Goal: Information Seeking & Learning: Learn about a topic

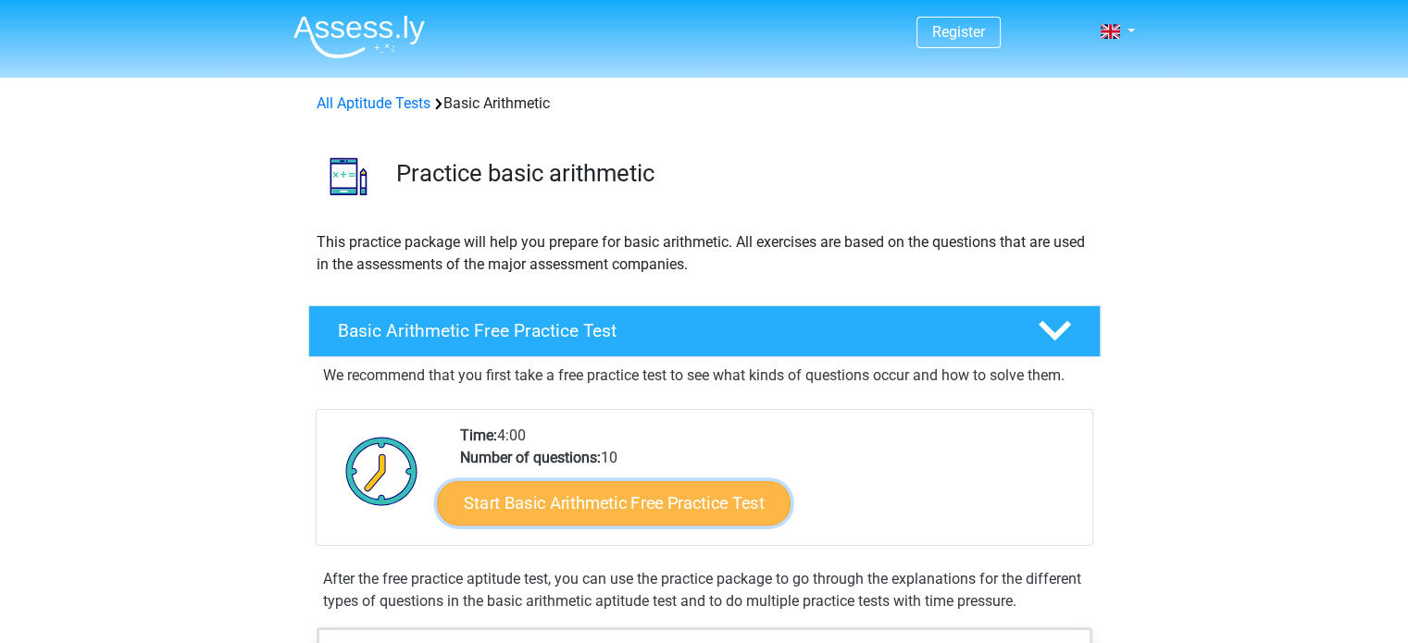
click at [696, 507] on link "Start Basic Arithmetic Free Practice Test" at bounding box center [614, 502] width 354 height 44
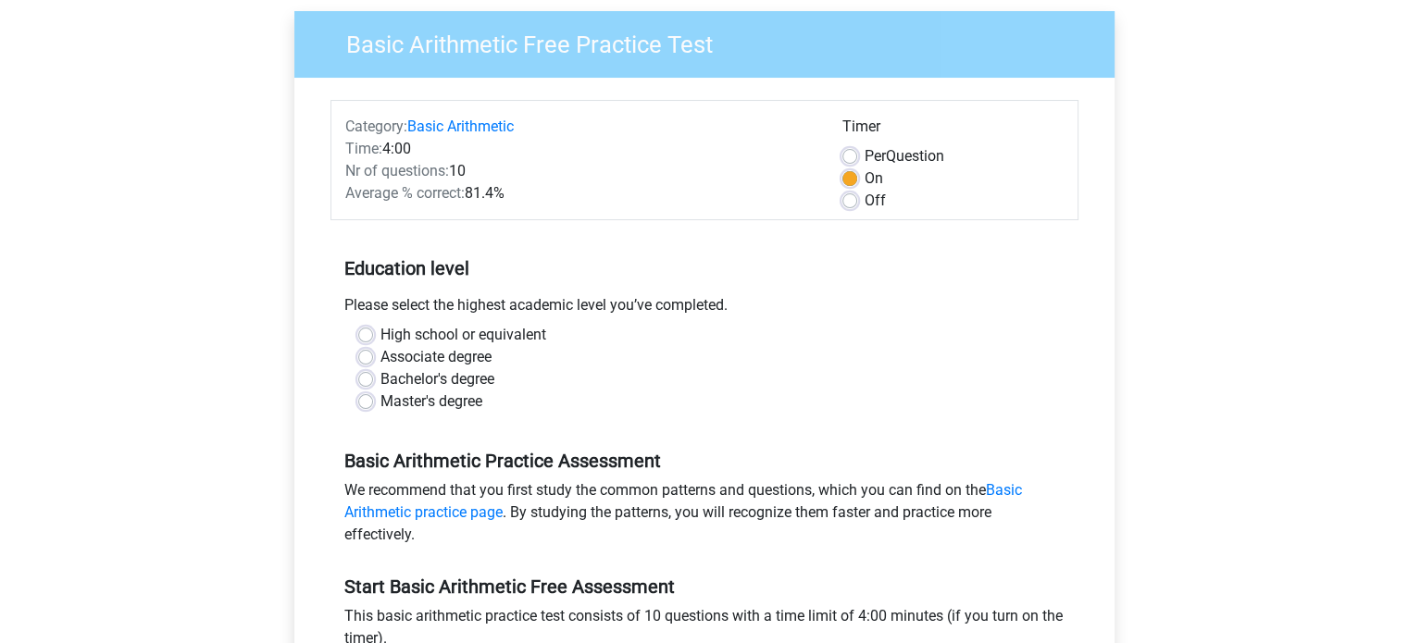
scroll to position [141, 0]
click at [381, 334] on label "High school or equivalent" at bounding box center [464, 335] width 166 height 22
click at [368, 334] on input "High school or equivalent" at bounding box center [365, 333] width 15 height 19
radio input "true"
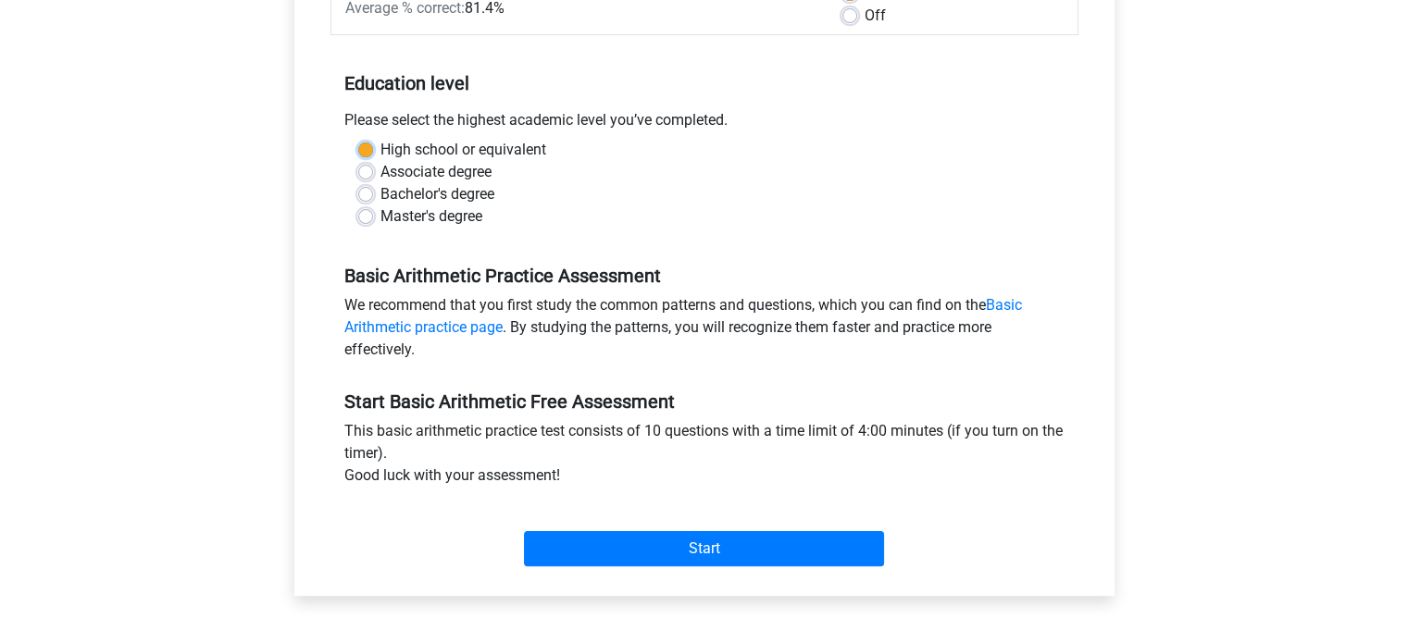
scroll to position [366, 0]
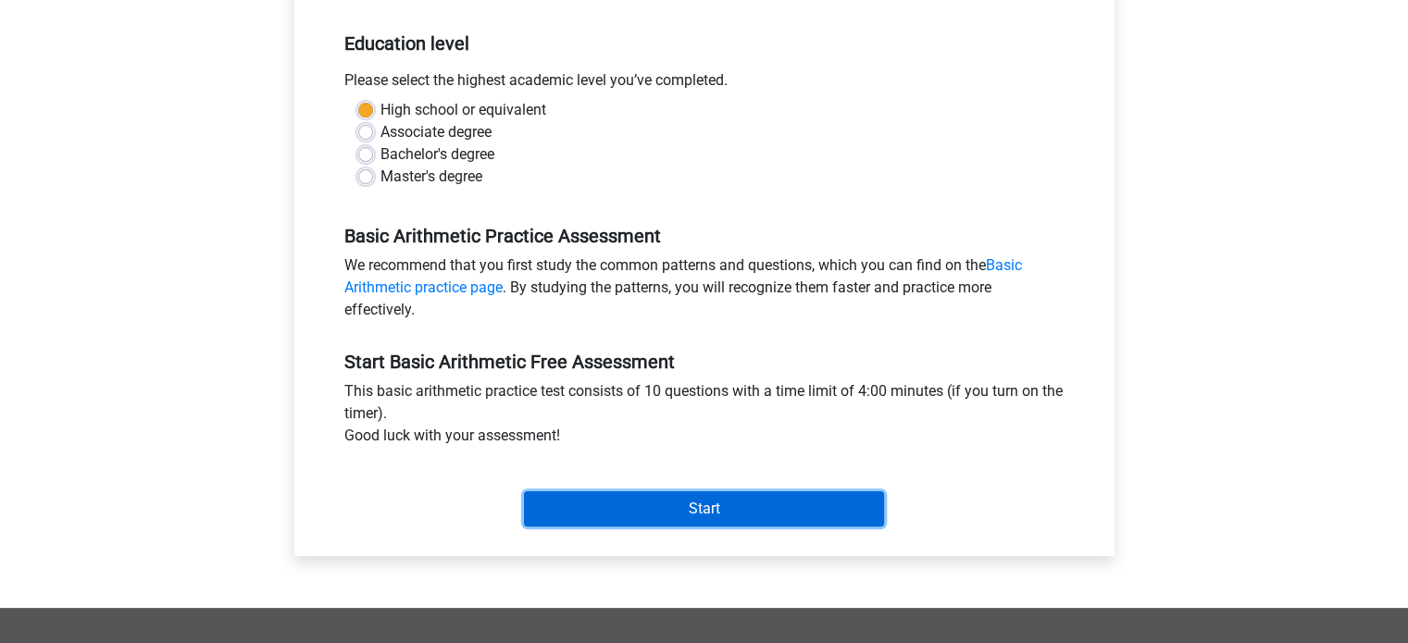
click at [690, 510] on input "Start" at bounding box center [704, 509] width 360 height 35
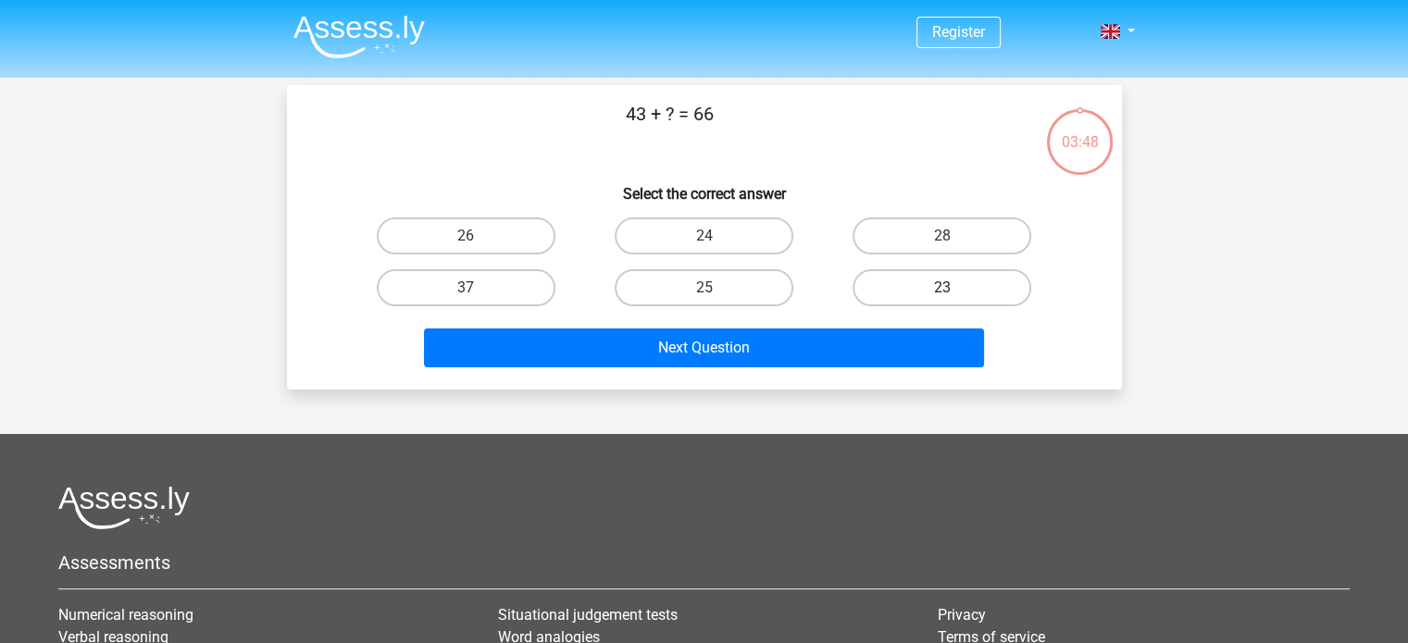
click at [943, 277] on label "23" at bounding box center [942, 287] width 179 height 37
click at [943, 288] on input "23" at bounding box center [948, 294] width 12 height 12
radio input "true"
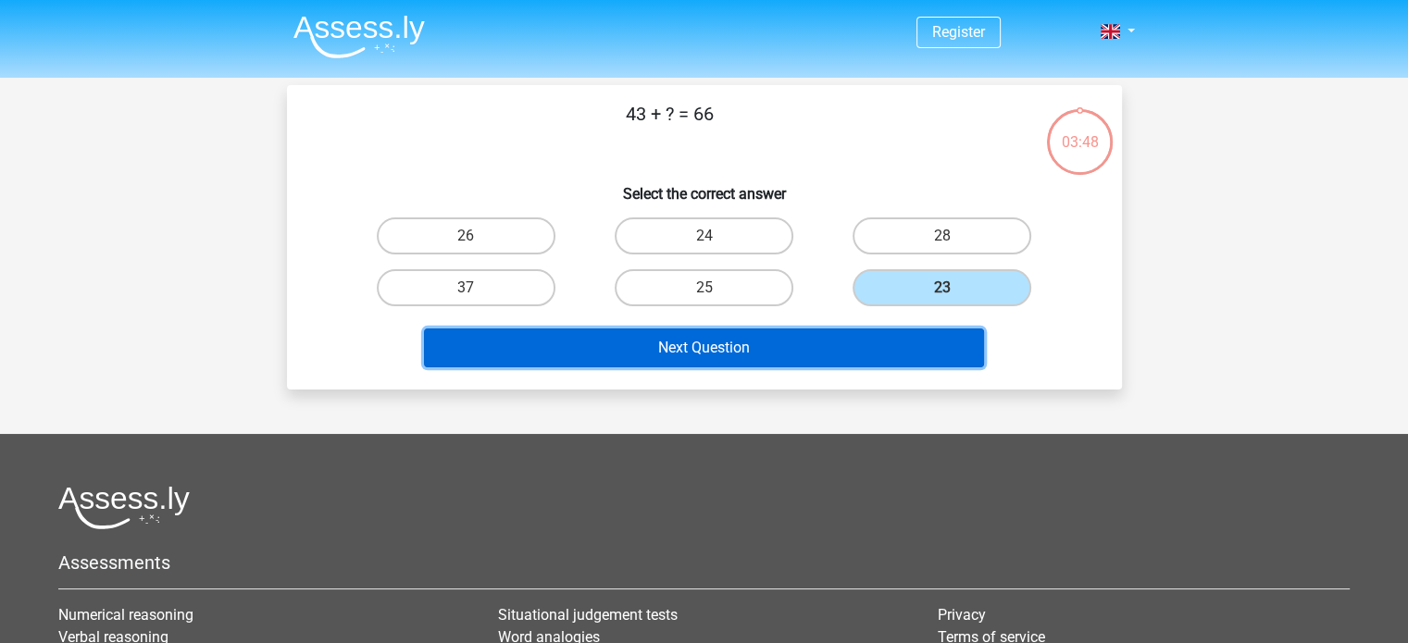
click at [850, 331] on button "Next Question" at bounding box center [704, 348] width 560 height 39
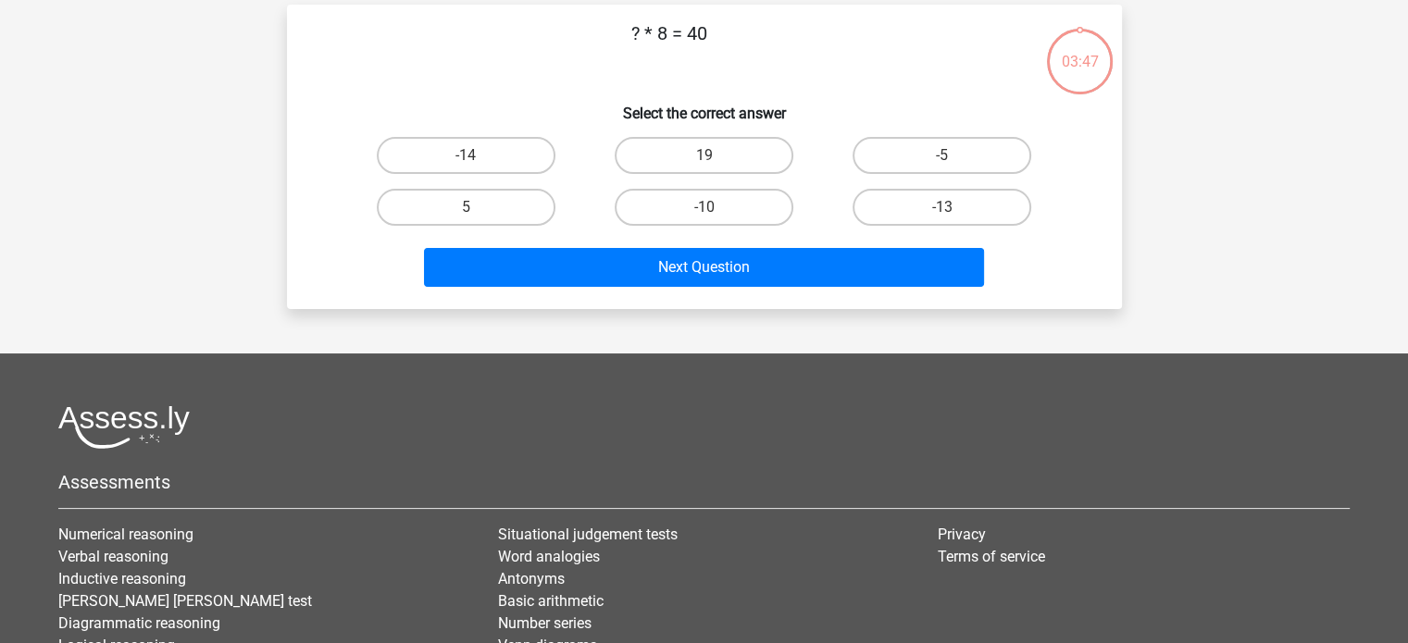
scroll to position [85, 0]
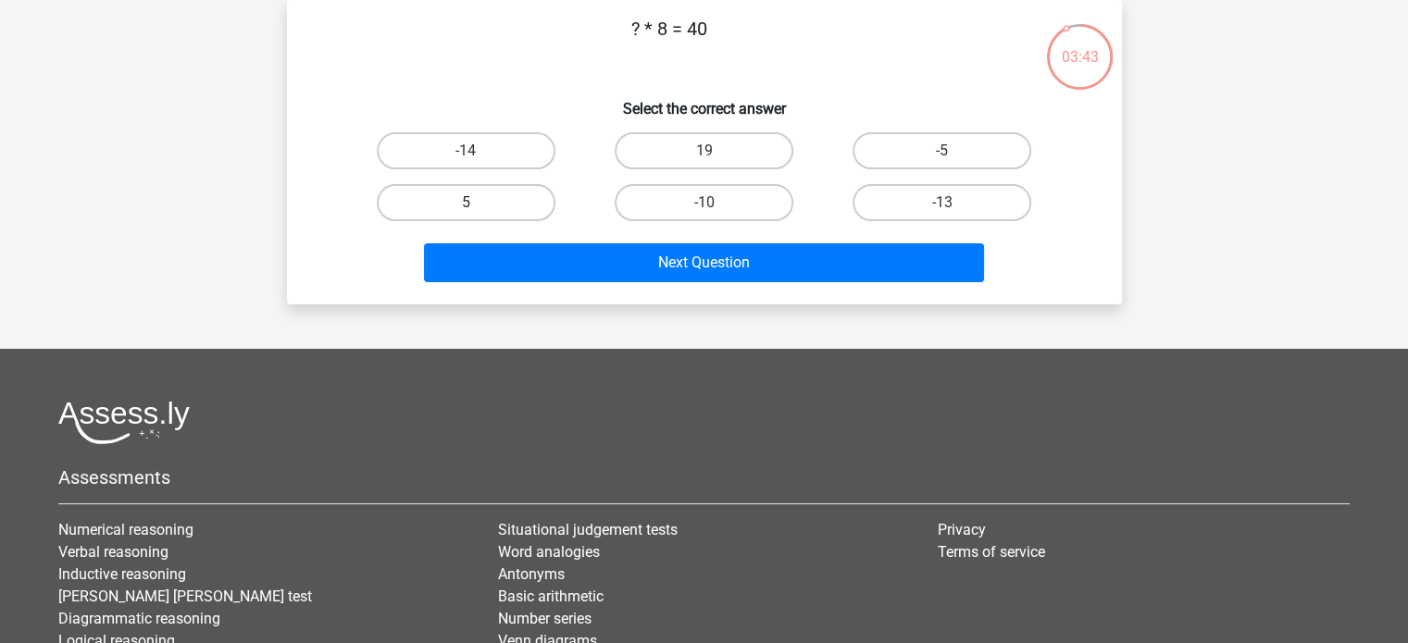
click at [517, 193] on label "5" at bounding box center [466, 202] width 179 height 37
click at [478, 203] on input "5" at bounding box center [472, 209] width 12 height 12
radio input "true"
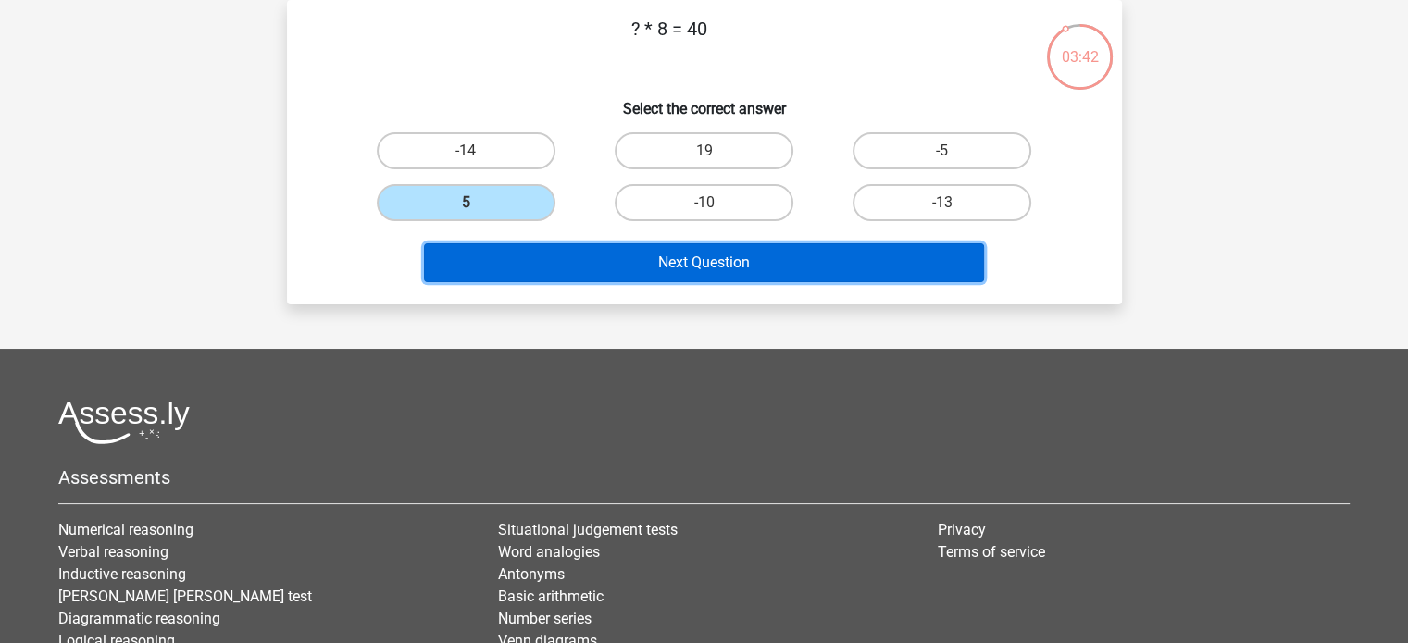
click at [685, 265] on button "Next Question" at bounding box center [704, 262] width 560 height 39
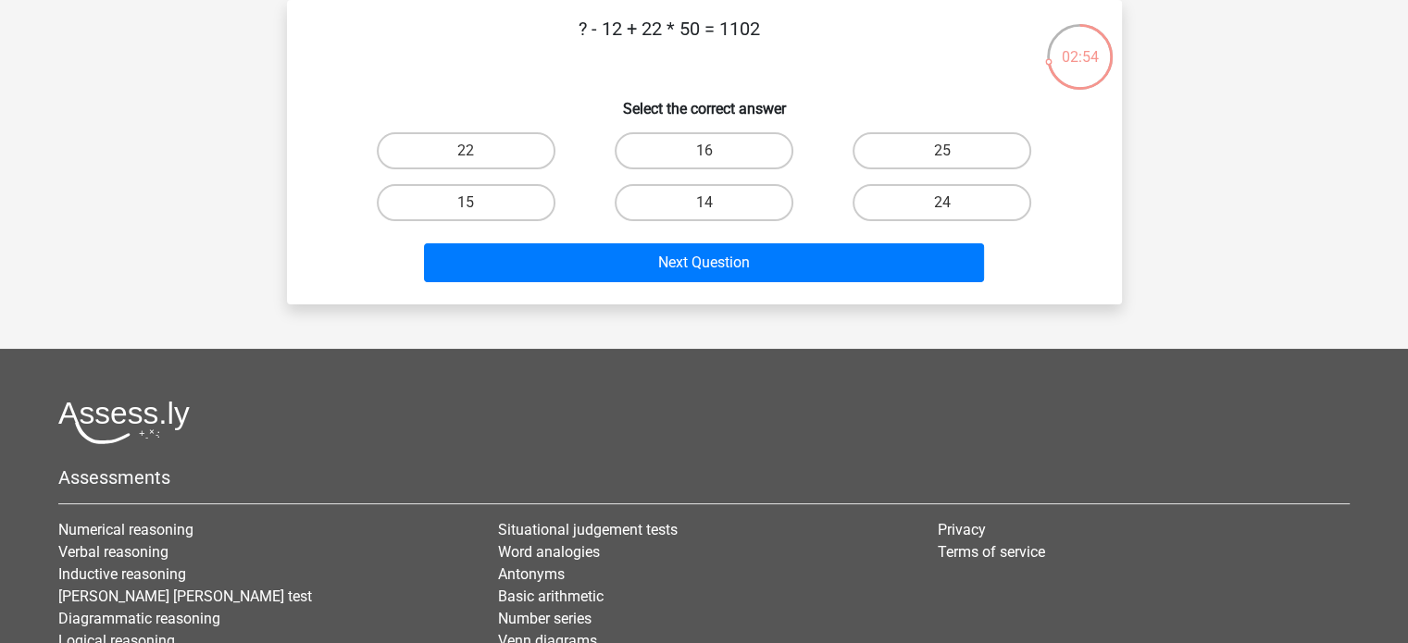
scroll to position [0, 0]
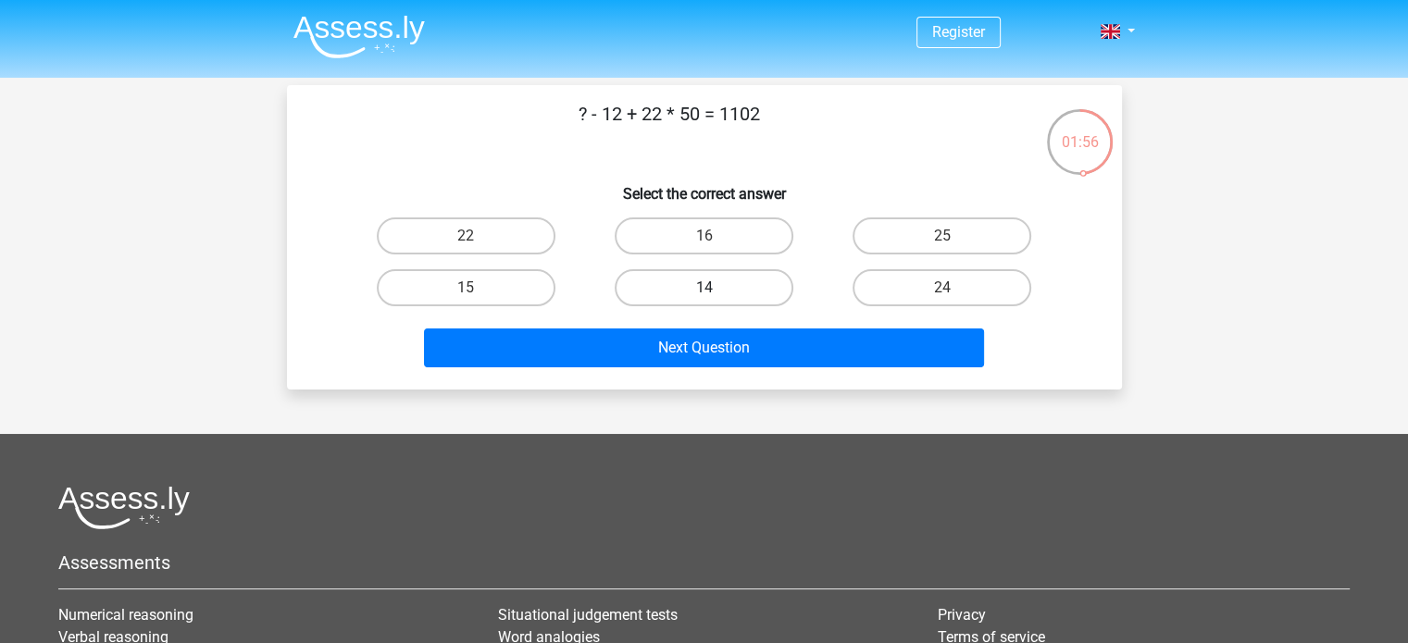
click at [690, 285] on label "14" at bounding box center [704, 287] width 179 height 37
click at [704, 288] on input "14" at bounding box center [710, 294] width 12 height 12
radio input "true"
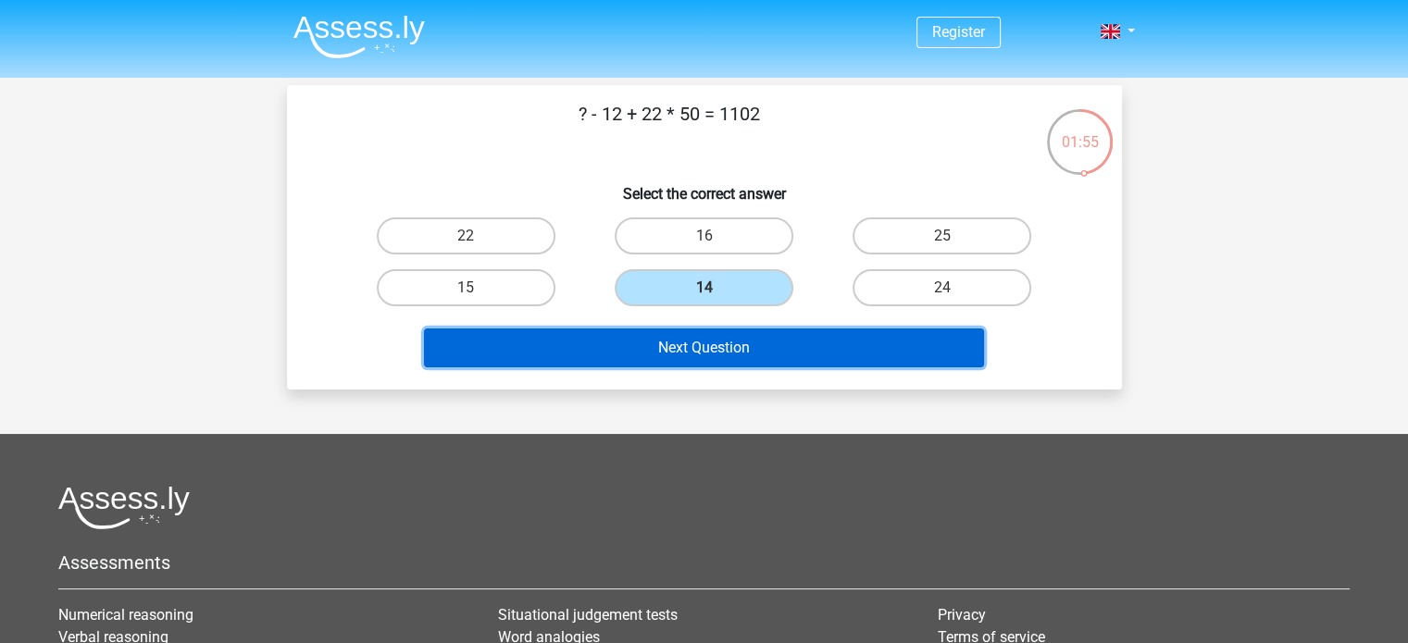
click at [709, 343] on button "Next Question" at bounding box center [704, 348] width 560 height 39
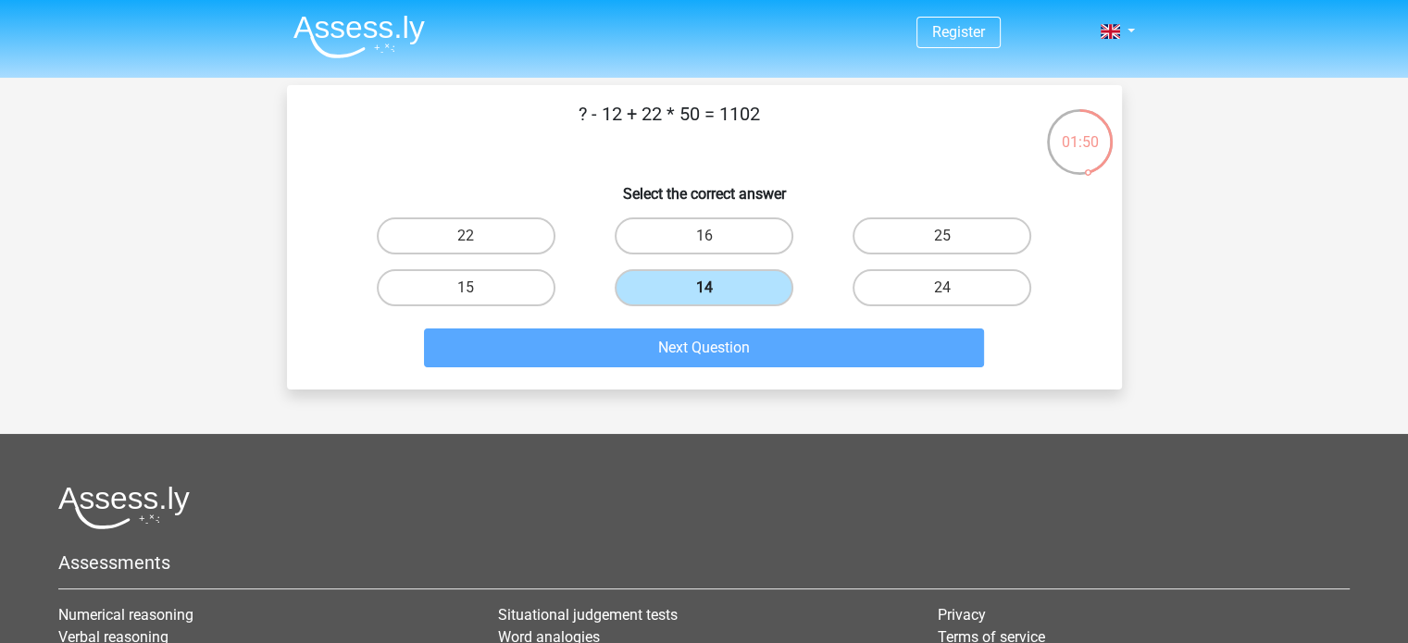
click at [718, 286] on label "14" at bounding box center [704, 287] width 179 height 37
click at [716, 288] on input "14" at bounding box center [710, 294] width 12 height 12
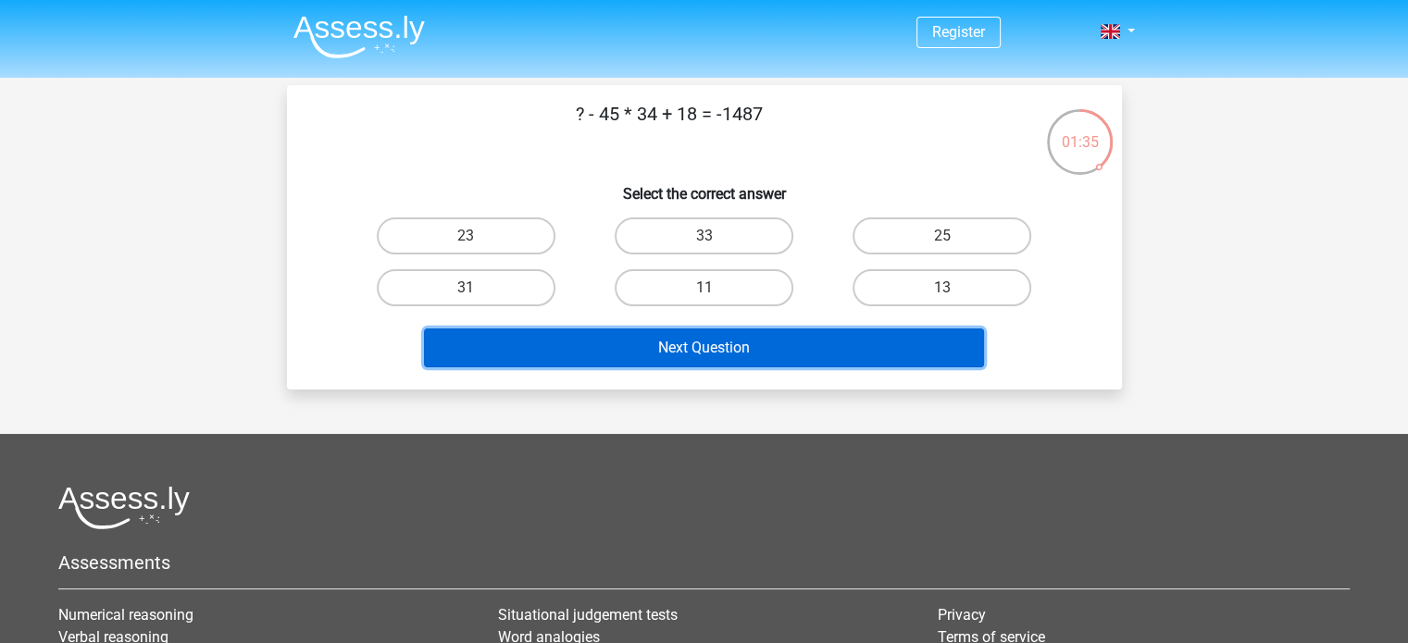
click at [741, 337] on button "Next Question" at bounding box center [704, 348] width 560 height 39
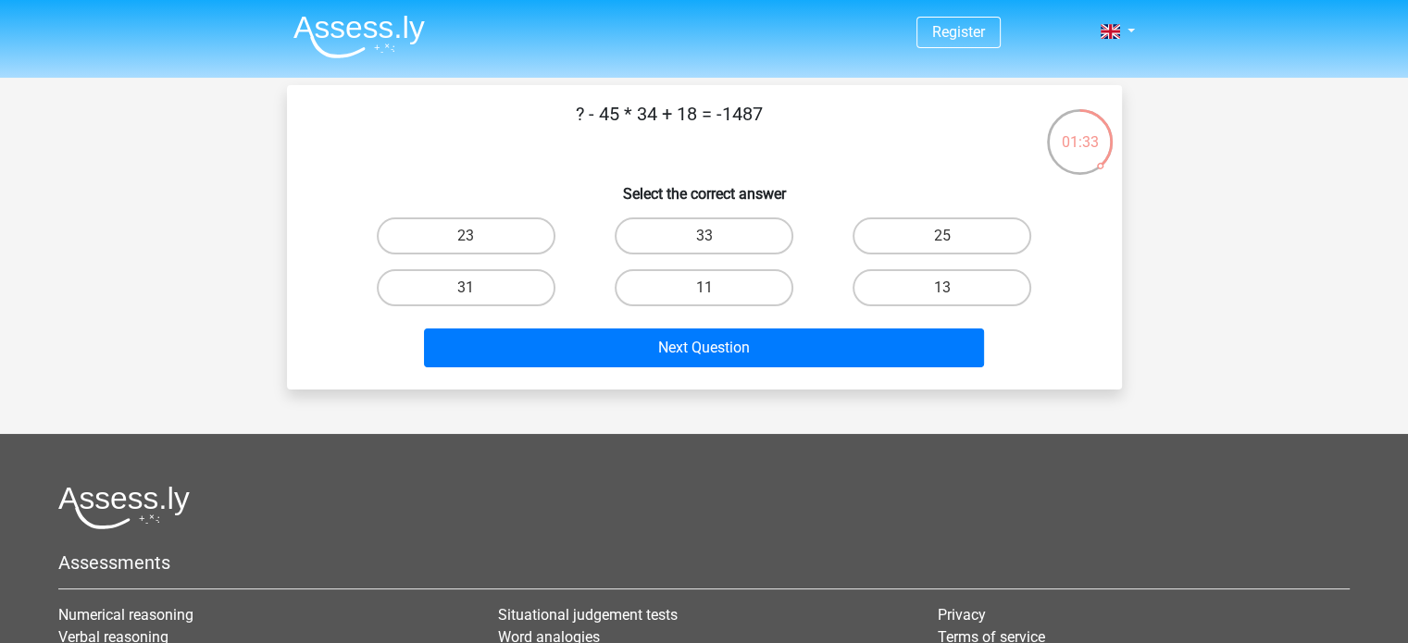
click at [589, 246] on div "33" at bounding box center [704, 236] width 238 height 52
click at [488, 244] on label "23" at bounding box center [466, 236] width 179 height 37
click at [478, 244] on input "23" at bounding box center [472, 242] width 12 height 12
radio input "true"
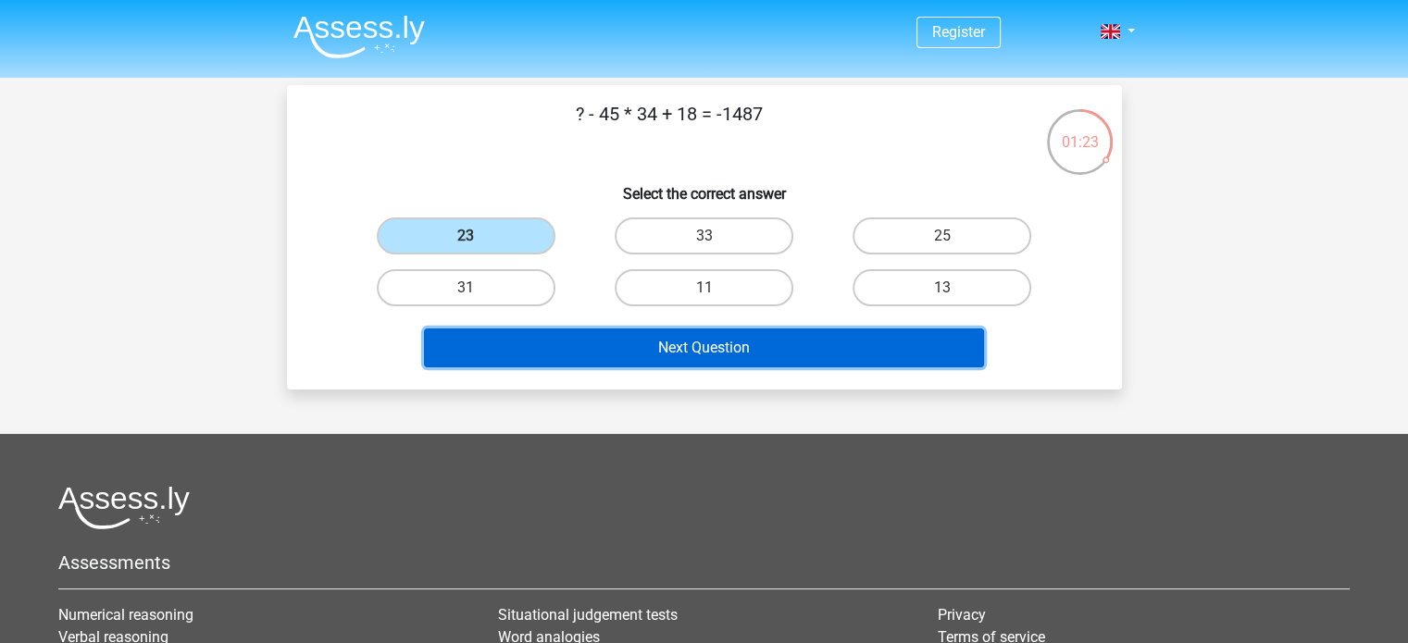
click at [655, 350] on button "Next Question" at bounding box center [704, 348] width 560 height 39
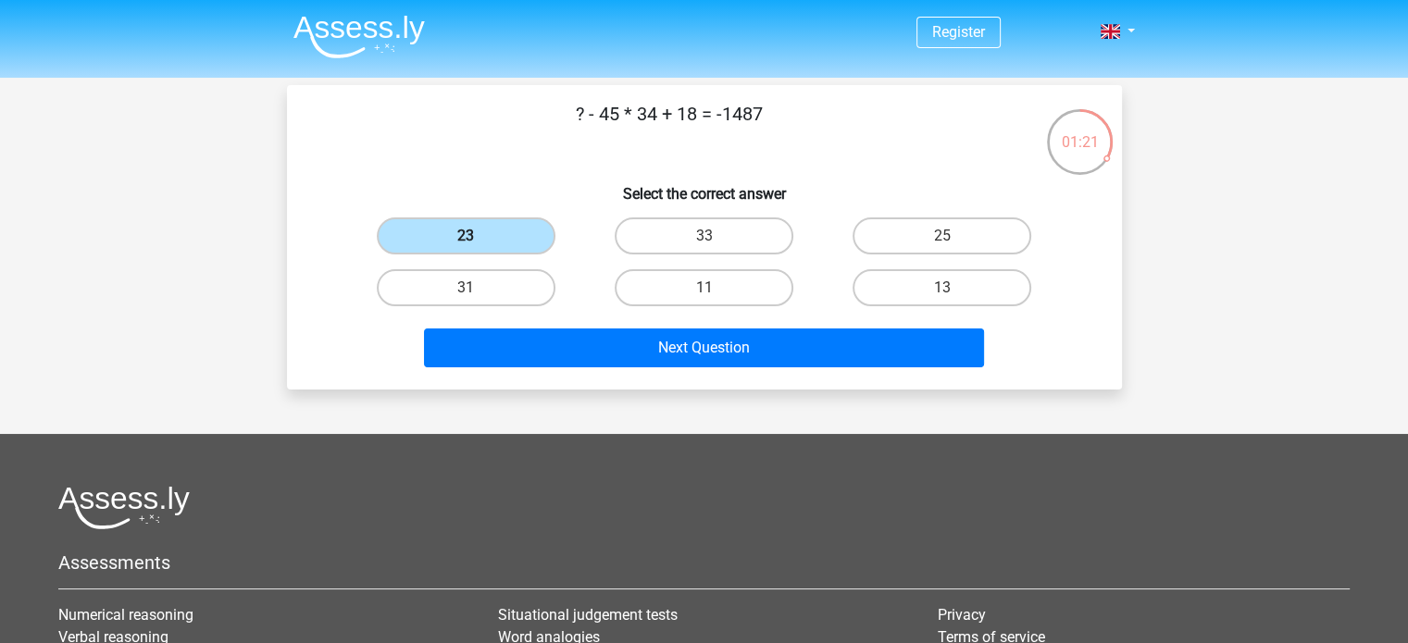
click at [480, 233] on label "23" at bounding box center [466, 236] width 179 height 37
click at [478, 236] on input "23" at bounding box center [472, 242] width 12 height 12
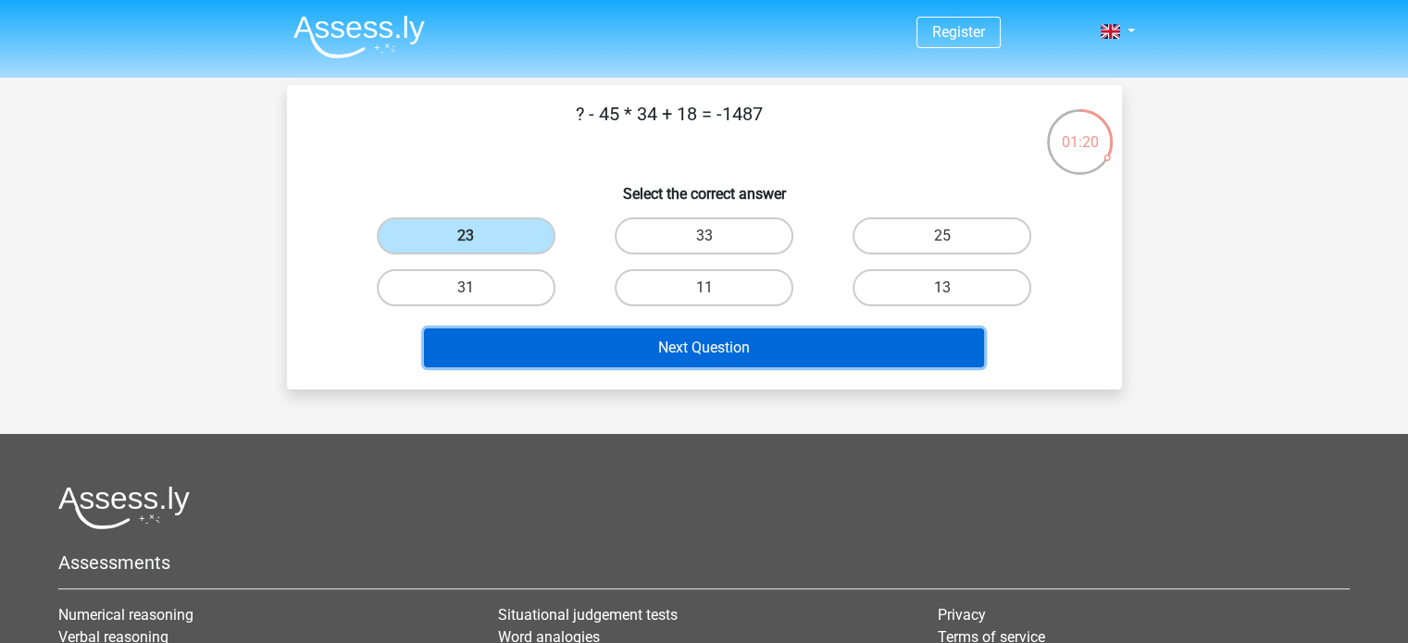
click at [656, 342] on button "Next Question" at bounding box center [704, 348] width 560 height 39
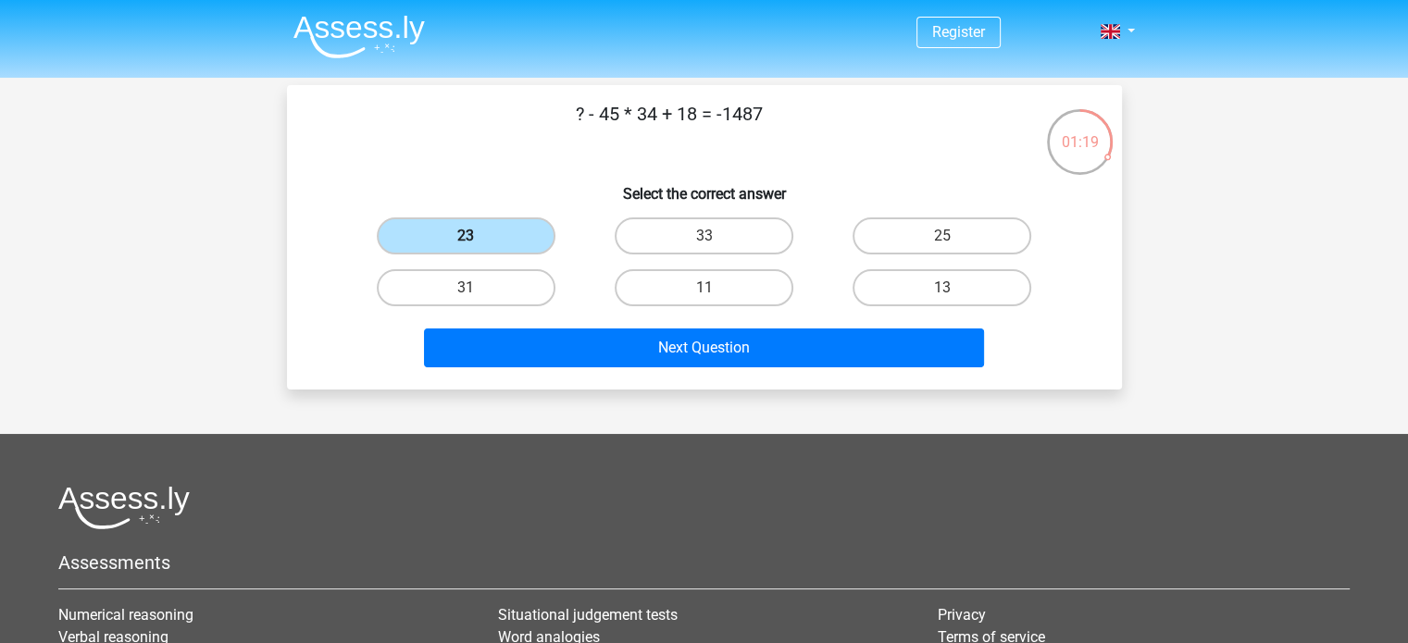
click at [482, 233] on label "23" at bounding box center [466, 236] width 179 height 37
click at [478, 236] on input "23" at bounding box center [472, 242] width 12 height 12
click at [651, 244] on label "33" at bounding box center [704, 236] width 179 height 37
click at [704, 244] on input "33" at bounding box center [710, 242] width 12 height 12
radio input "true"
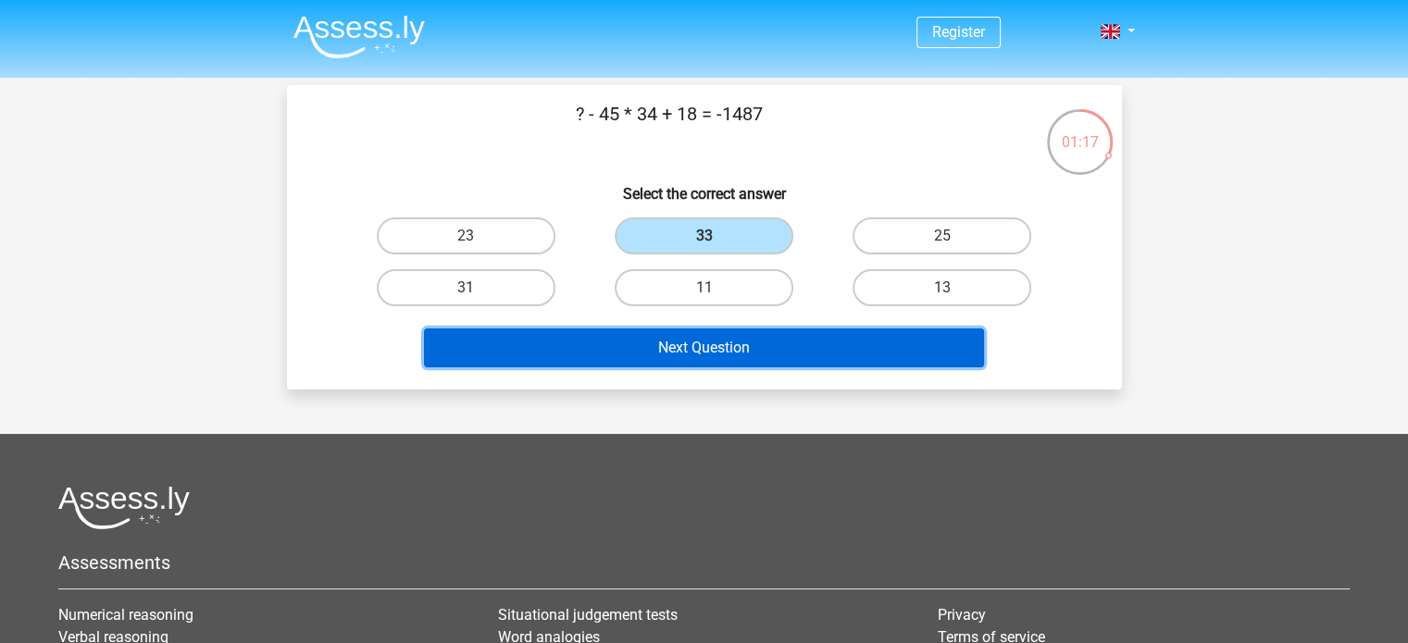
click at [680, 352] on button "Next Question" at bounding box center [704, 348] width 560 height 39
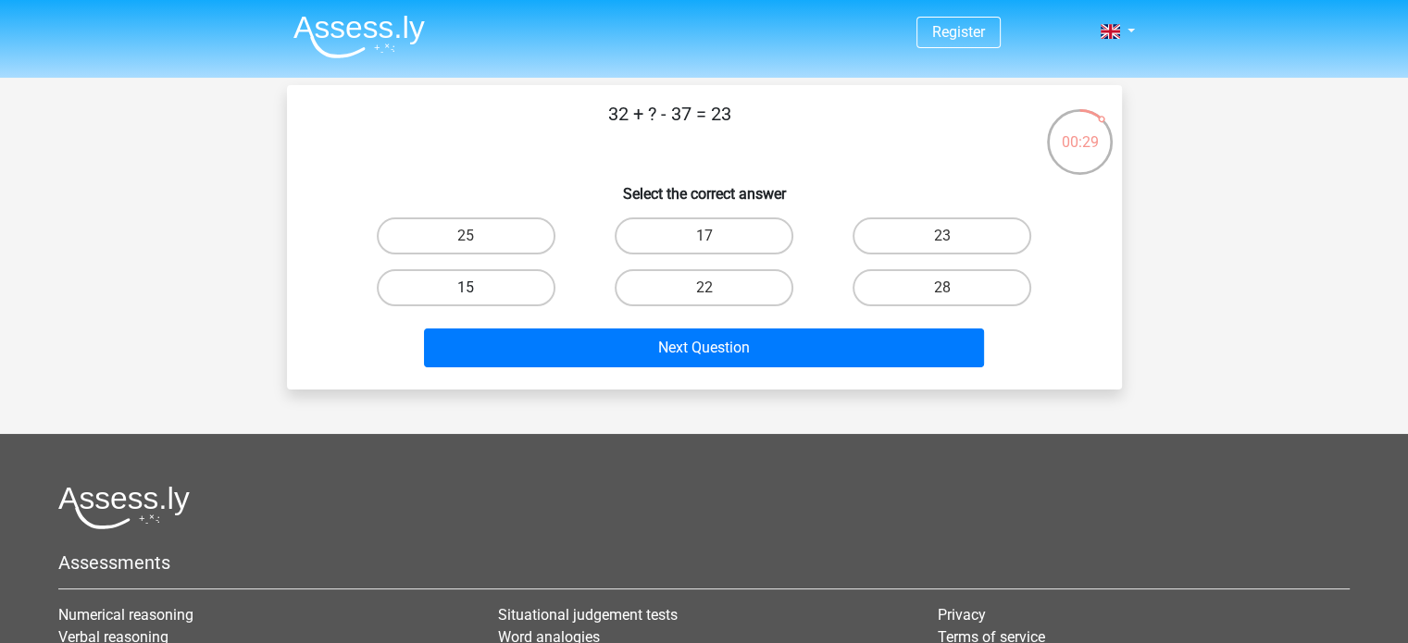
click at [518, 281] on label "15" at bounding box center [466, 287] width 179 height 37
click at [478, 288] on input "15" at bounding box center [472, 294] width 12 height 12
radio input "true"
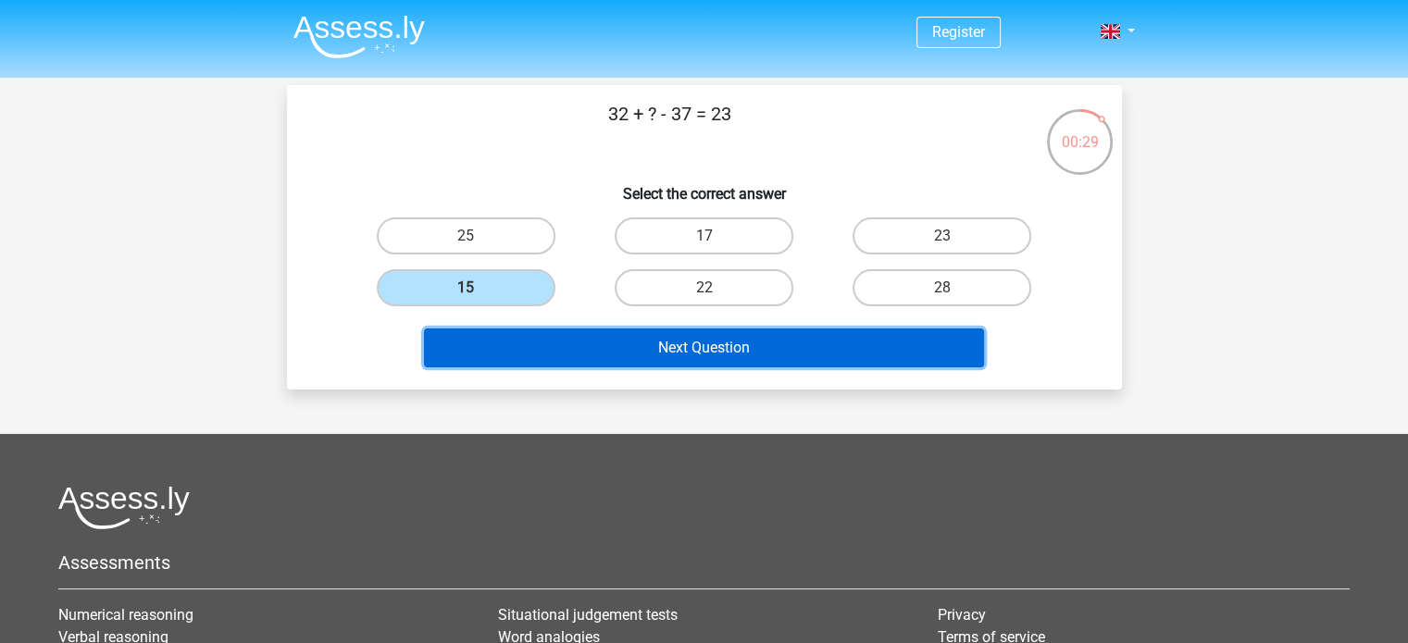
click at [710, 344] on button "Next Question" at bounding box center [704, 348] width 560 height 39
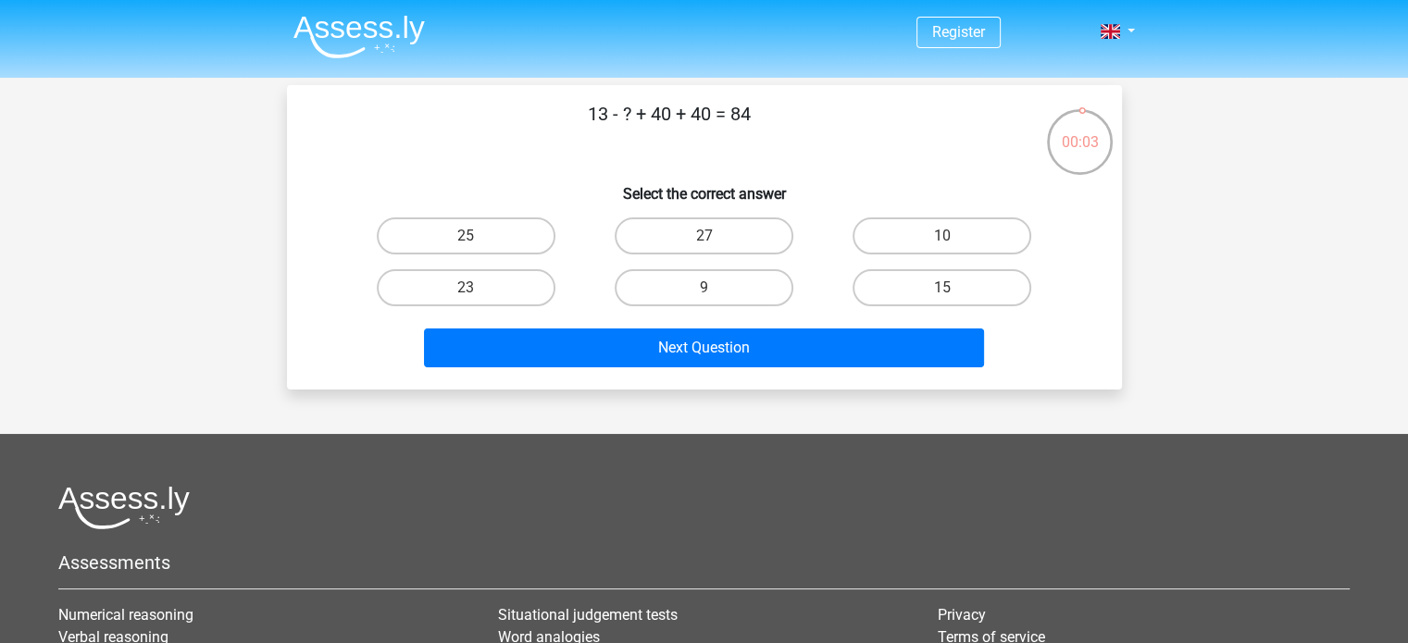
click at [712, 291] on input "9" at bounding box center [710, 294] width 12 height 12
radio input "true"
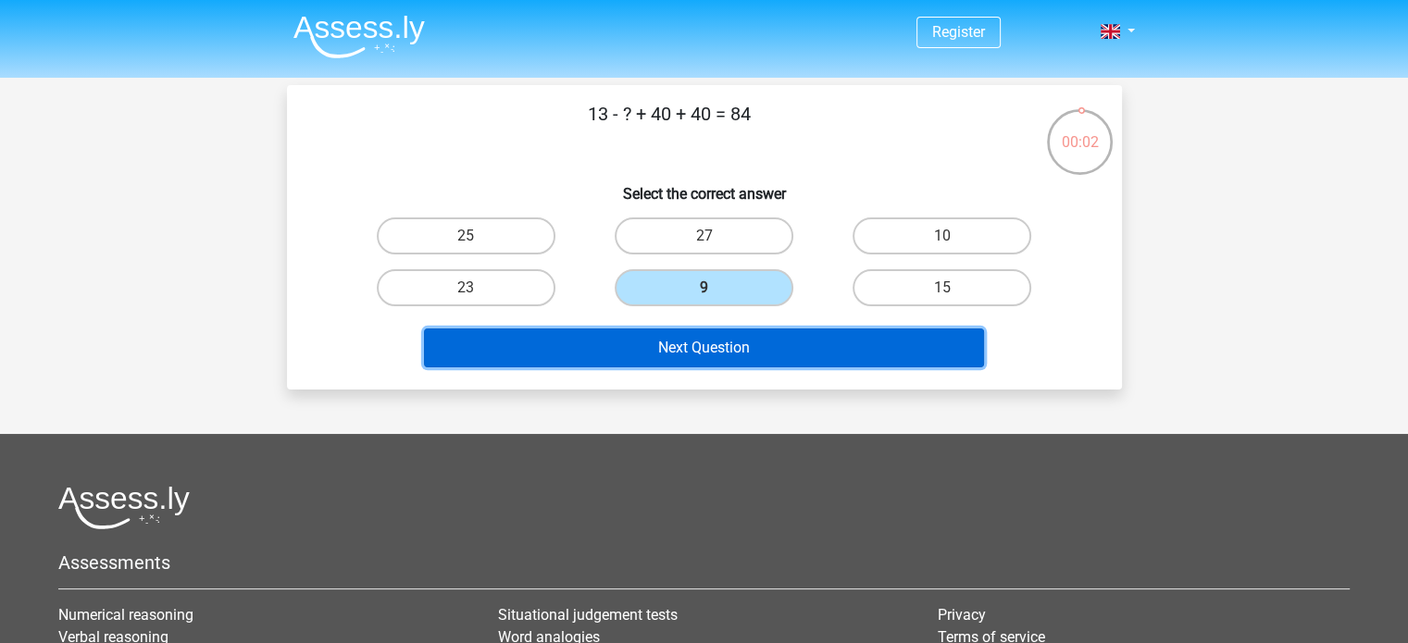
click at [763, 342] on button "Next Question" at bounding box center [704, 348] width 560 height 39
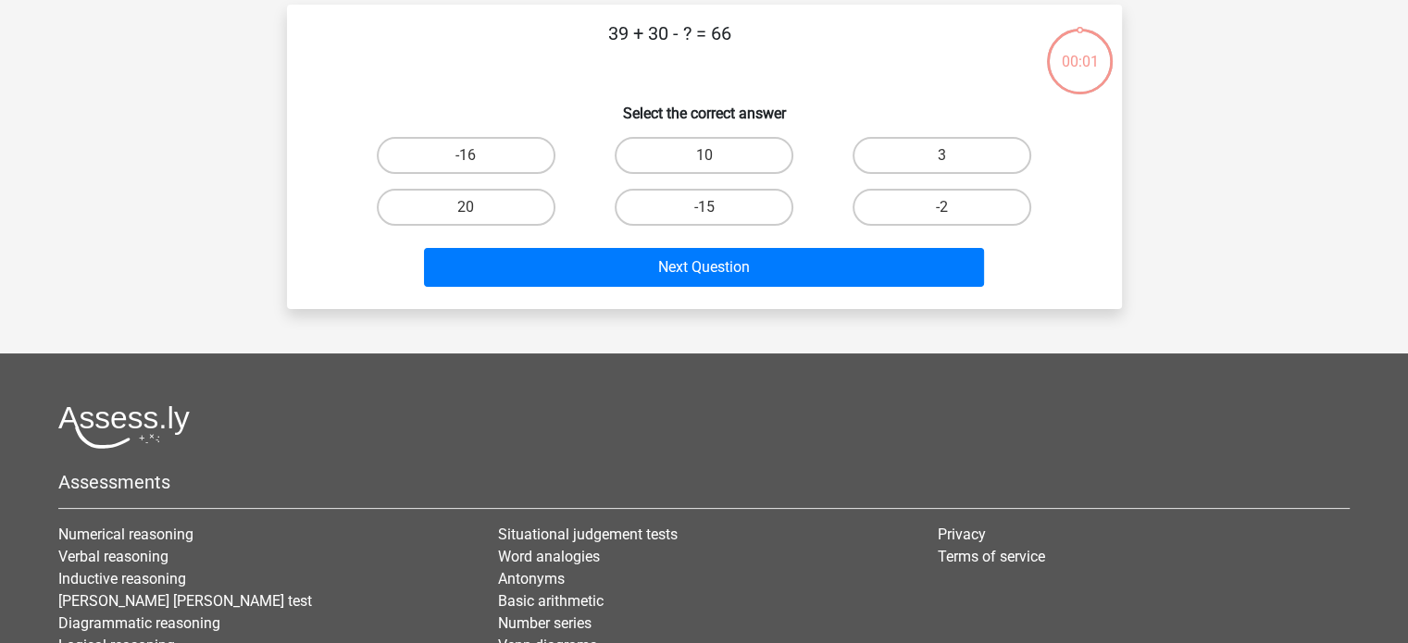
scroll to position [85, 0]
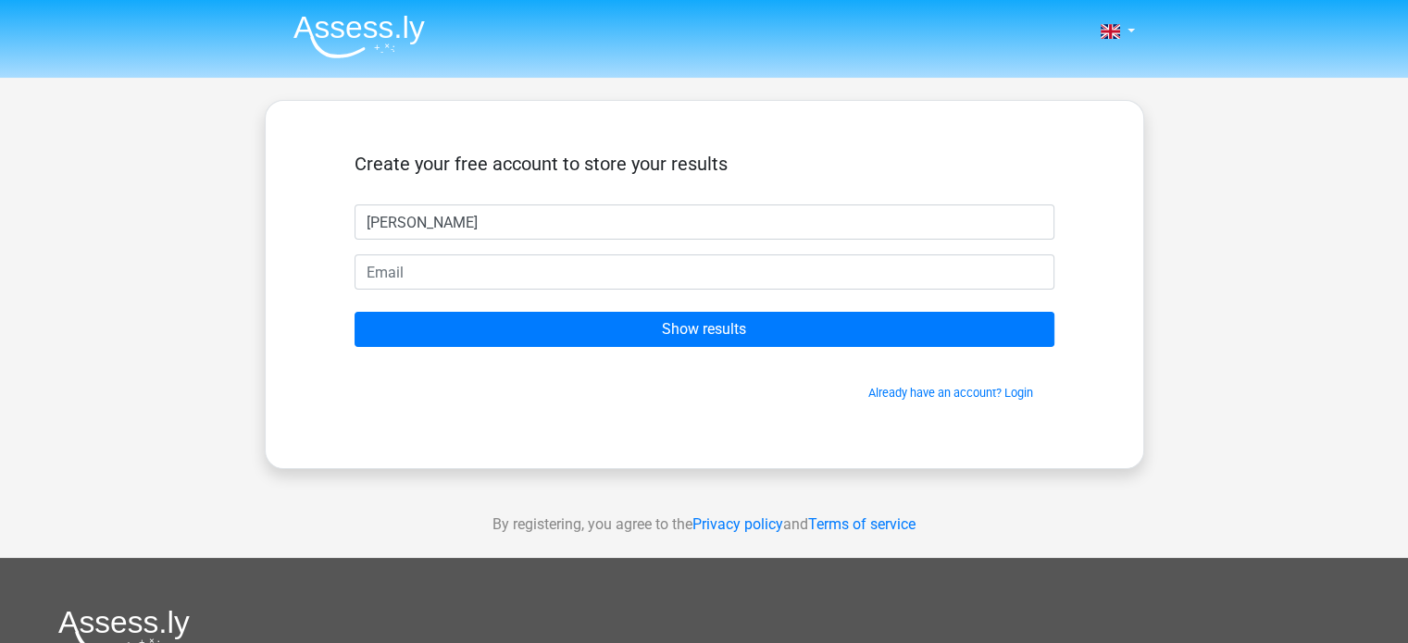
type input "[PERSON_NAME]"
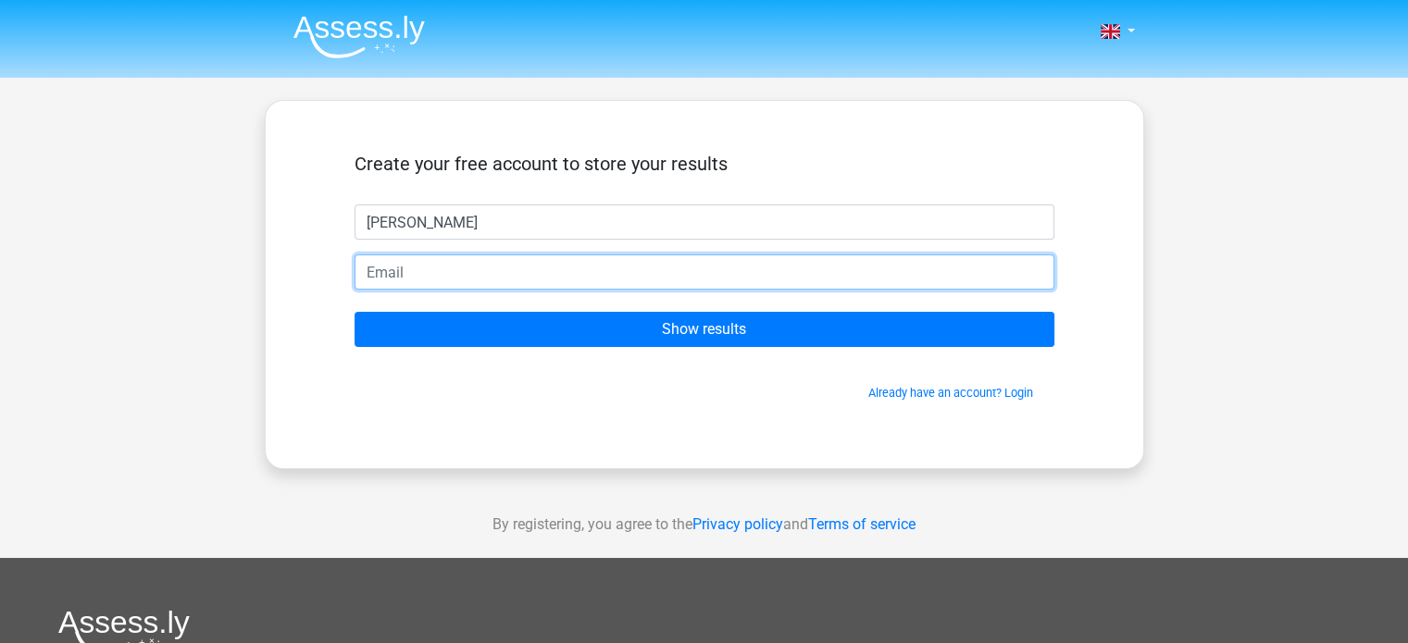
click at [681, 266] on input "email" at bounding box center [705, 272] width 700 height 35
type input "[EMAIL_ADDRESS][DOMAIN_NAME]"
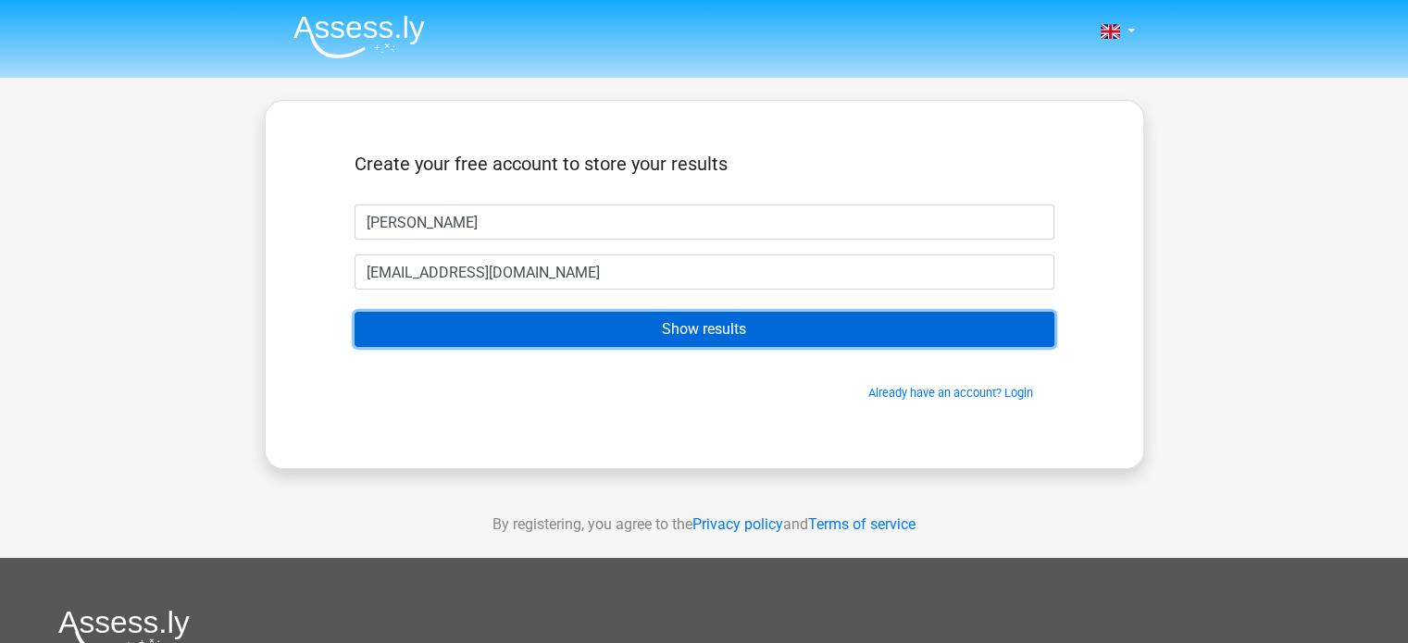
click at [683, 323] on input "Show results" at bounding box center [705, 329] width 700 height 35
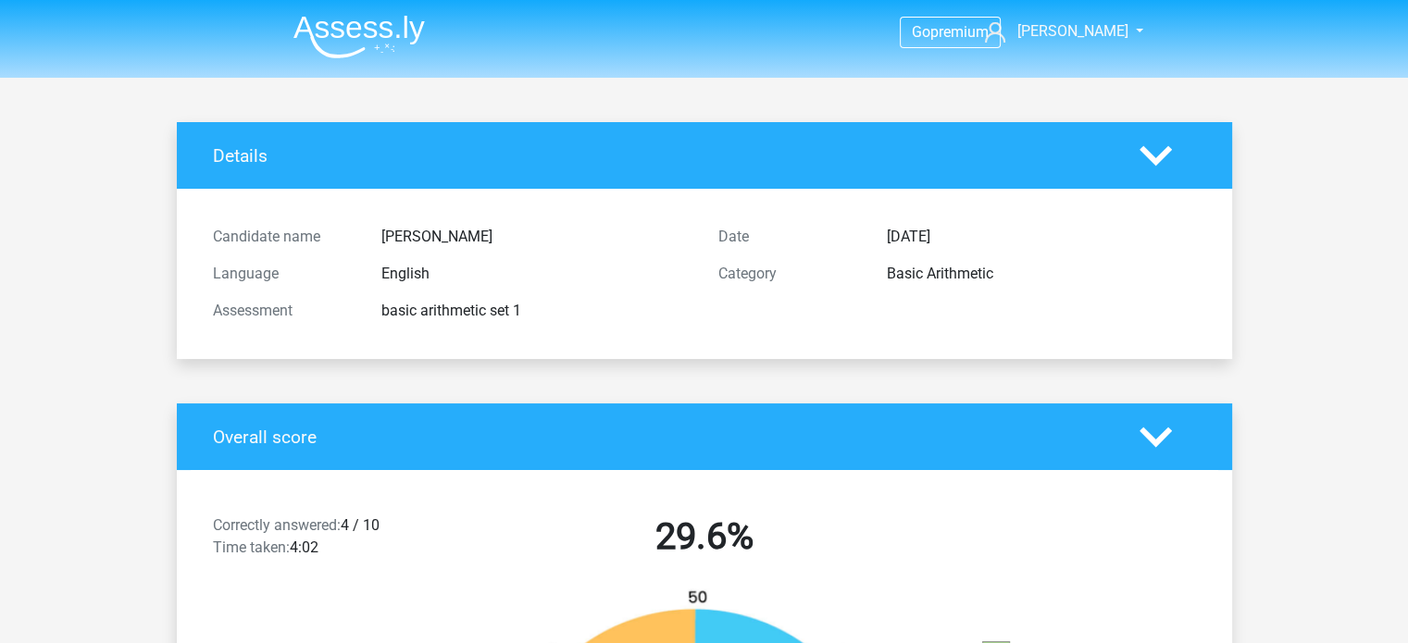
click at [365, 29] on img at bounding box center [358, 37] width 131 height 44
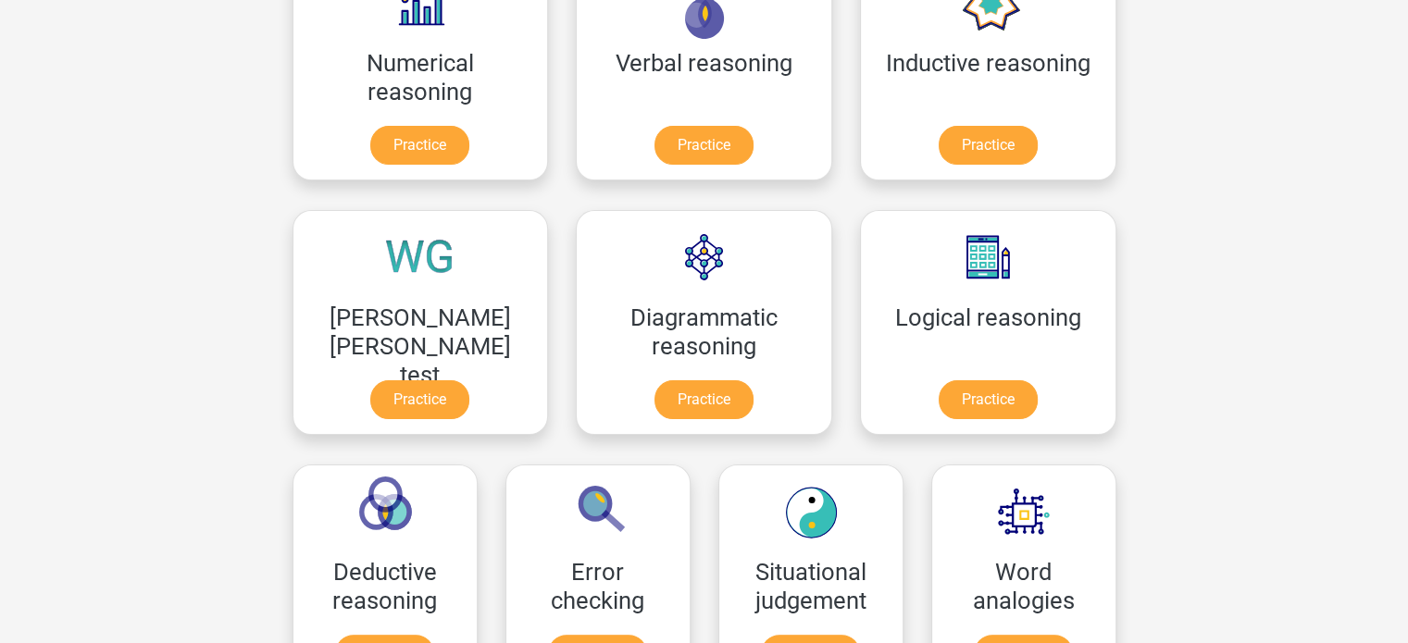
scroll to position [357, 0]
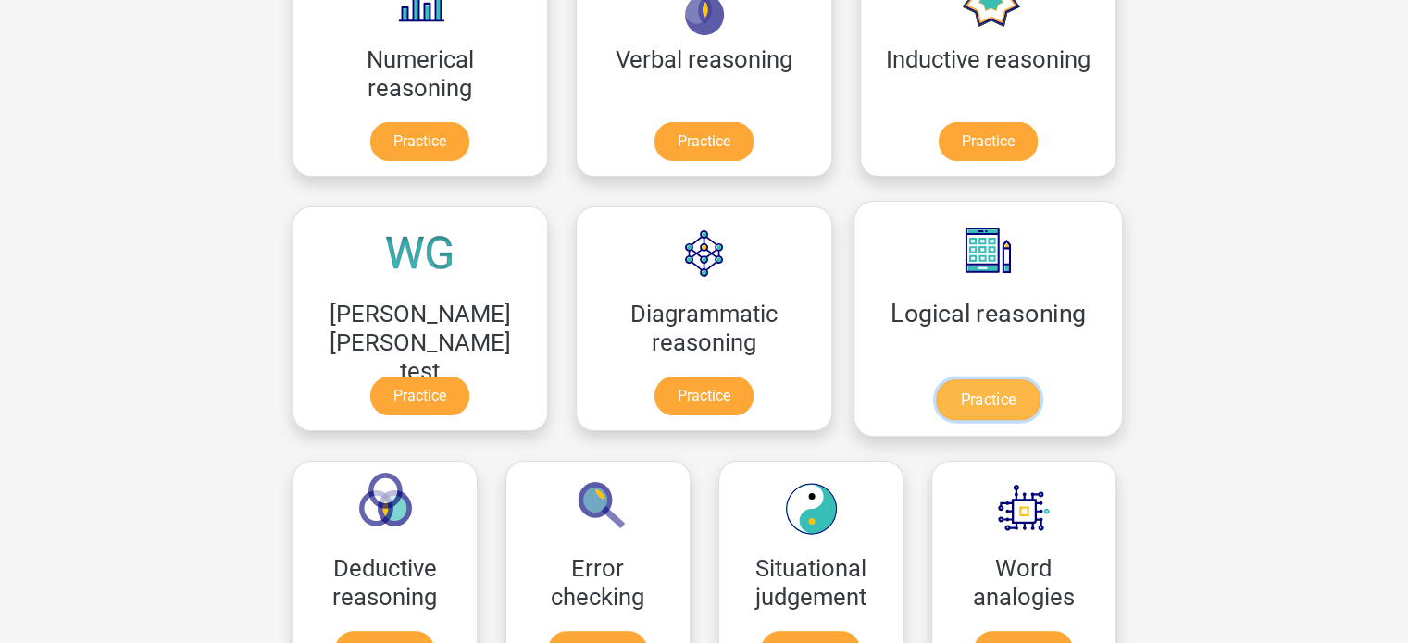
click at [936, 387] on link "Practice" at bounding box center [988, 400] width 104 height 41
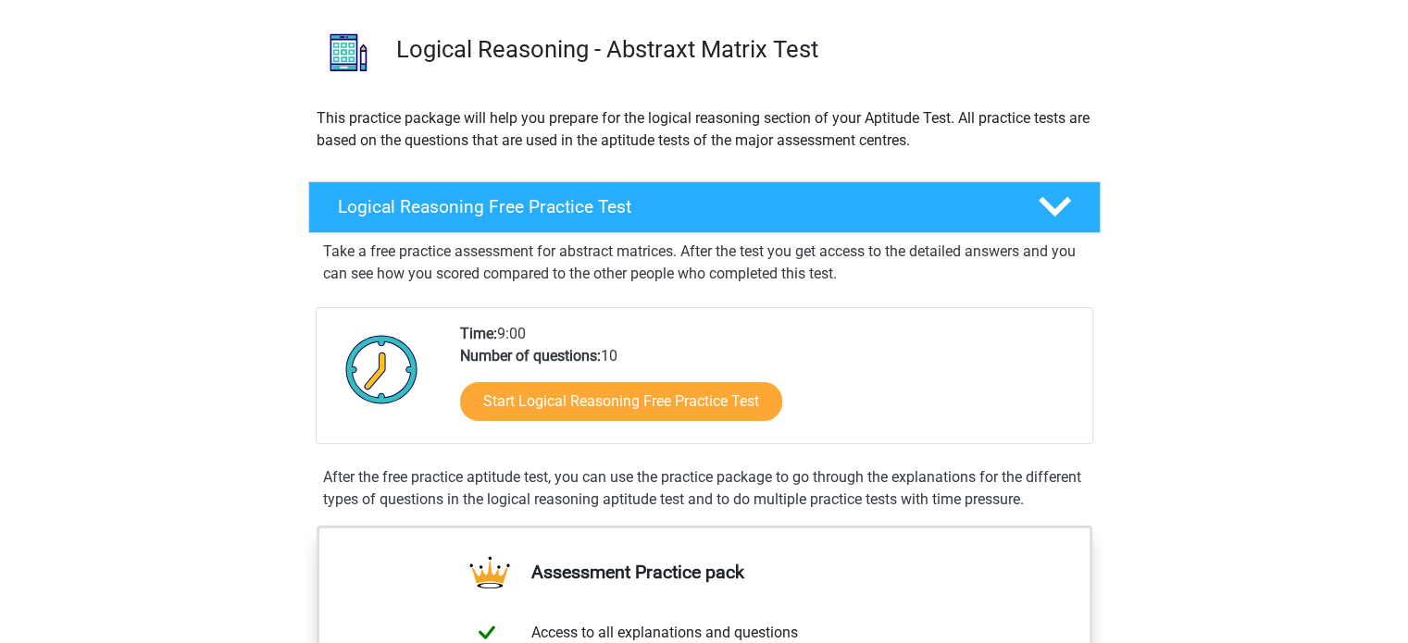
scroll to position [126, 0]
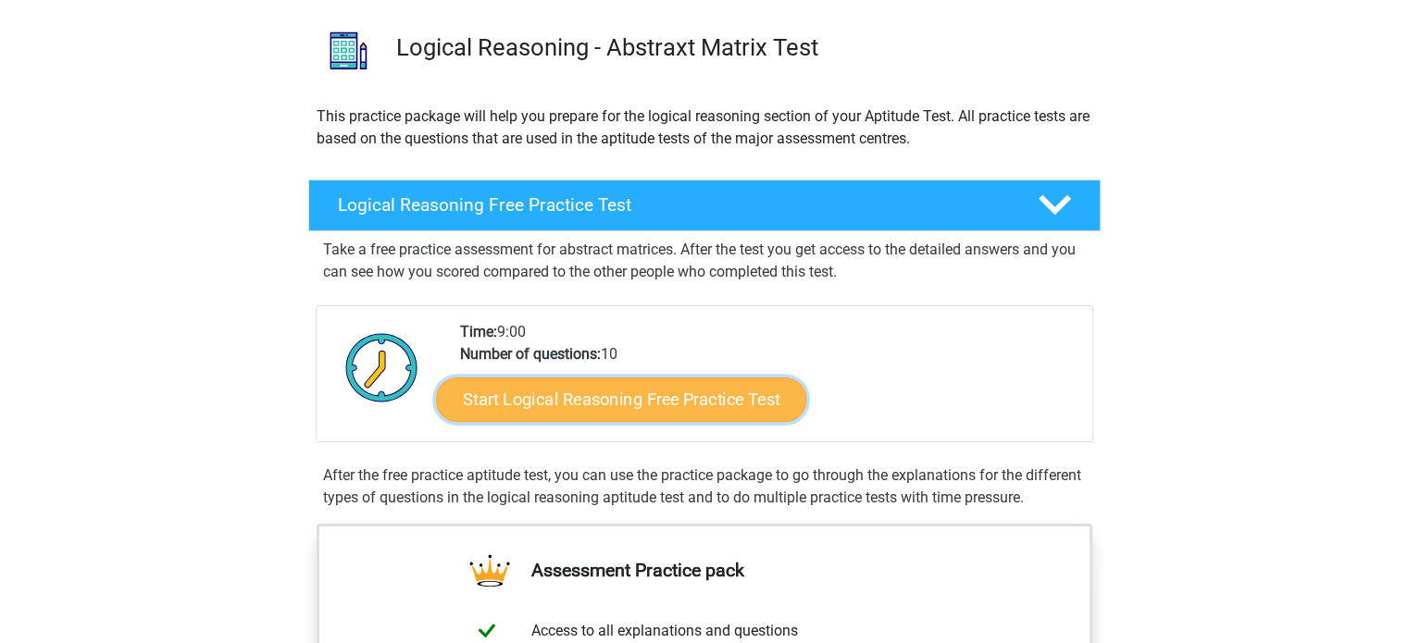
click at [665, 397] on link "Start Logical Reasoning Free Practice Test" at bounding box center [621, 399] width 370 height 44
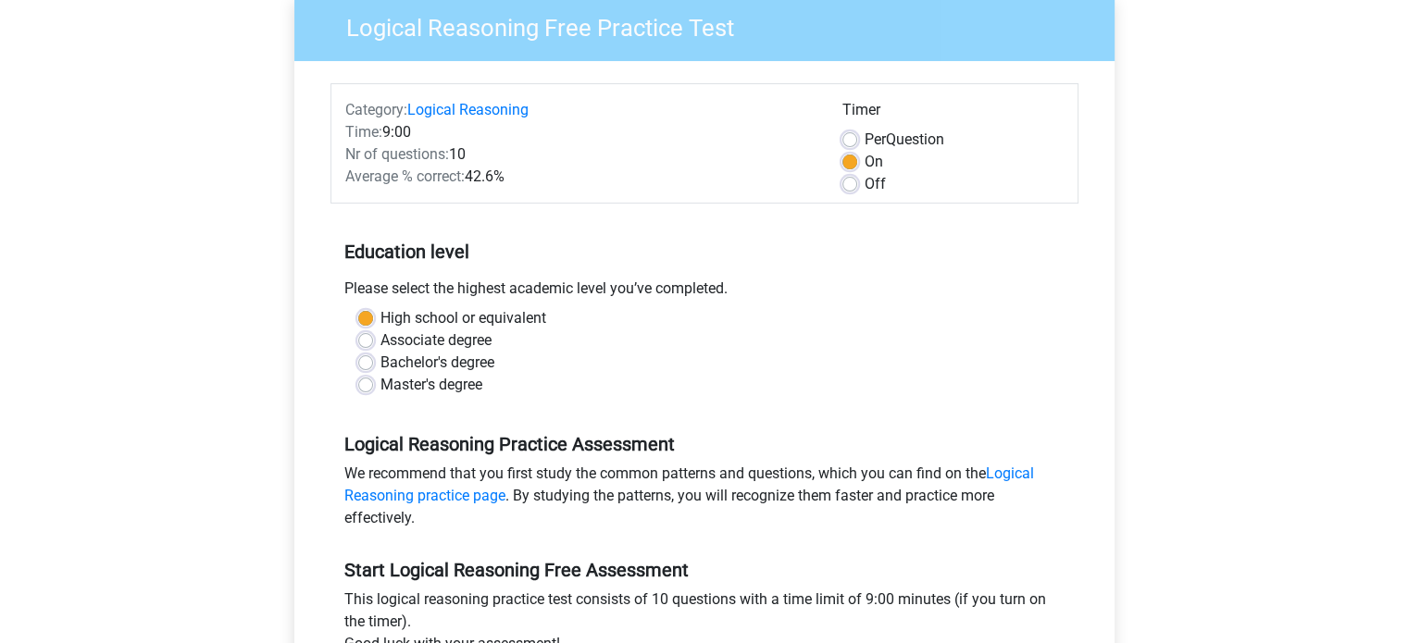
scroll to position [156, 0]
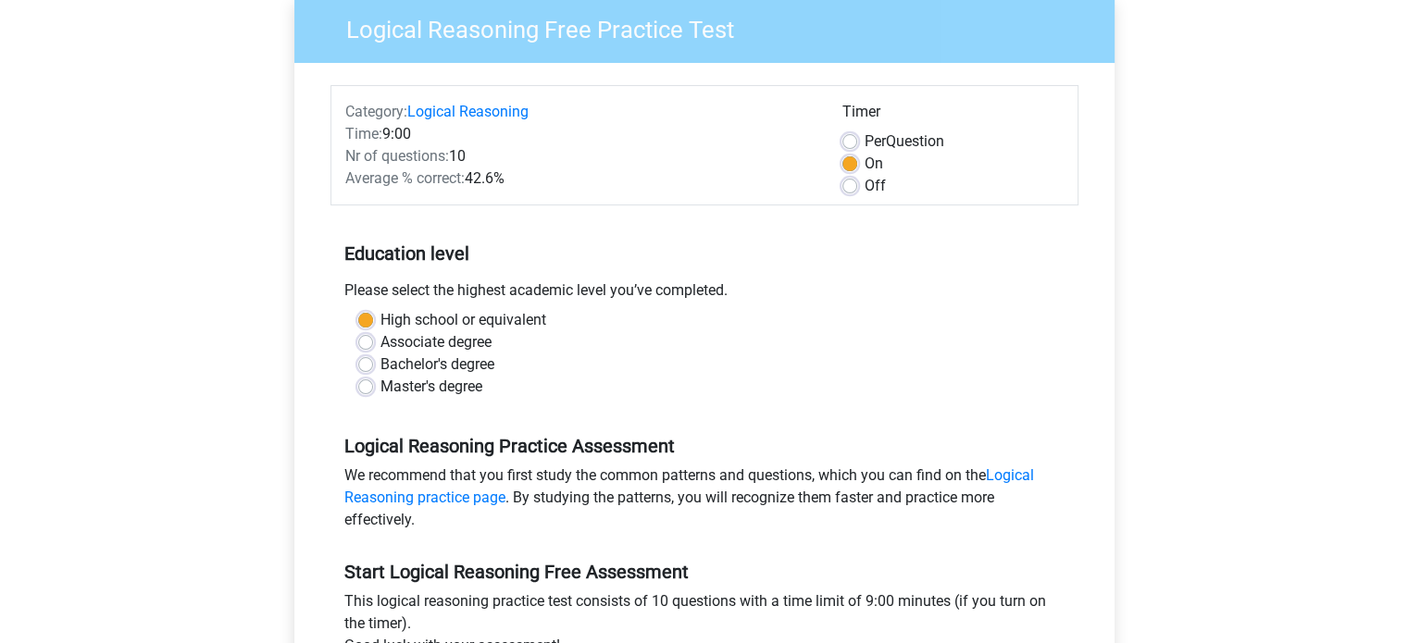
click at [865, 144] on label "Per Question" at bounding box center [905, 142] width 80 height 22
click at [844, 144] on input "Per Question" at bounding box center [849, 140] width 15 height 19
radio input "true"
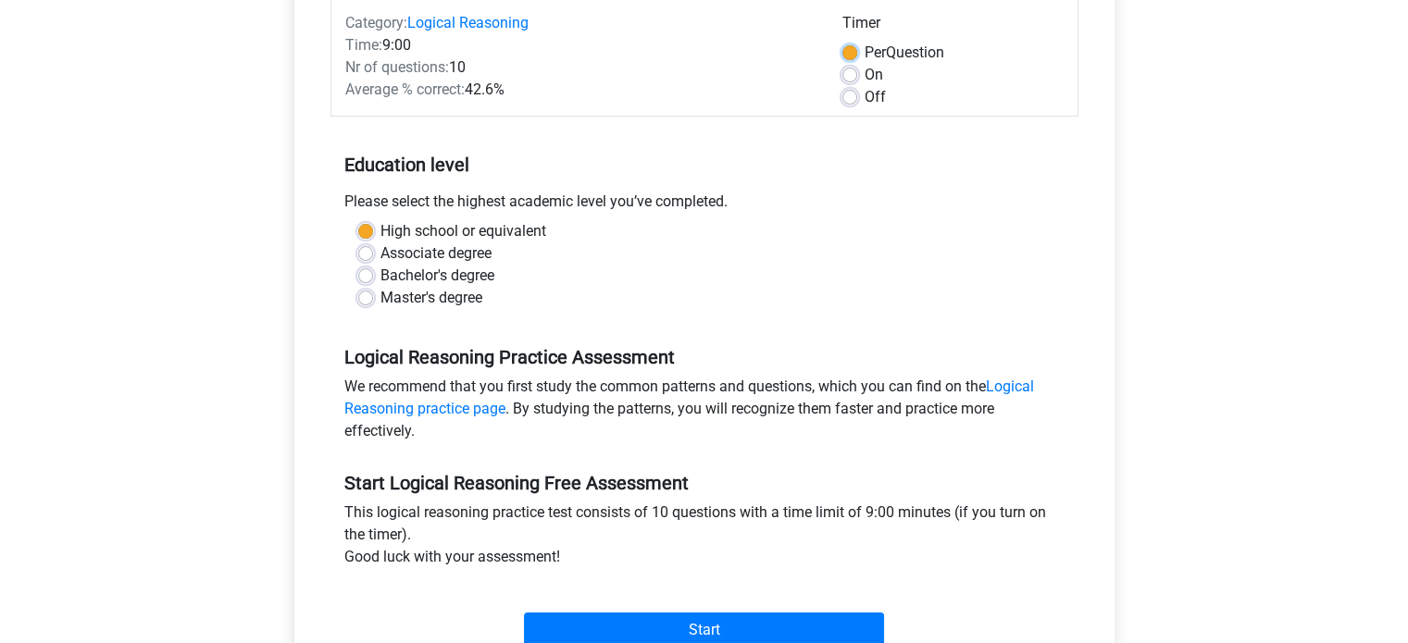
scroll to position [281, 0]
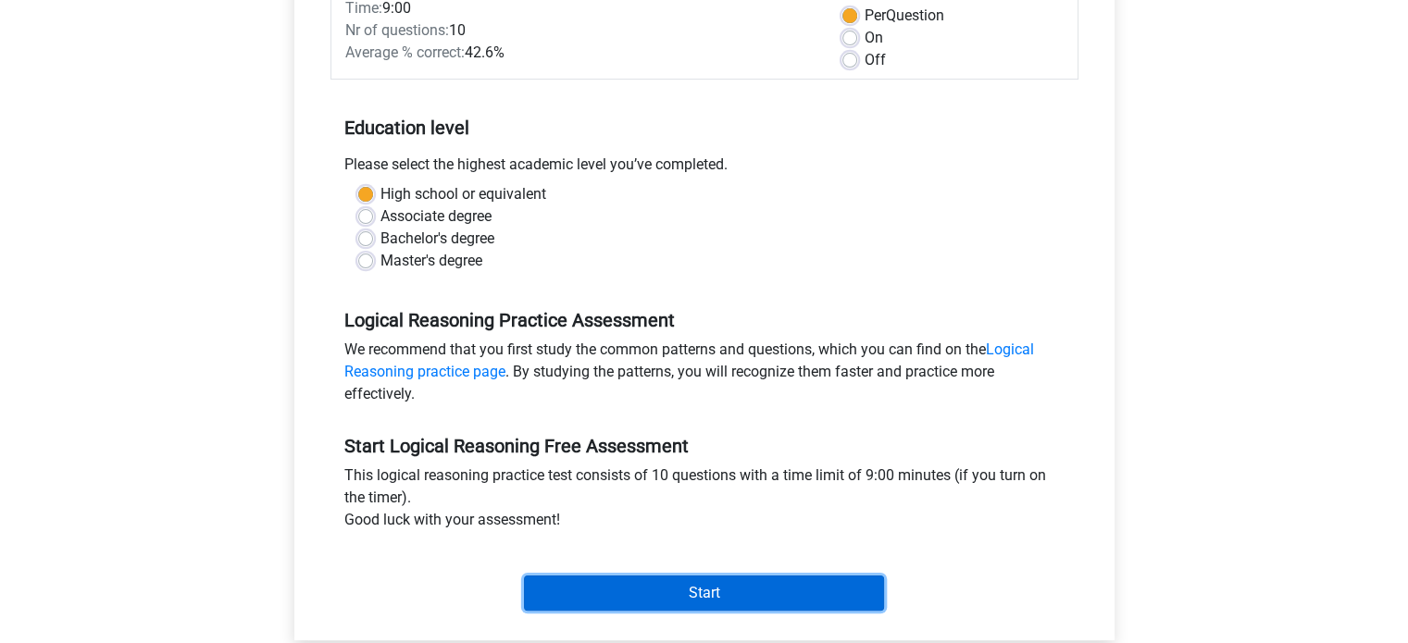
click at [726, 600] on input "Start" at bounding box center [704, 593] width 360 height 35
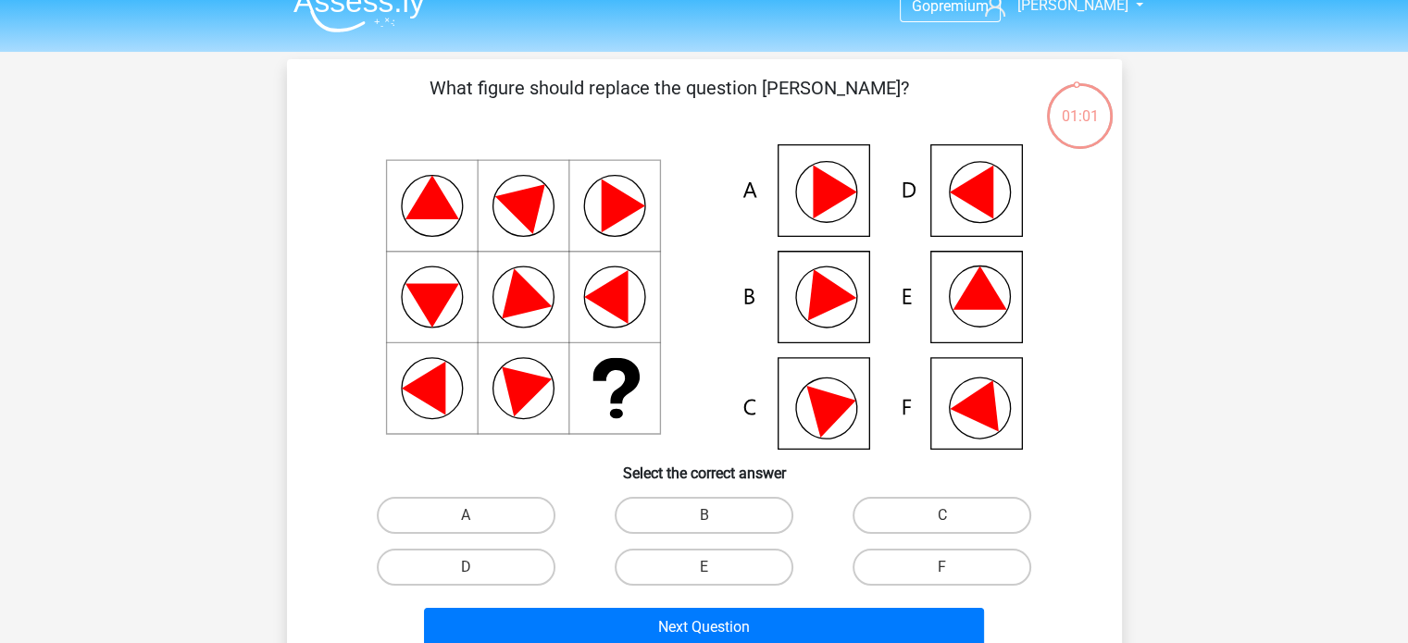
scroll to position [31, 0]
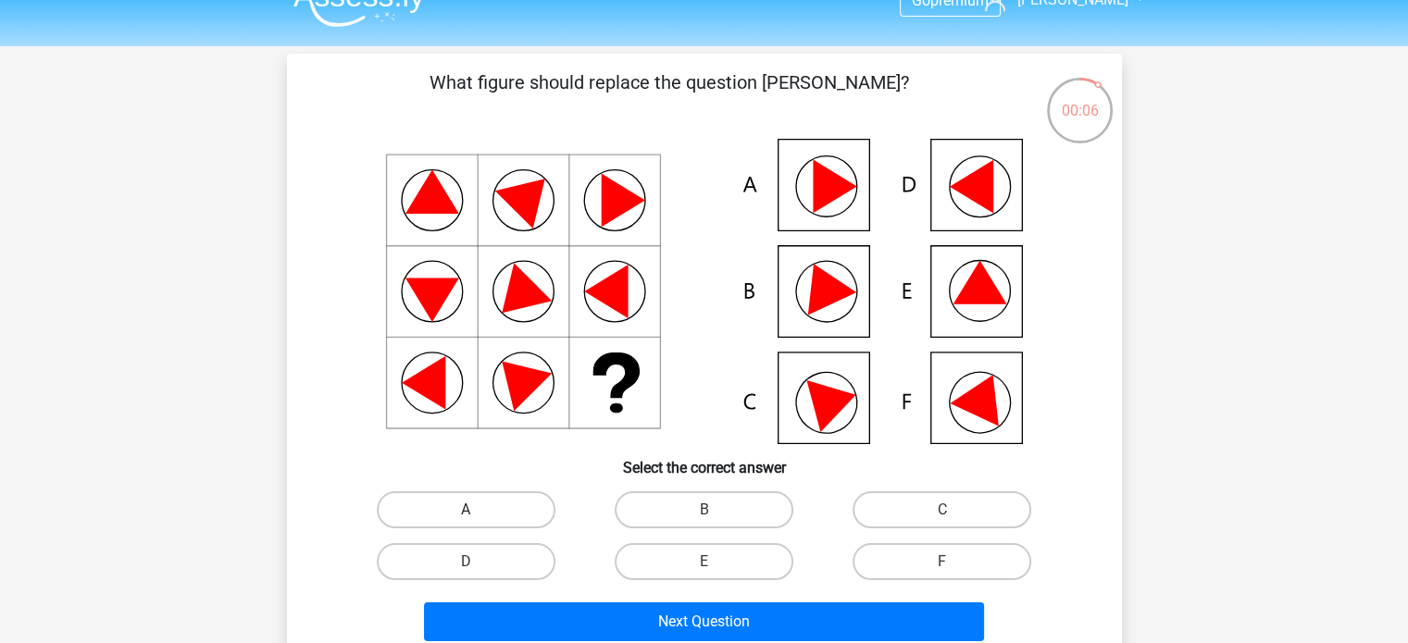
click at [486, 514] on label "A" at bounding box center [466, 510] width 179 height 37
click at [478, 514] on input "A" at bounding box center [472, 516] width 12 height 12
radio input "true"
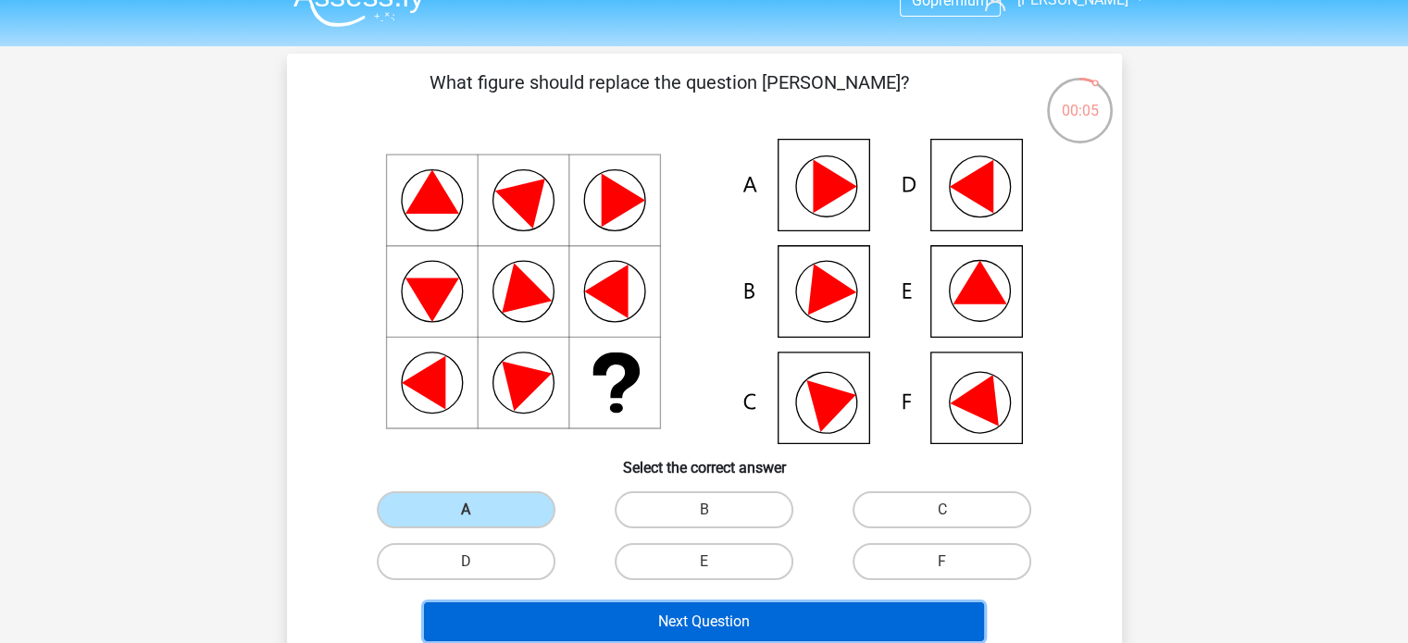
click at [676, 627] on button "Next Question" at bounding box center [704, 622] width 560 height 39
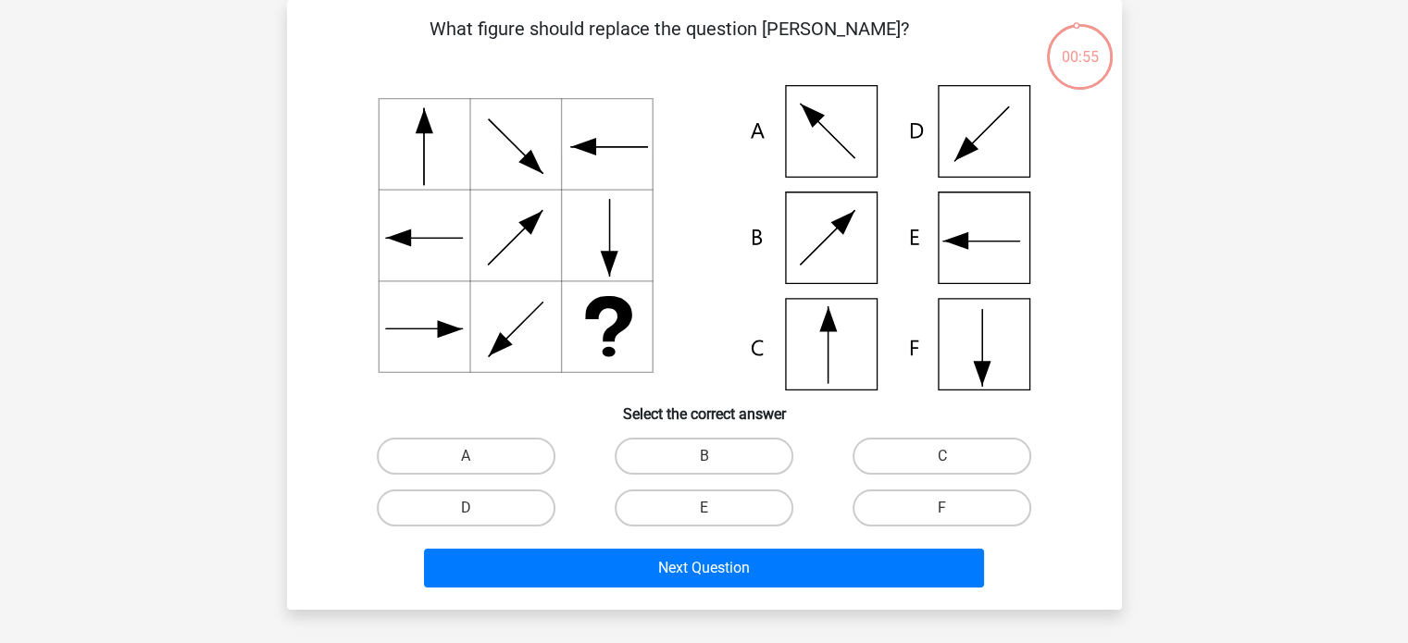
scroll to position [30, 0]
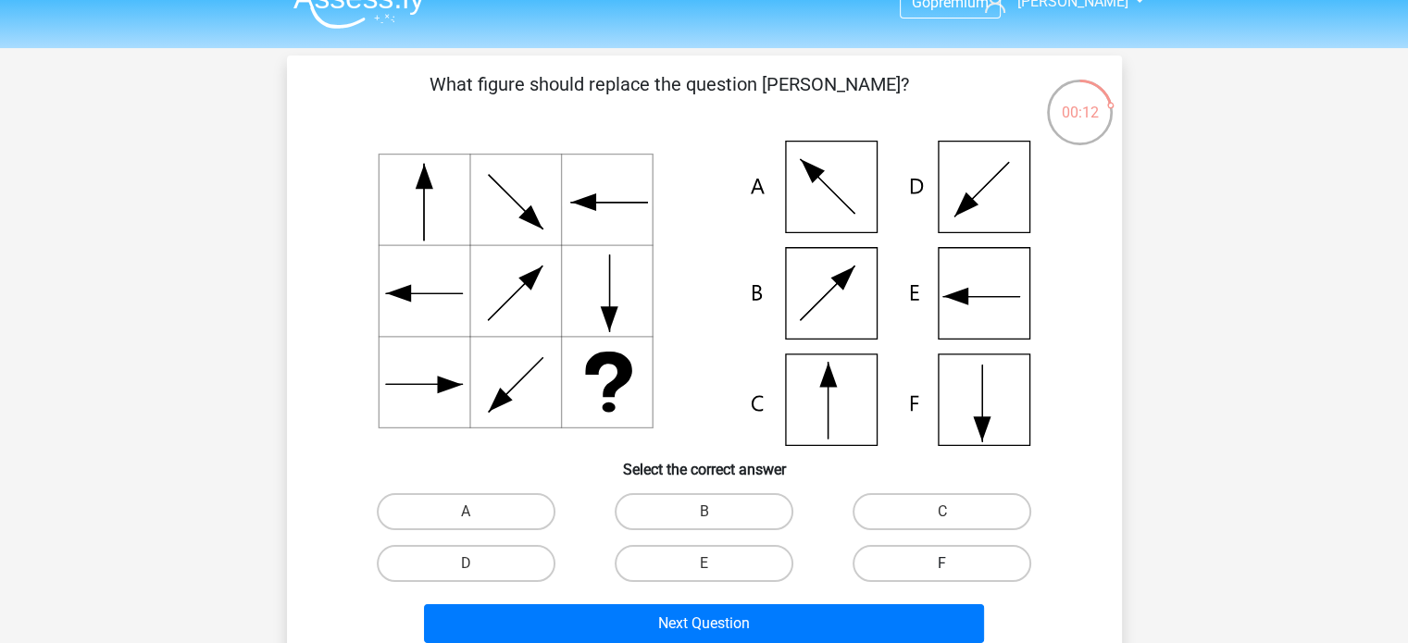
click at [929, 561] on label "F" at bounding box center [942, 563] width 179 height 37
click at [942, 564] on input "F" at bounding box center [948, 570] width 12 height 12
radio input "true"
click at [983, 282] on icon at bounding box center [704, 294] width 746 height 306
click at [724, 566] on label "E" at bounding box center [704, 563] width 179 height 37
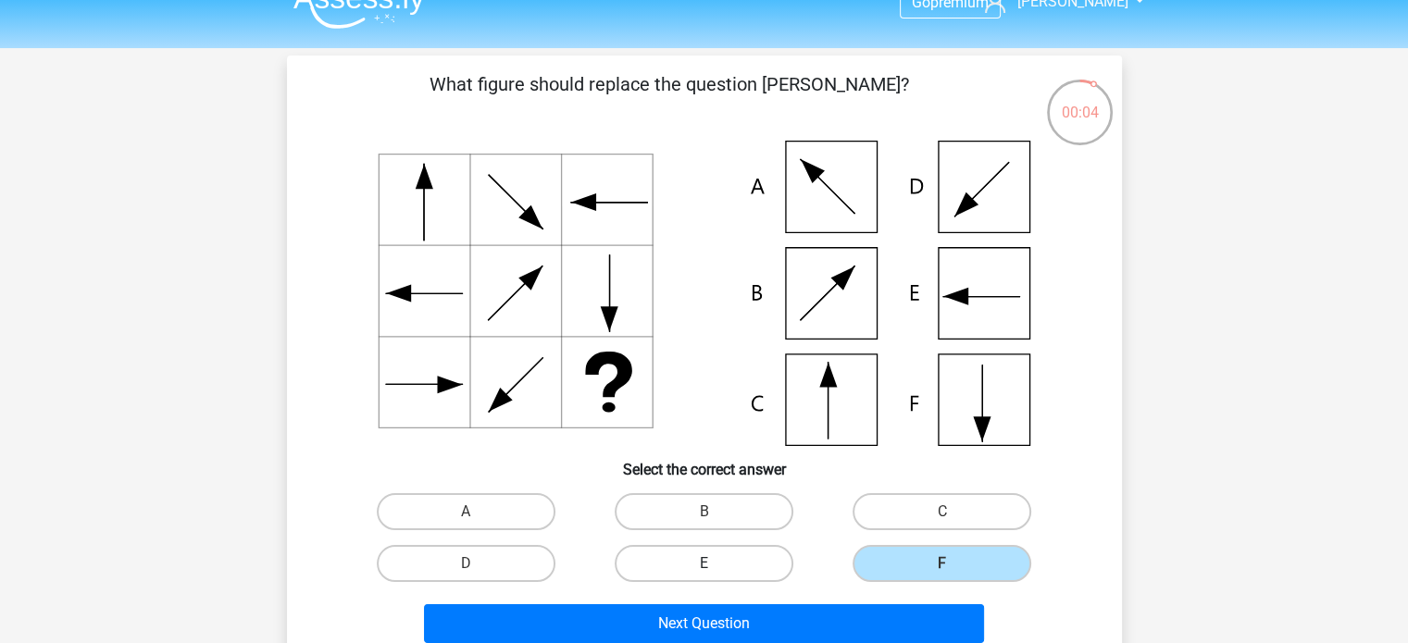
click at [716, 566] on input "E" at bounding box center [710, 570] width 12 height 12
radio input "true"
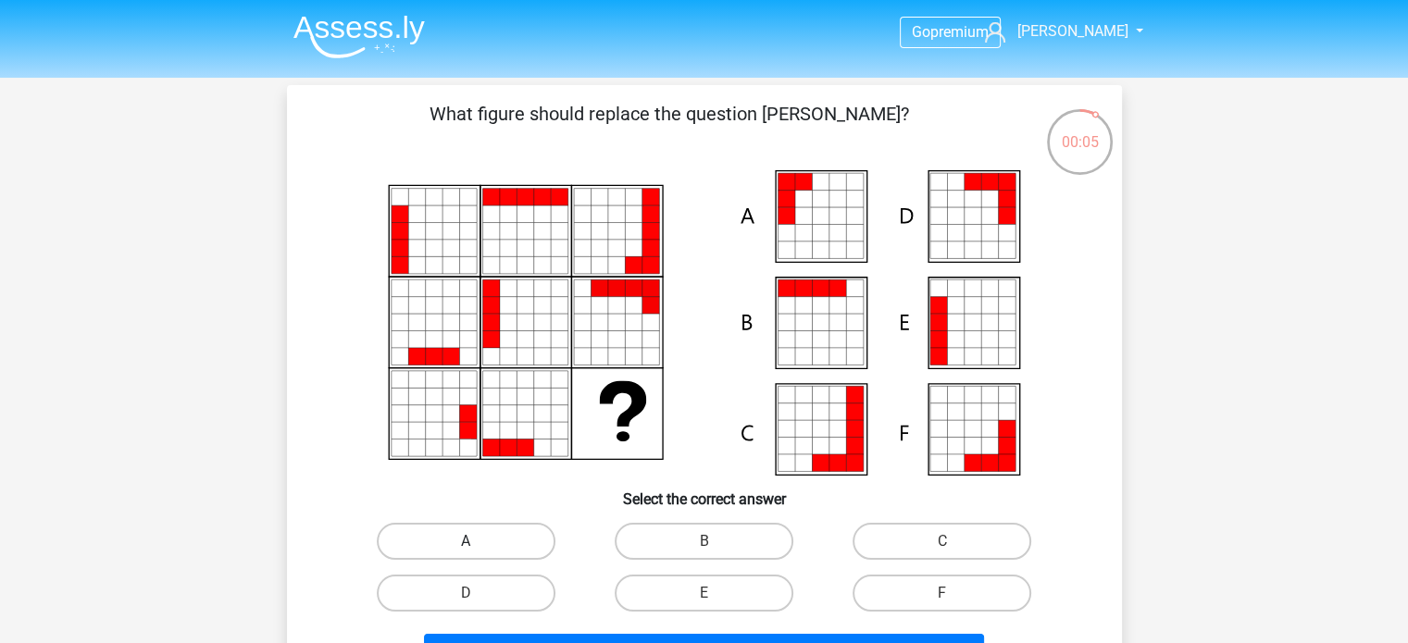
click at [485, 543] on label "A" at bounding box center [466, 541] width 179 height 37
click at [478, 543] on input "A" at bounding box center [472, 548] width 12 height 12
radio input "true"
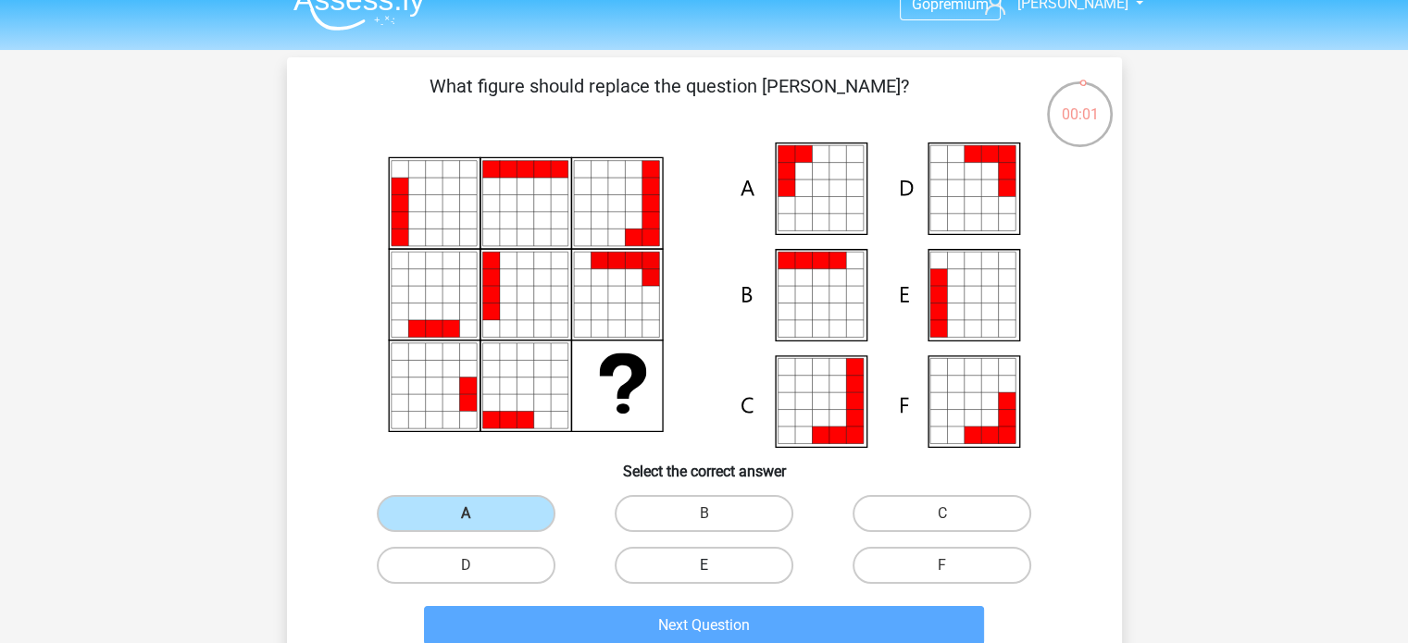
scroll to position [33, 0]
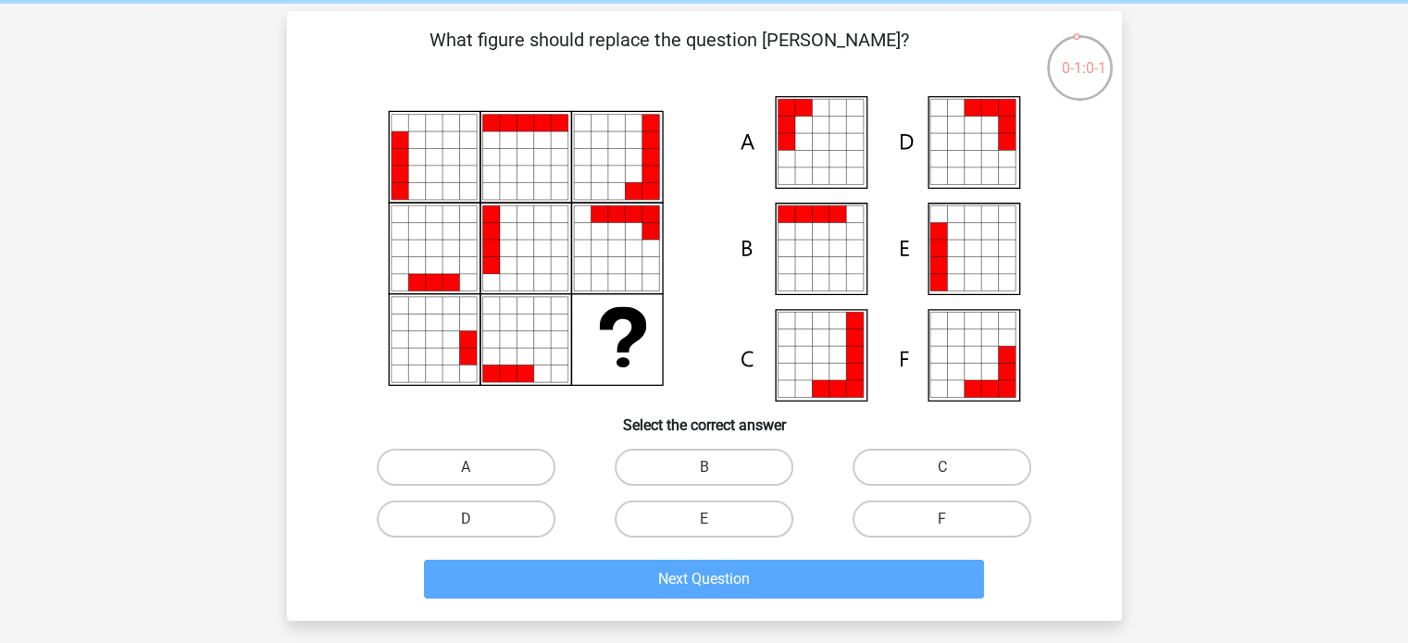
scroll to position [81, 0]
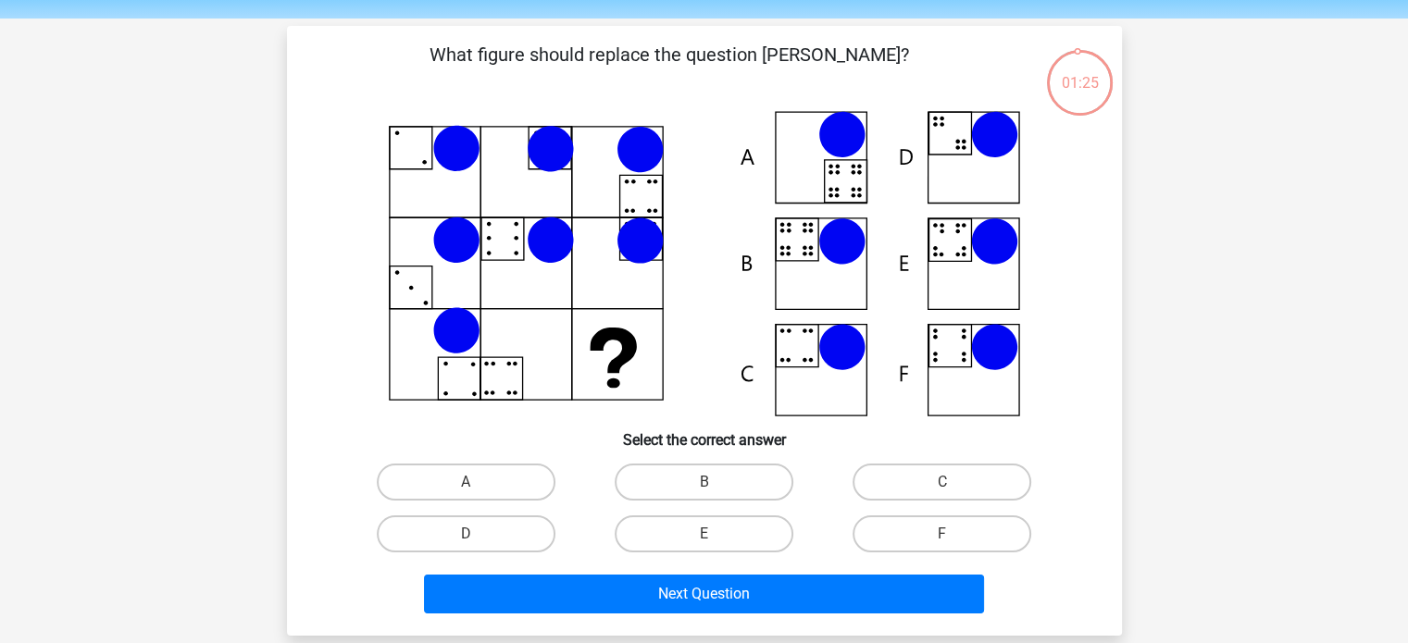
scroll to position [62, 0]
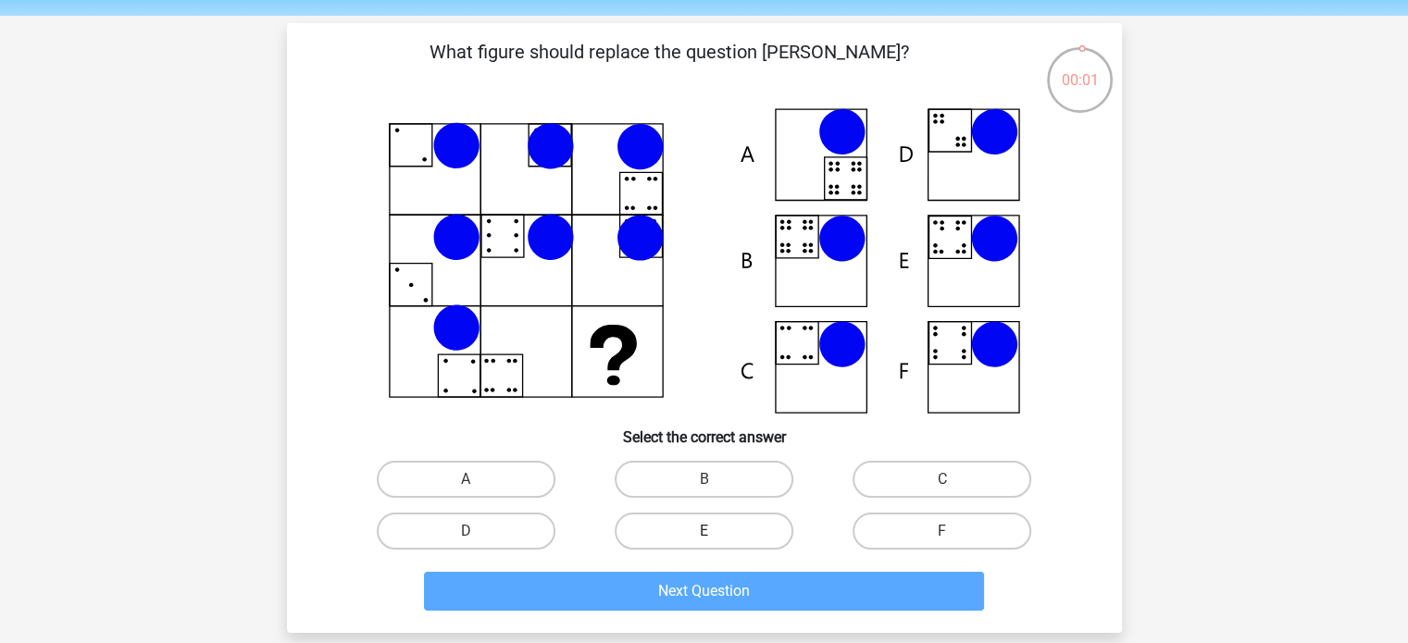
click at [725, 531] on label "E" at bounding box center [704, 531] width 179 height 37
click at [716, 531] on input "E" at bounding box center [710, 537] width 12 height 12
radio input "true"
click at [718, 532] on label "E" at bounding box center [704, 531] width 179 height 37
click at [716, 532] on input "E" at bounding box center [710, 537] width 12 height 12
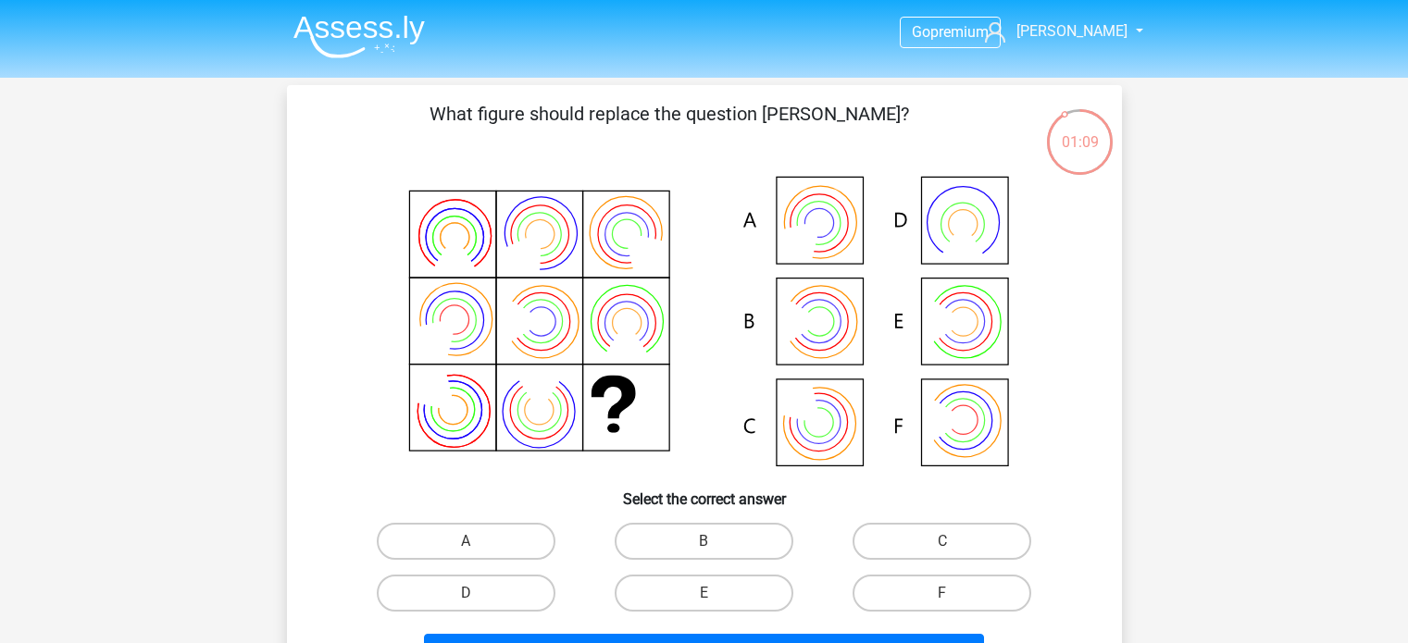
scroll to position [62, 0]
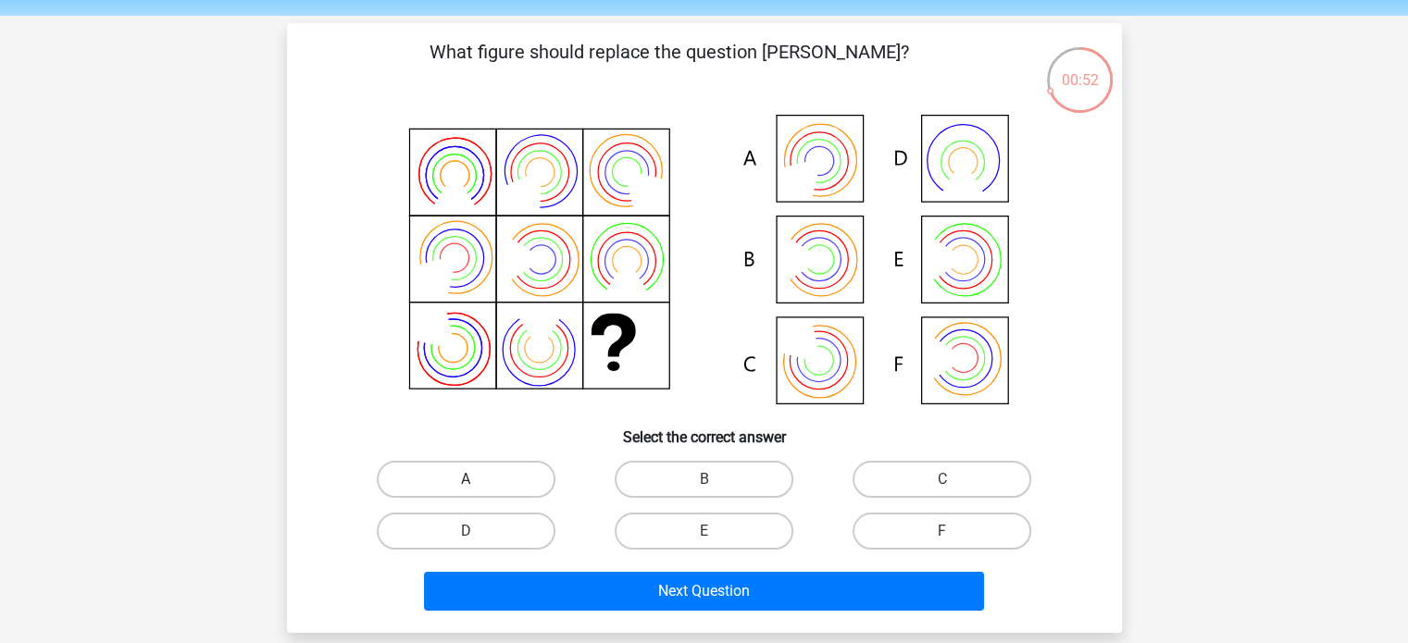
click at [491, 469] on label "A" at bounding box center [466, 479] width 179 height 37
click at [478, 480] on input "A" at bounding box center [472, 486] width 12 height 12
radio input "true"
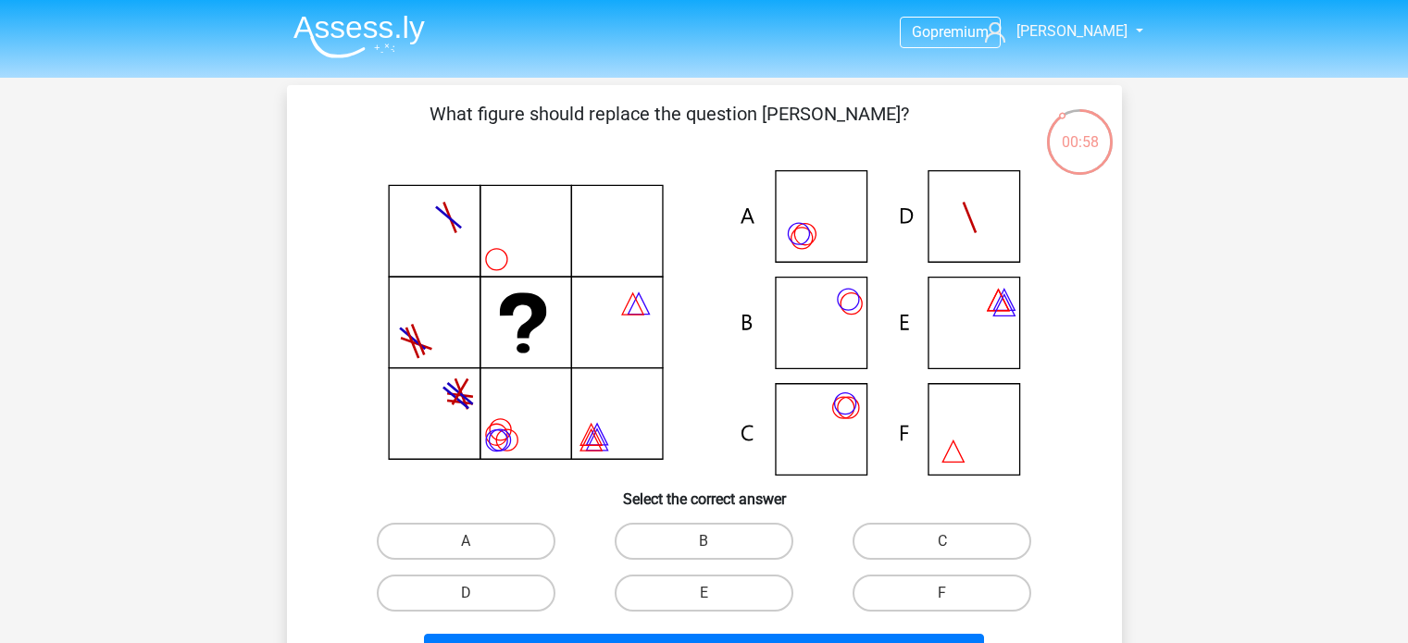
scroll to position [62, 0]
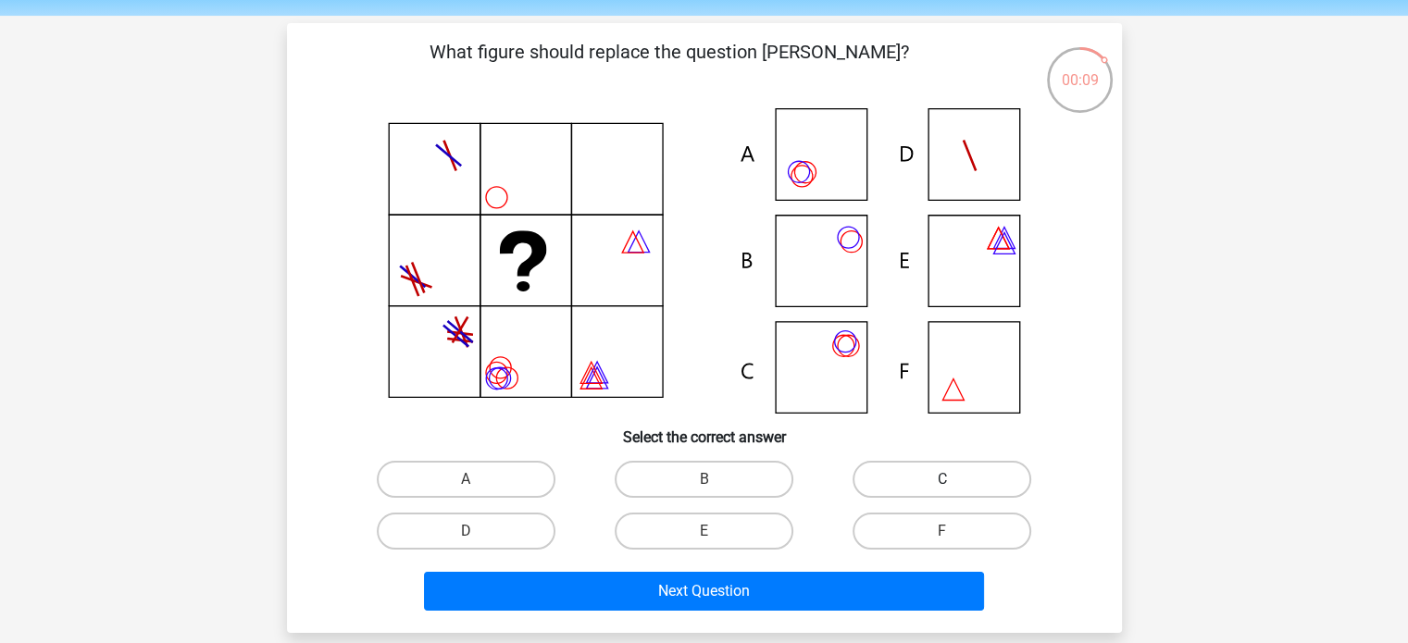
click at [901, 473] on label "C" at bounding box center [942, 479] width 179 height 37
click at [942, 480] on input "C" at bounding box center [948, 486] width 12 height 12
radio input "true"
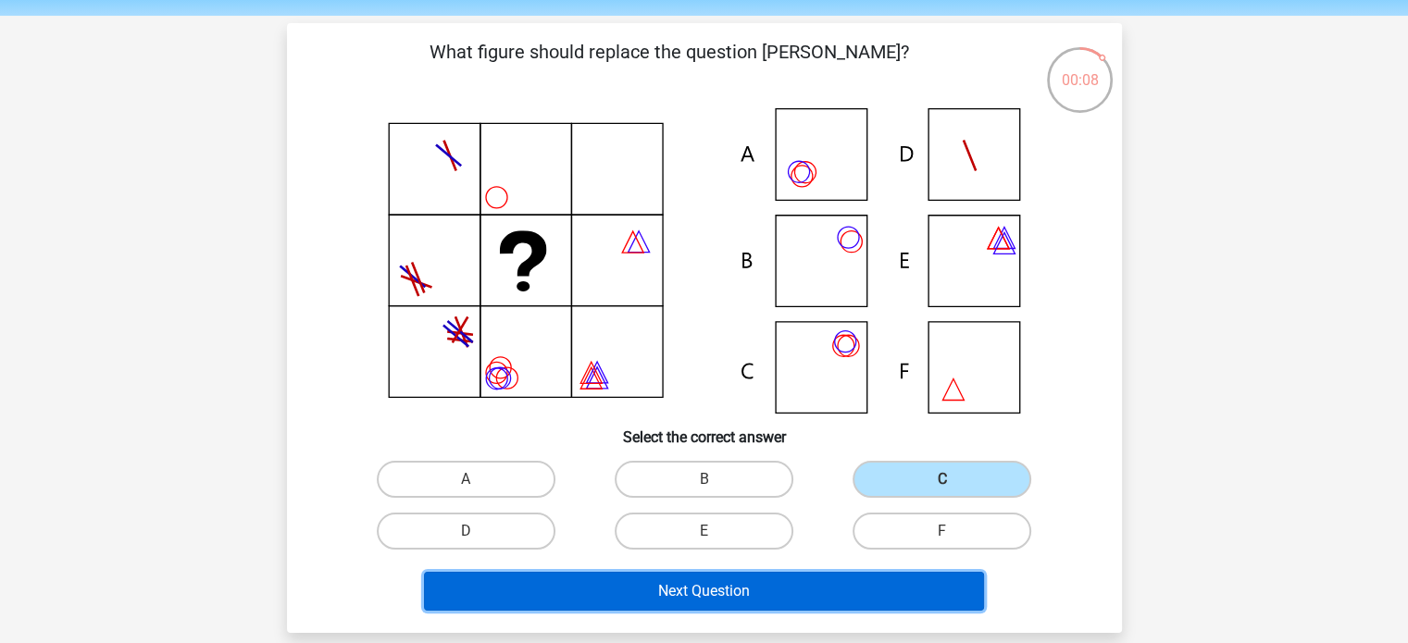
click at [739, 593] on button "Next Question" at bounding box center [704, 591] width 560 height 39
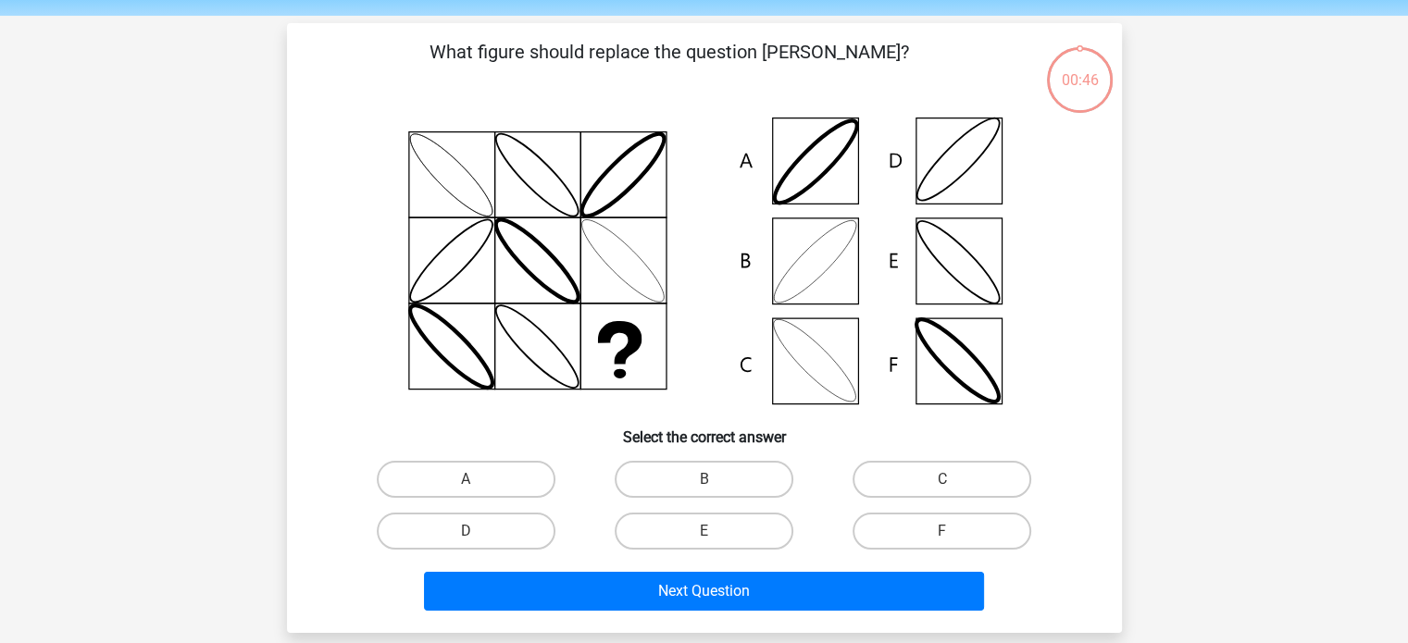
scroll to position [85, 0]
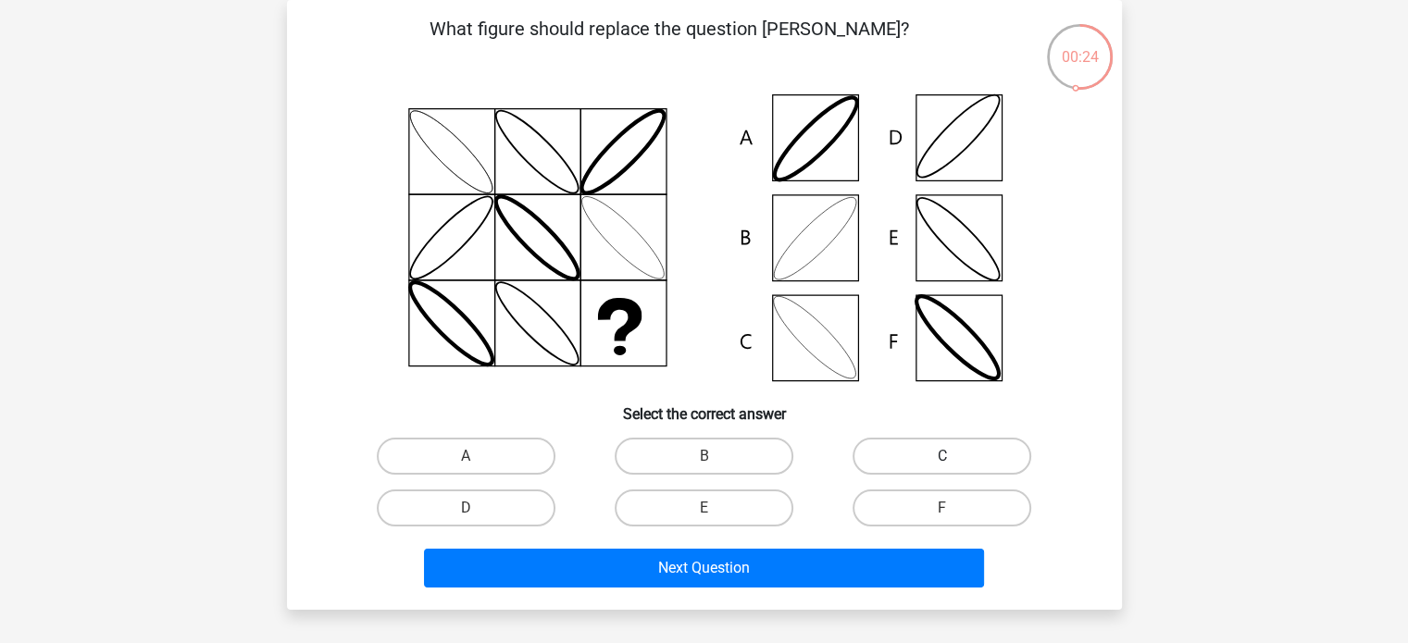
click at [879, 458] on label "C" at bounding box center [942, 456] width 179 height 37
click at [942, 458] on input "C" at bounding box center [948, 462] width 12 height 12
radio input "true"
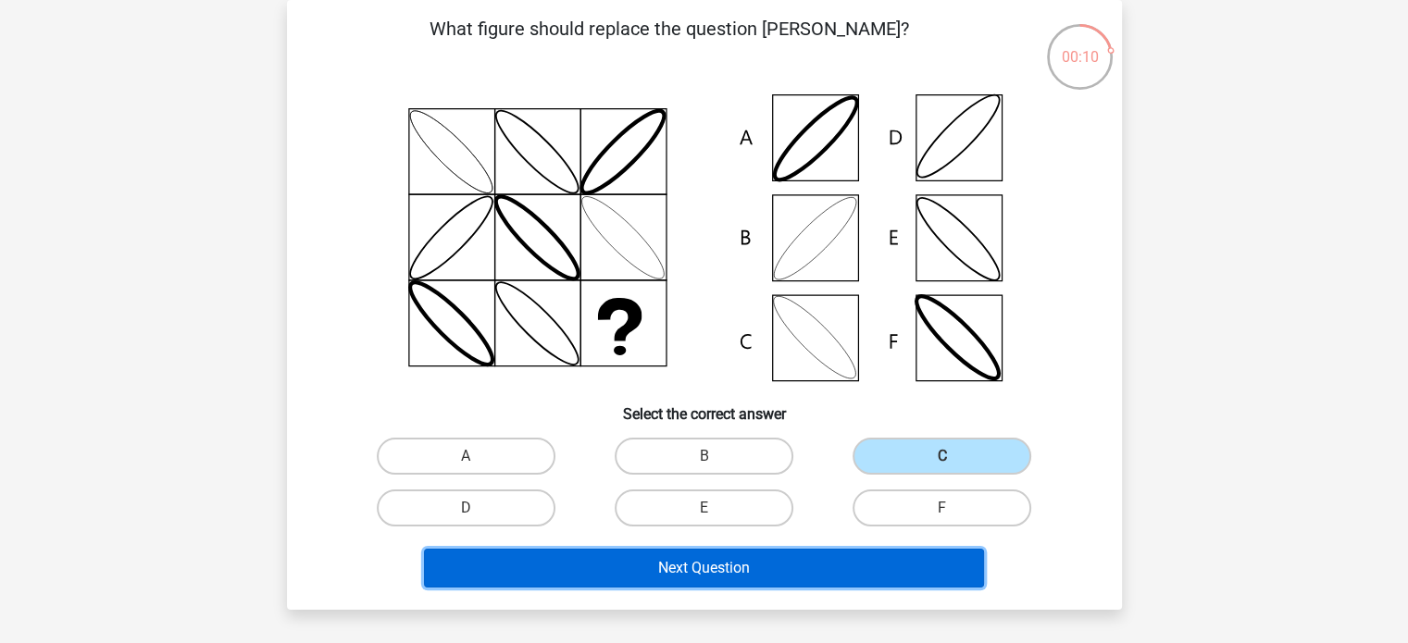
click at [740, 556] on button "Next Question" at bounding box center [704, 568] width 560 height 39
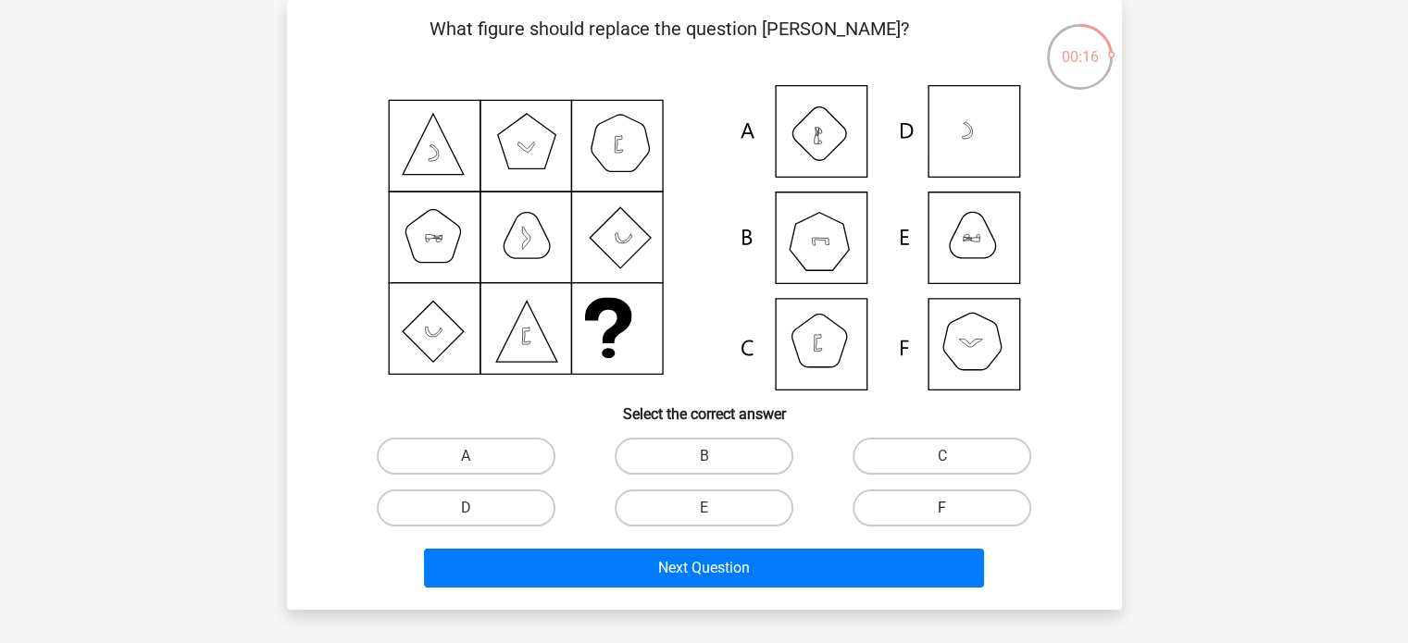
click at [892, 503] on label "F" at bounding box center [942, 508] width 179 height 37
click at [942, 508] on input "F" at bounding box center [948, 514] width 12 height 12
radio input "true"
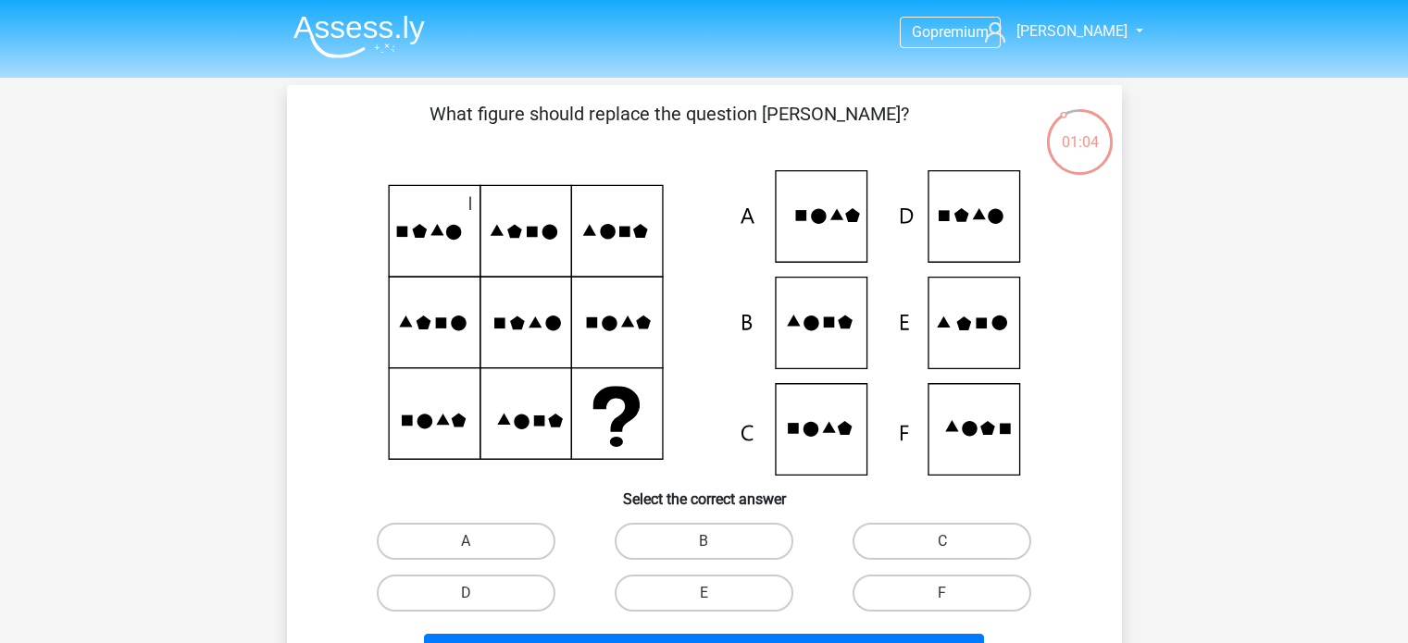
scroll to position [85, 0]
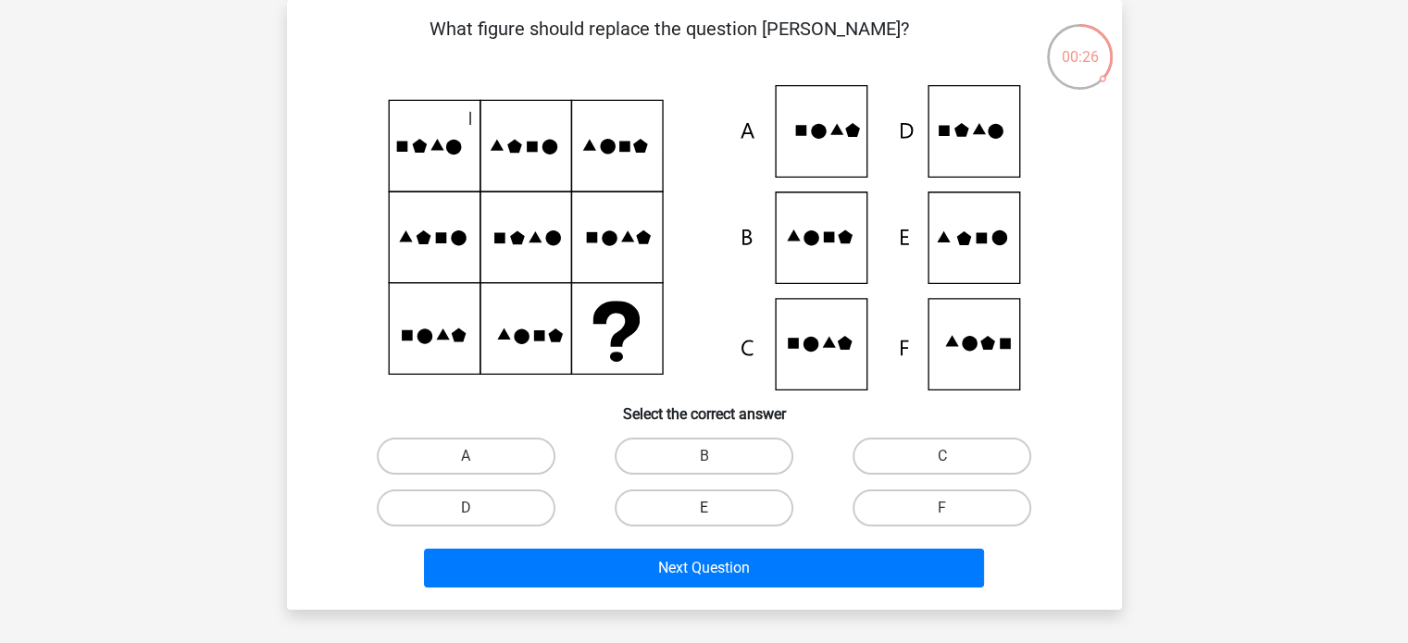
click at [737, 508] on label "E" at bounding box center [704, 508] width 179 height 37
click at [716, 508] on input "E" at bounding box center [710, 514] width 12 height 12
radio input "true"
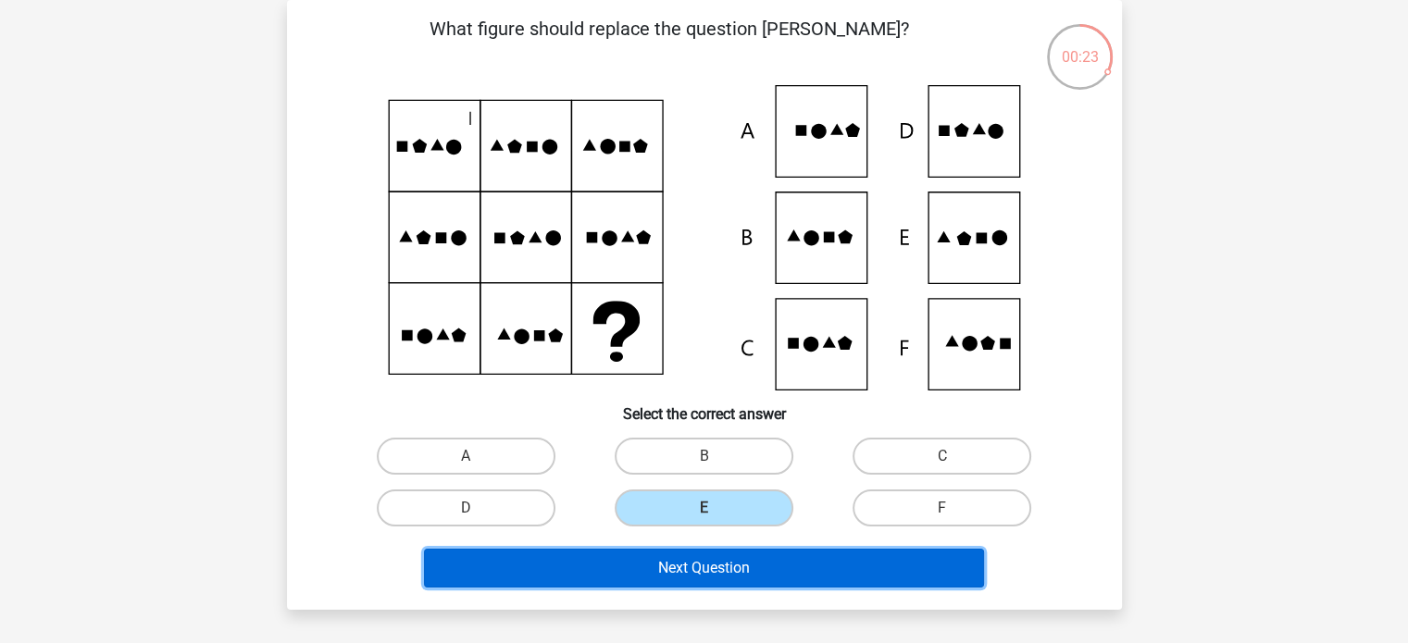
click at [730, 560] on button "Next Question" at bounding box center [704, 568] width 560 height 39
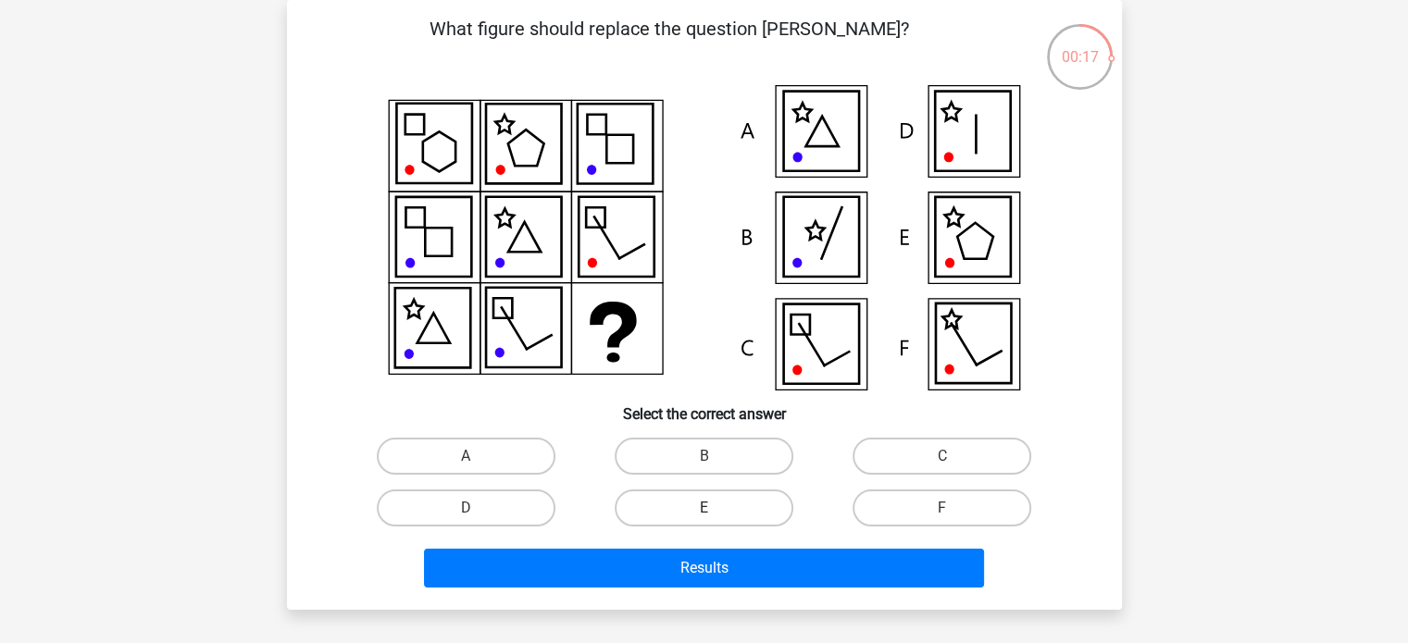
click at [727, 503] on label "E" at bounding box center [704, 508] width 179 height 37
click at [716, 508] on input "E" at bounding box center [710, 514] width 12 height 12
radio input "true"
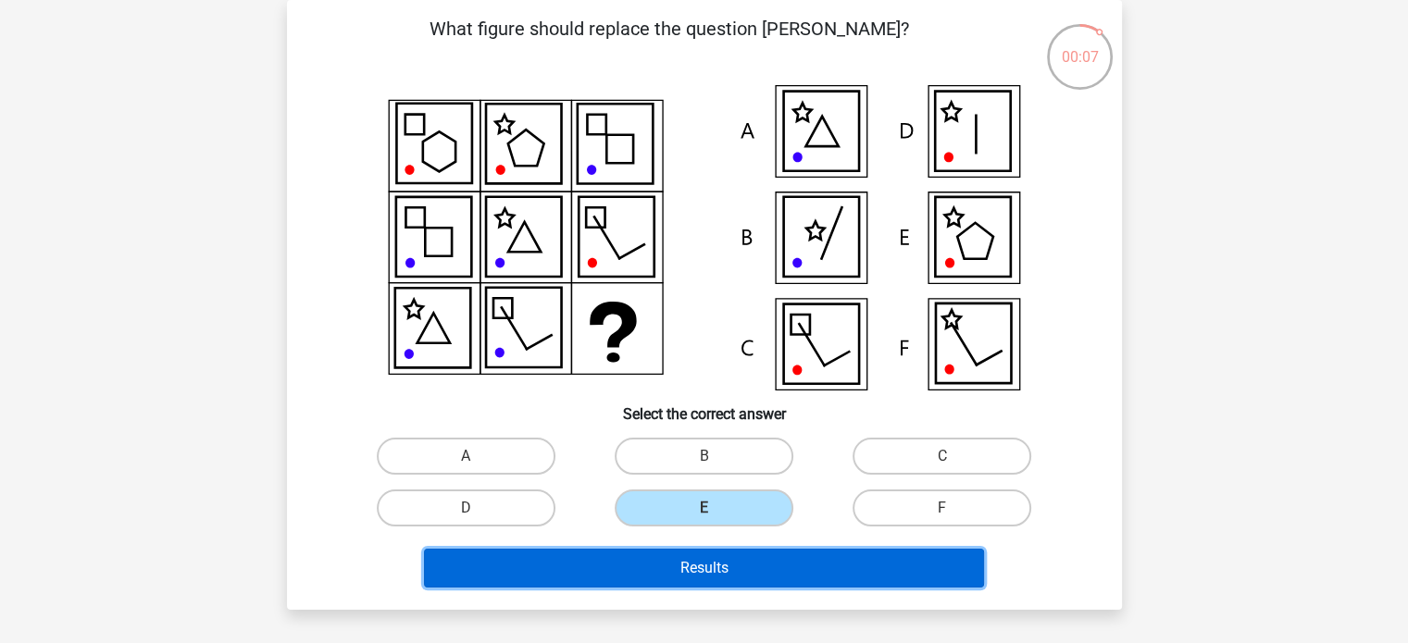
click at [689, 555] on button "Results" at bounding box center [704, 568] width 560 height 39
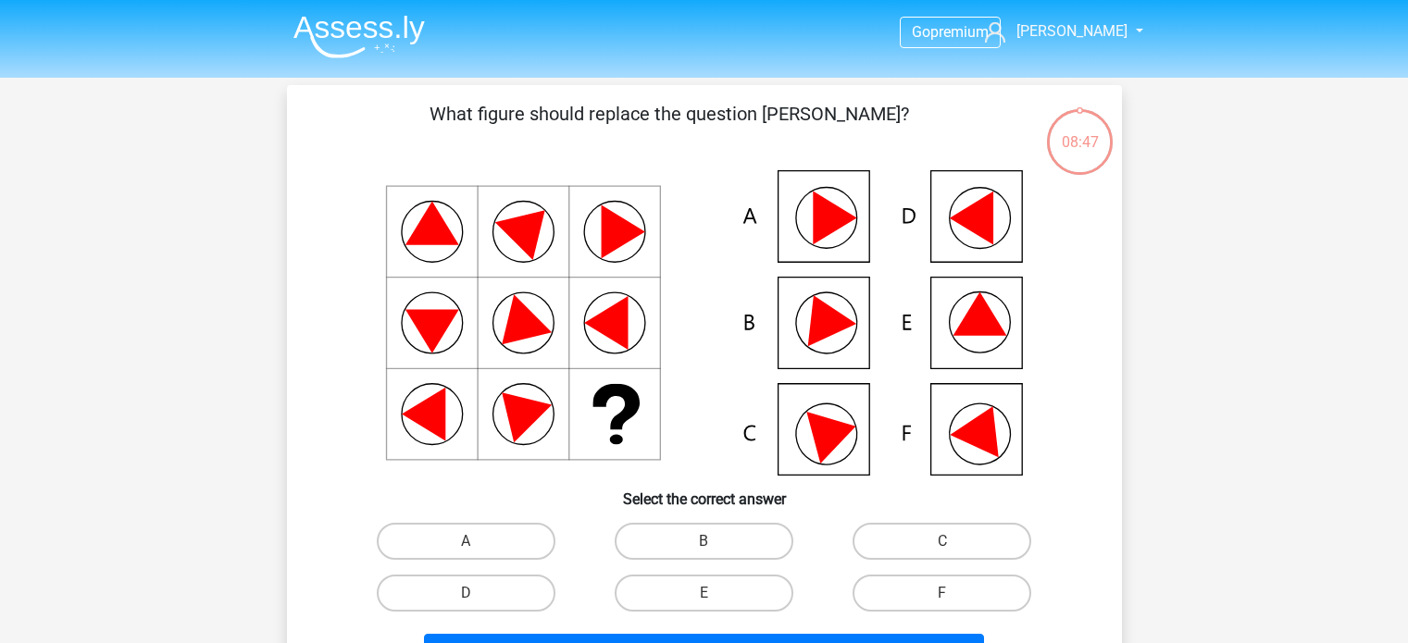
scroll to position [103, 0]
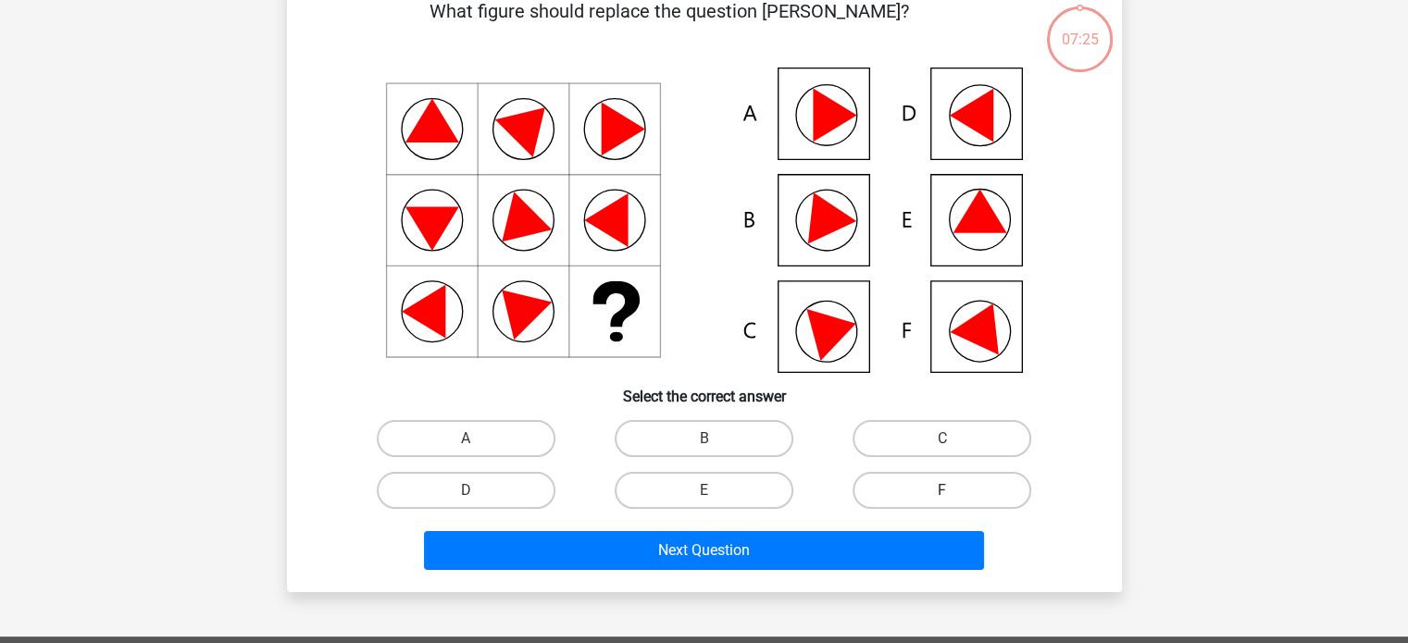
click at [925, 480] on label "F" at bounding box center [942, 490] width 179 height 37
click at [942, 491] on input "F" at bounding box center [948, 497] width 12 height 12
radio input "true"
click at [933, 499] on label "F" at bounding box center [942, 490] width 179 height 37
click at [942, 499] on input "F" at bounding box center [948, 497] width 12 height 12
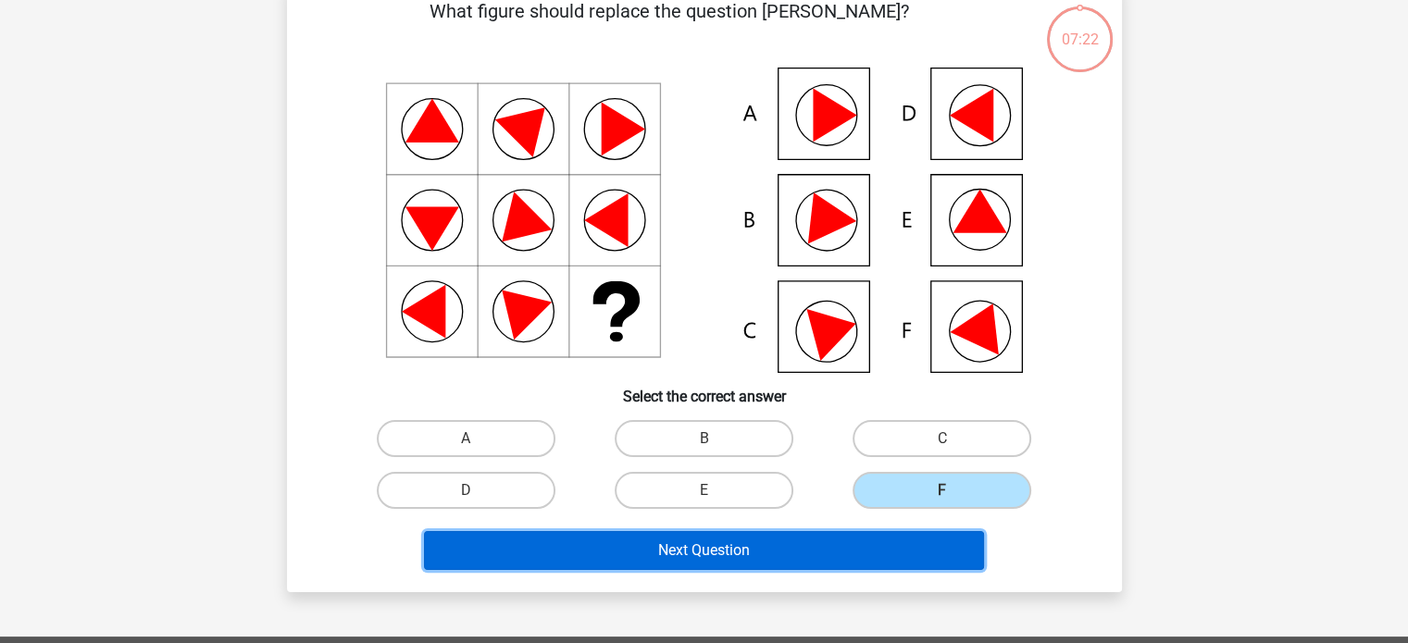
click at [759, 557] on button "Next Question" at bounding box center [704, 550] width 560 height 39
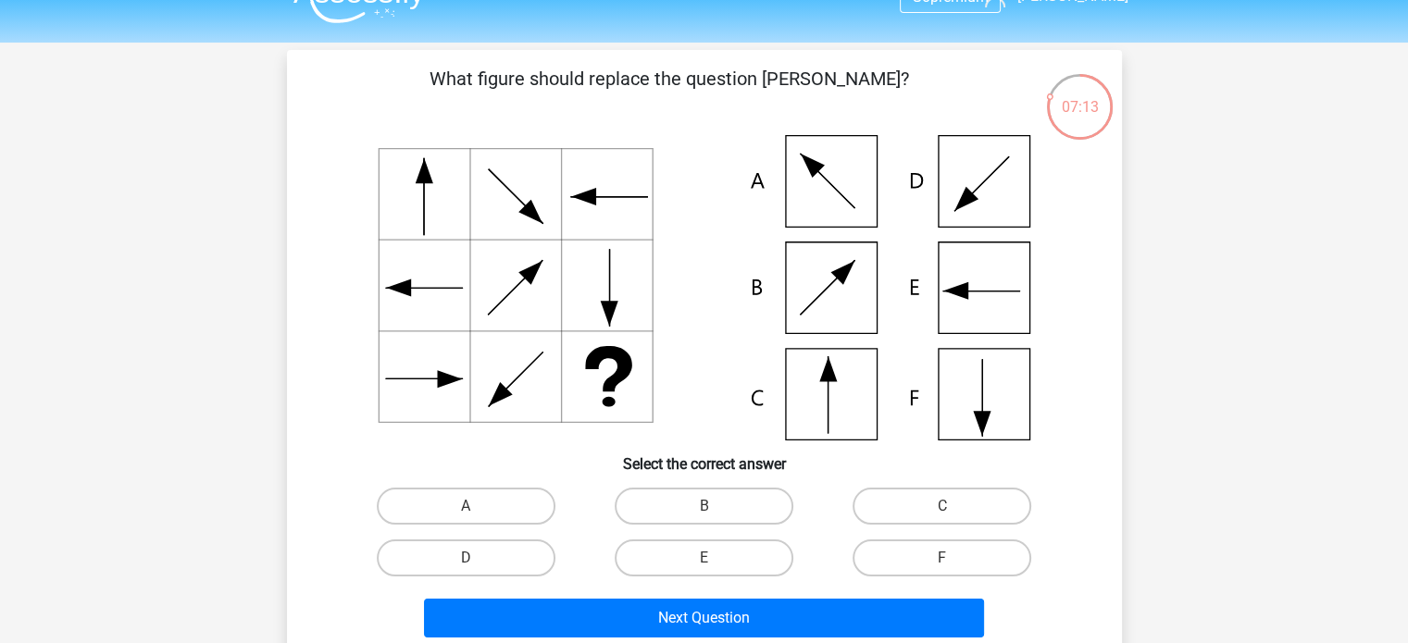
scroll to position [43, 0]
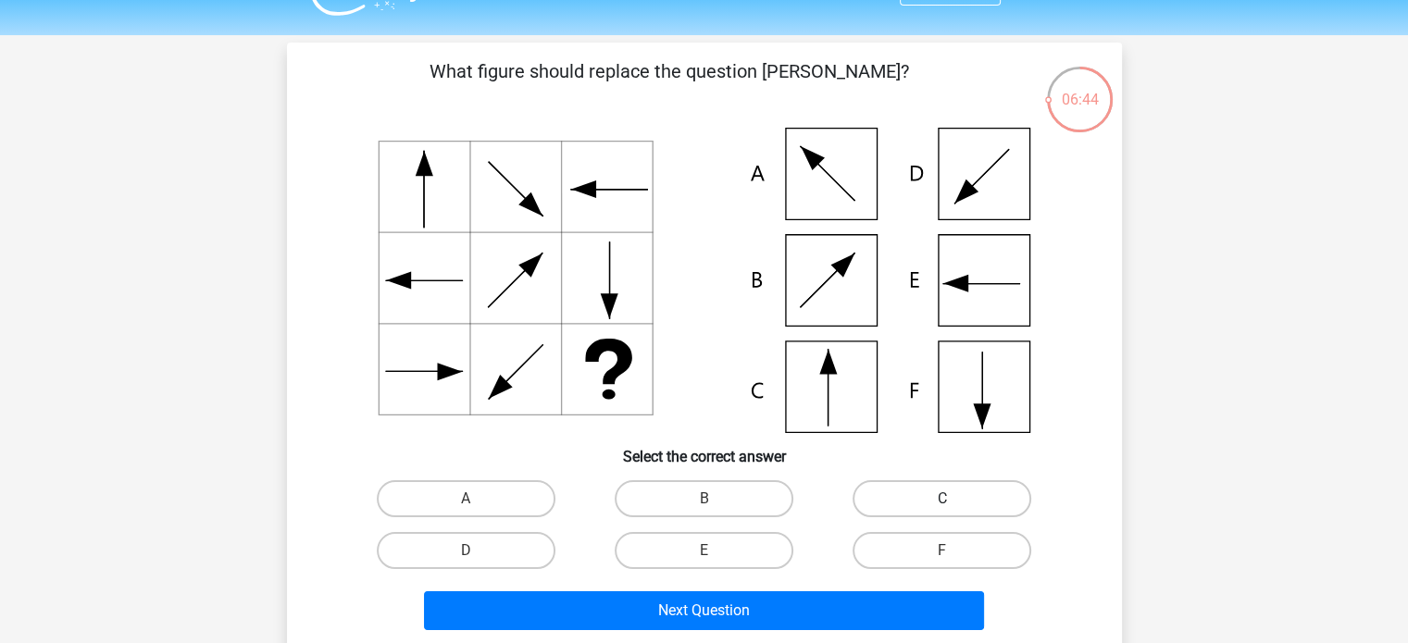
click at [892, 489] on label "C" at bounding box center [942, 498] width 179 height 37
click at [942, 499] on input "C" at bounding box center [948, 505] width 12 height 12
radio input "true"
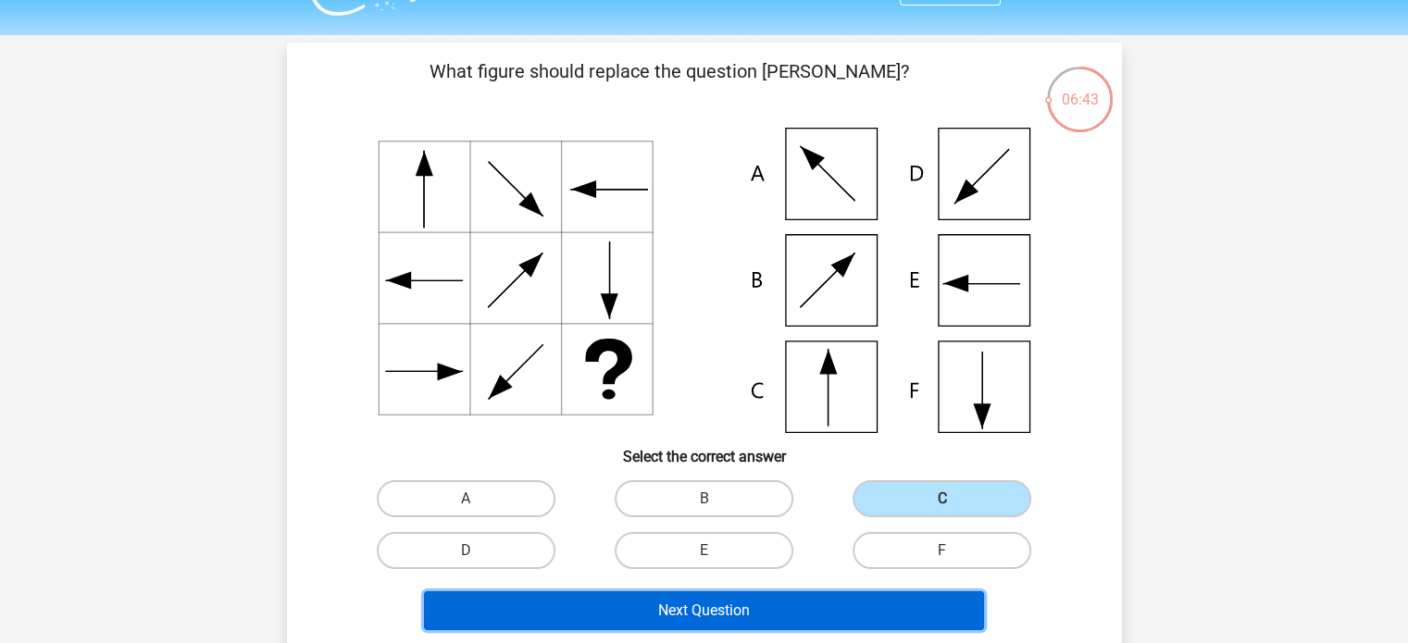
click at [718, 603] on button "Next Question" at bounding box center [704, 611] width 560 height 39
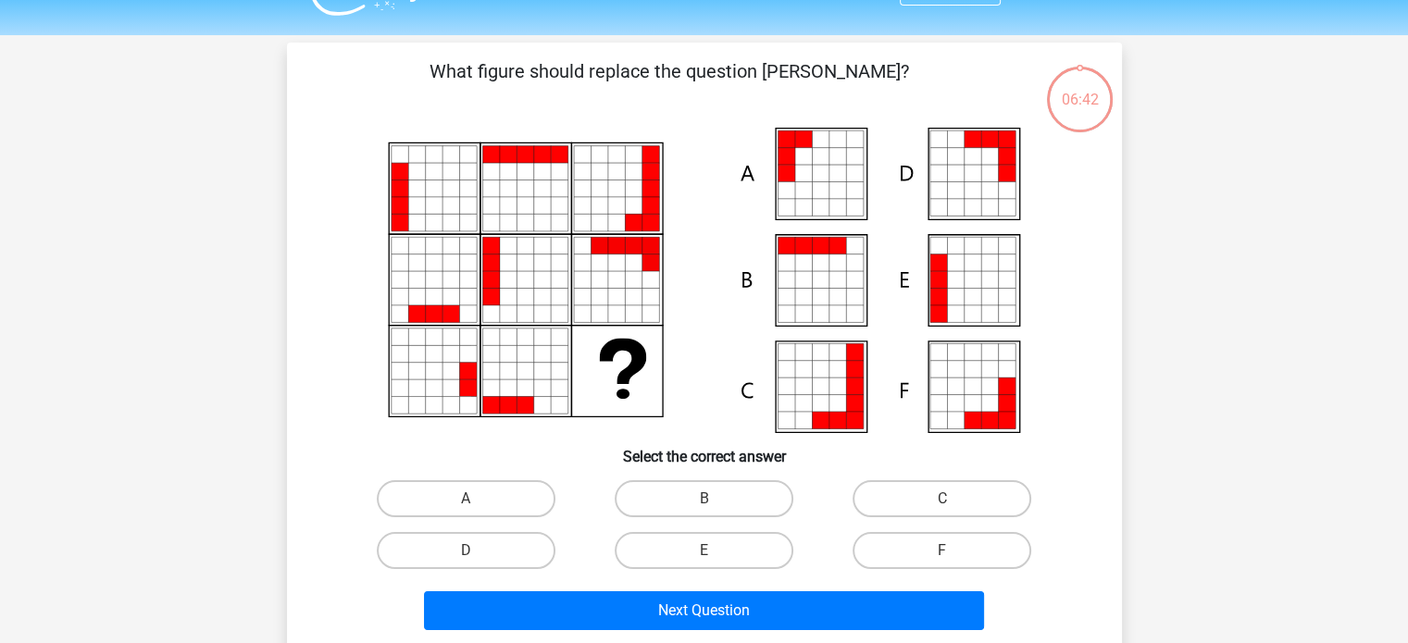
scroll to position [85, 0]
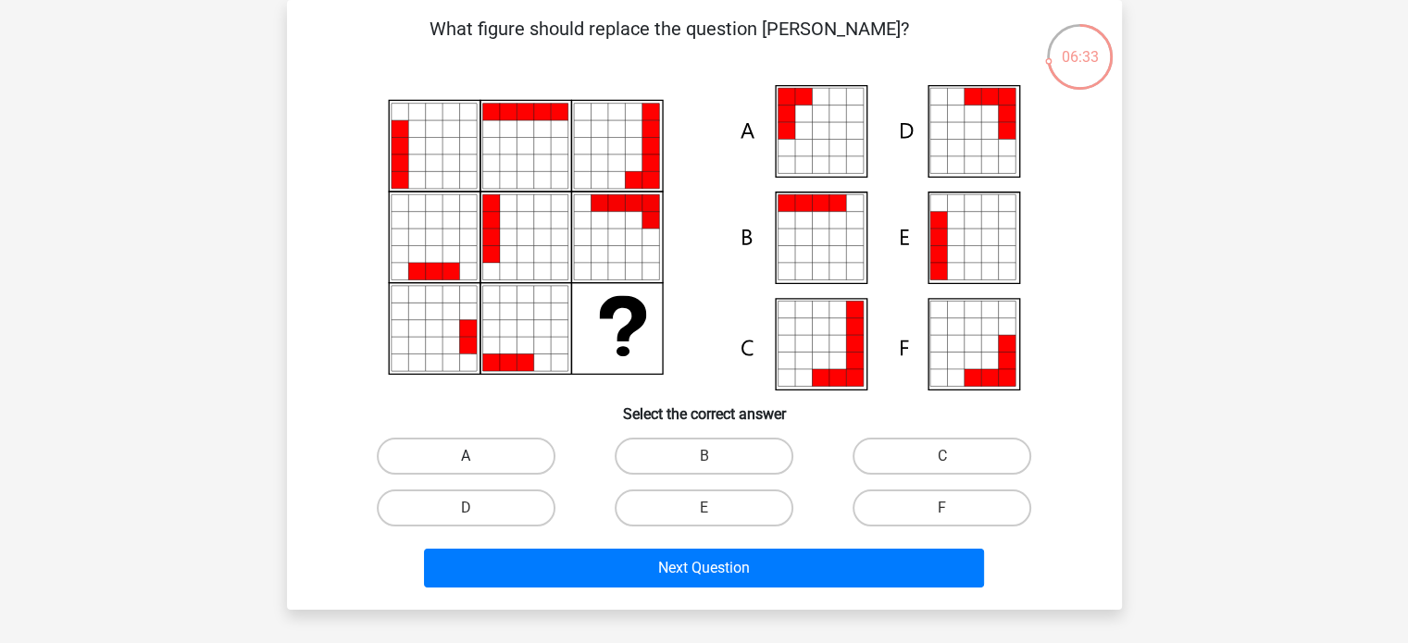
click at [479, 455] on label "A" at bounding box center [466, 456] width 179 height 37
click at [478, 456] on input "A" at bounding box center [472, 462] width 12 height 12
radio input "true"
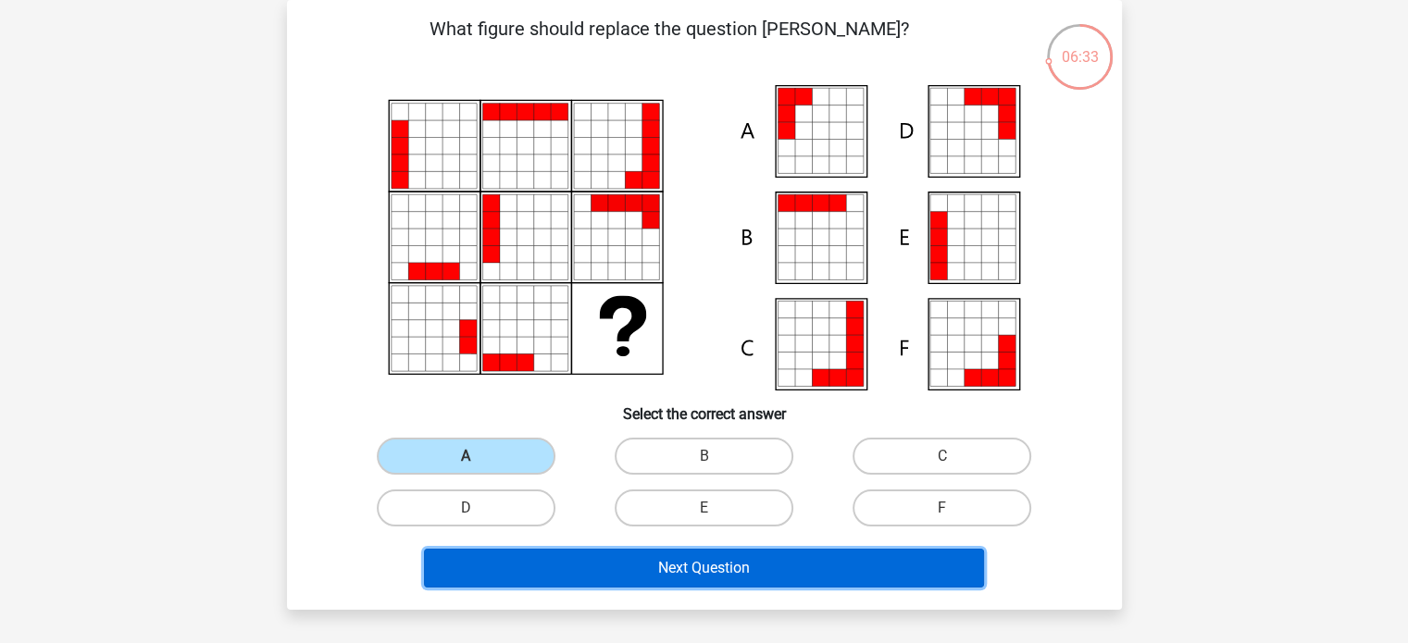
click at [671, 560] on button "Next Question" at bounding box center [704, 568] width 560 height 39
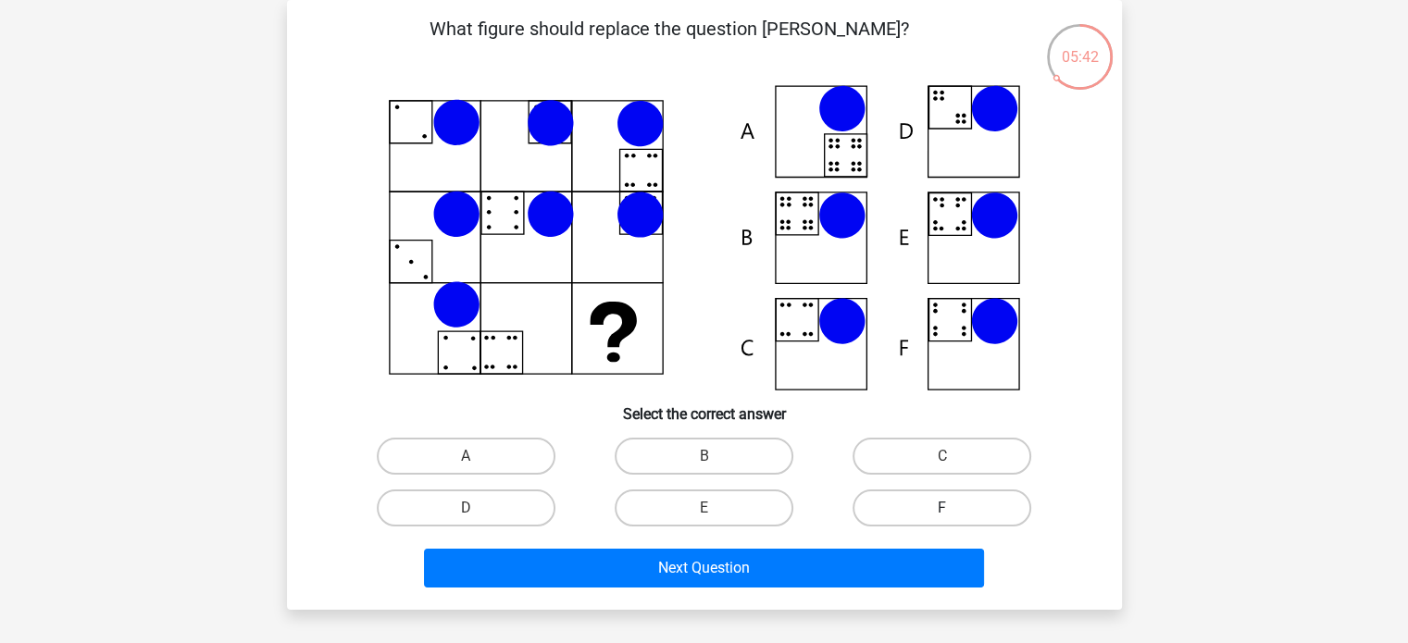
click at [928, 503] on label "F" at bounding box center [942, 508] width 179 height 37
click at [942, 508] on input "F" at bounding box center [948, 514] width 12 height 12
radio input "true"
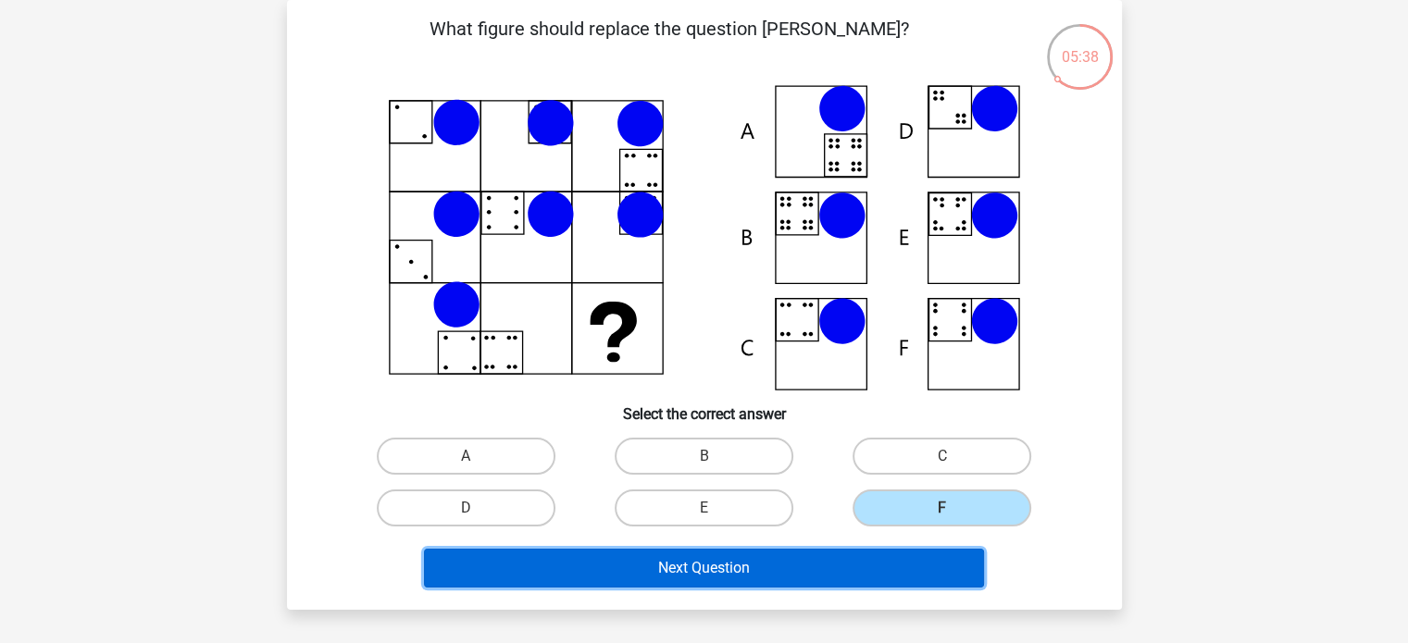
click at [711, 567] on button "Next Question" at bounding box center [704, 568] width 560 height 39
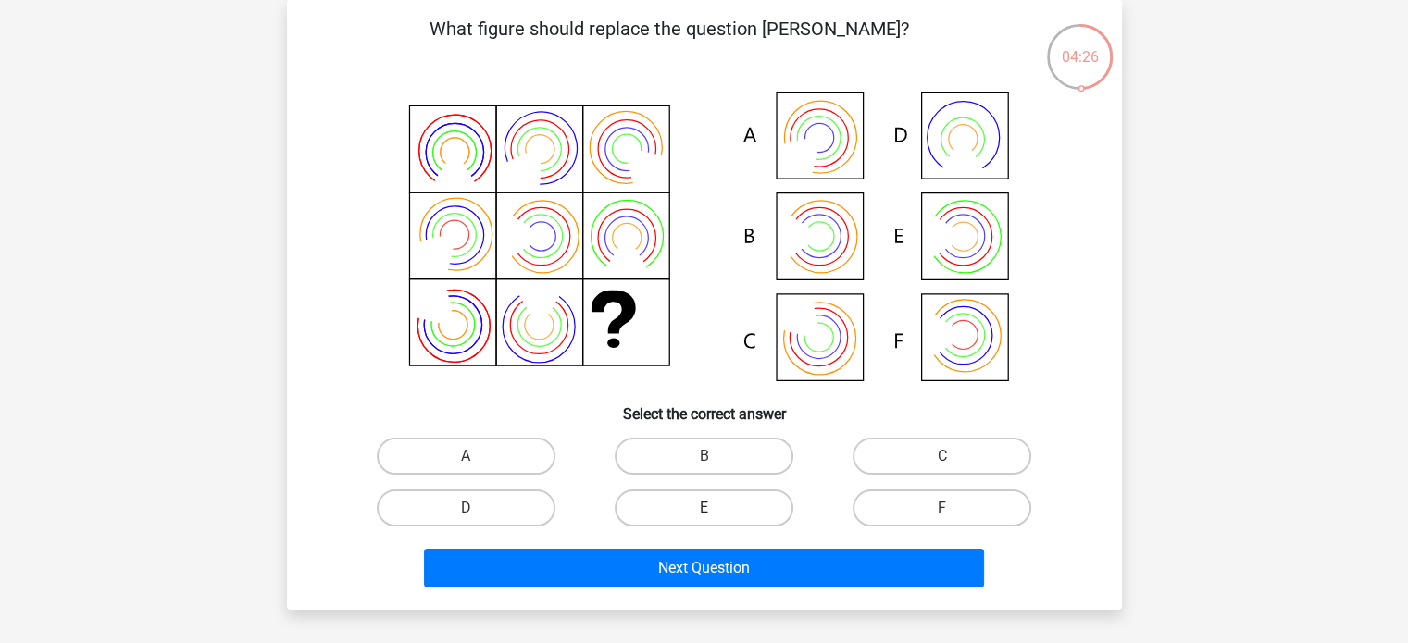
click at [726, 498] on label "E" at bounding box center [704, 508] width 179 height 37
click at [716, 508] on input "E" at bounding box center [710, 514] width 12 height 12
radio input "true"
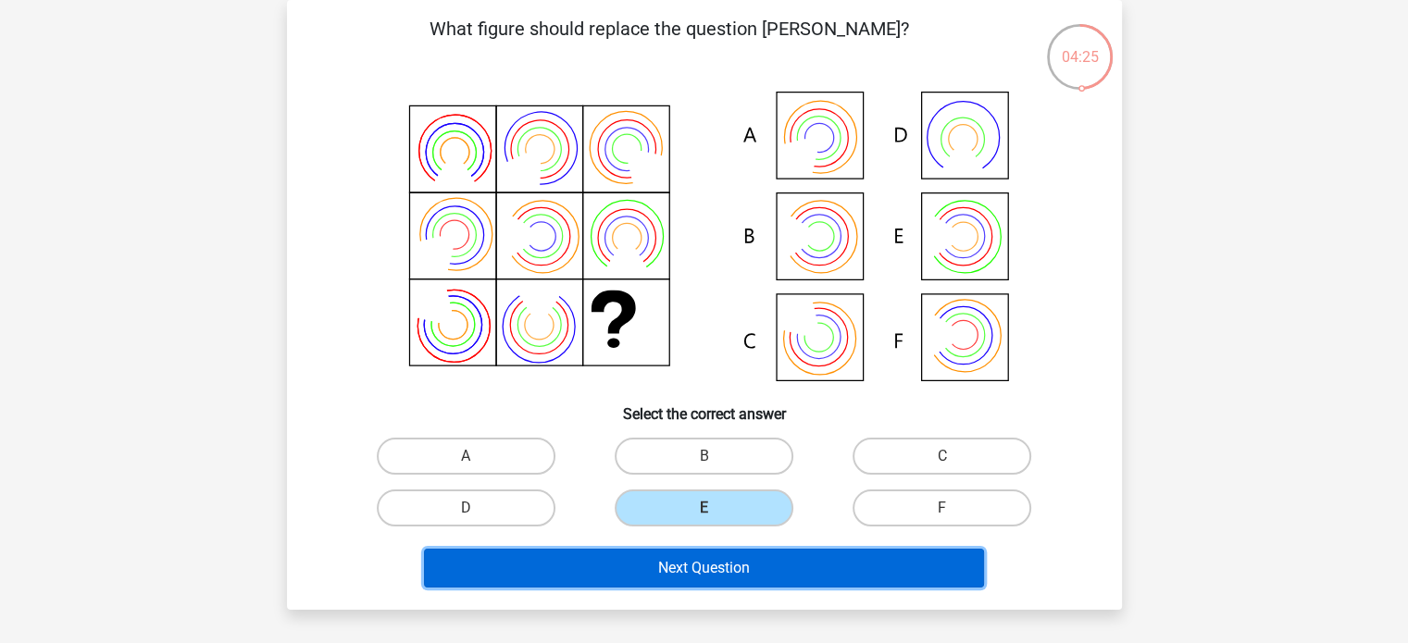
click at [739, 554] on button "Next Question" at bounding box center [704, 568] width 560 height 39
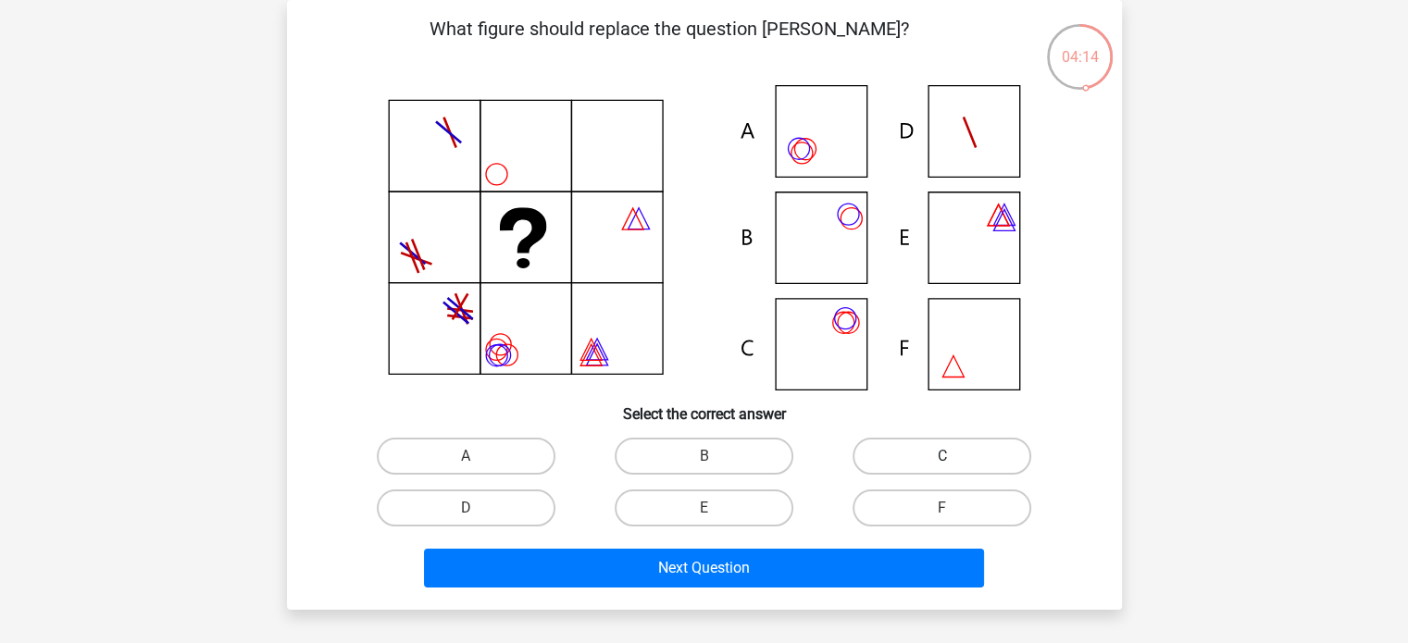
click at [903, 456] on label "C" at bounding box center [942, 456] width 179 height 37
click at [942, 456] on input "C" at bounding box center [948, 462] width 12 height 12
radio input "true"
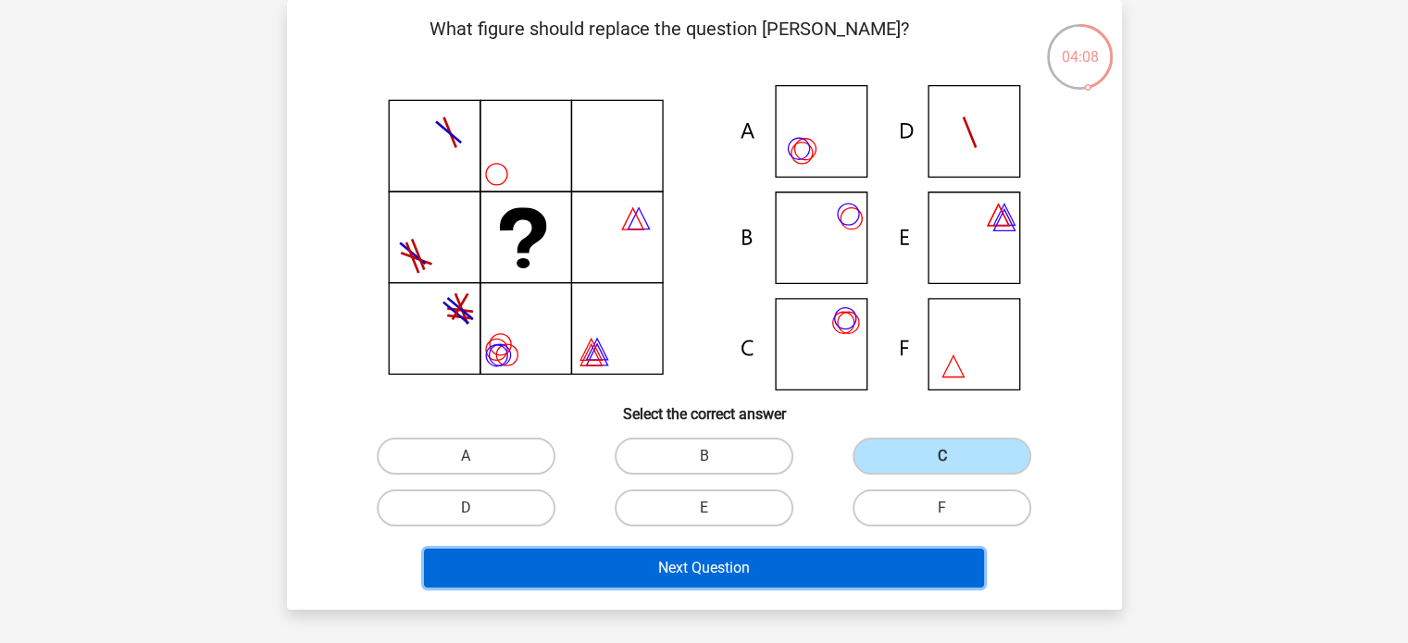
click at [680, 556] on button "Next Question" at bounding box center [704, 568] width 560 height 39
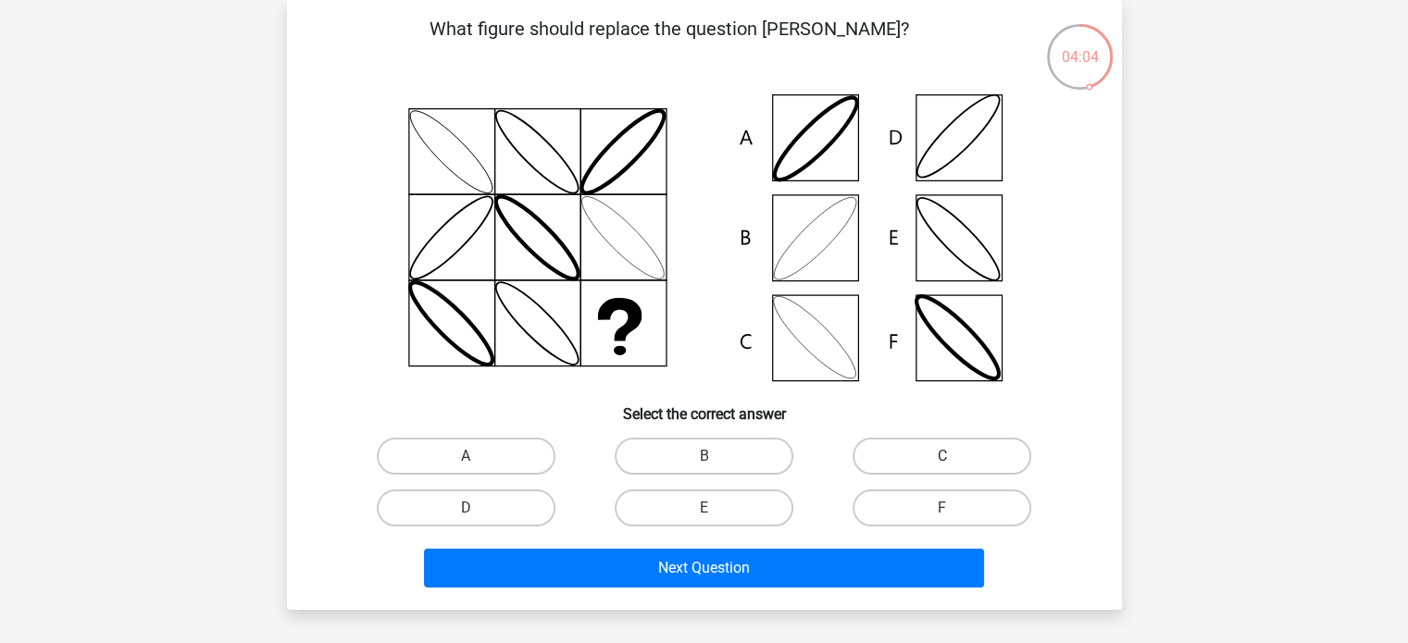
click at [880, 455] on label "C" at bounding box center [942, 456] width 179 height 37
click at [942, 456] on input "C" at bounding box center [948, 462] width 12 height 12
radio input "true"
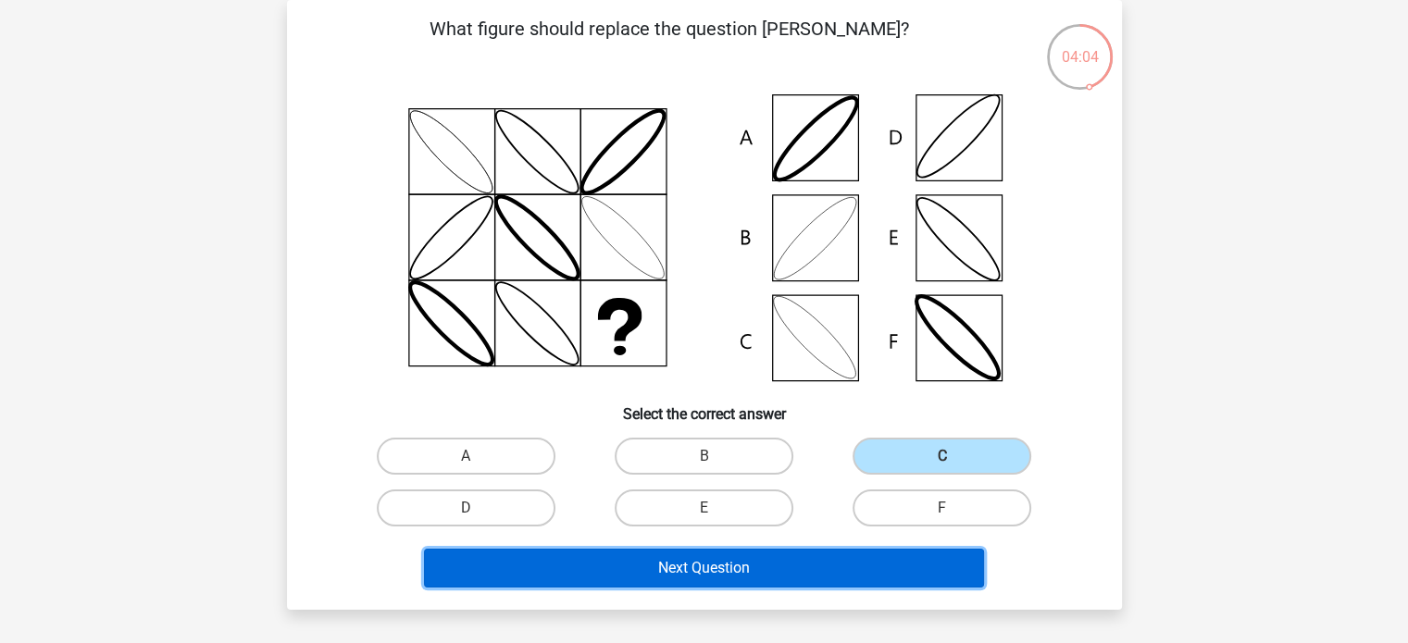
click at [704, 569] on button "Next Question" at bounding box center [704, 568] width 560 height 39
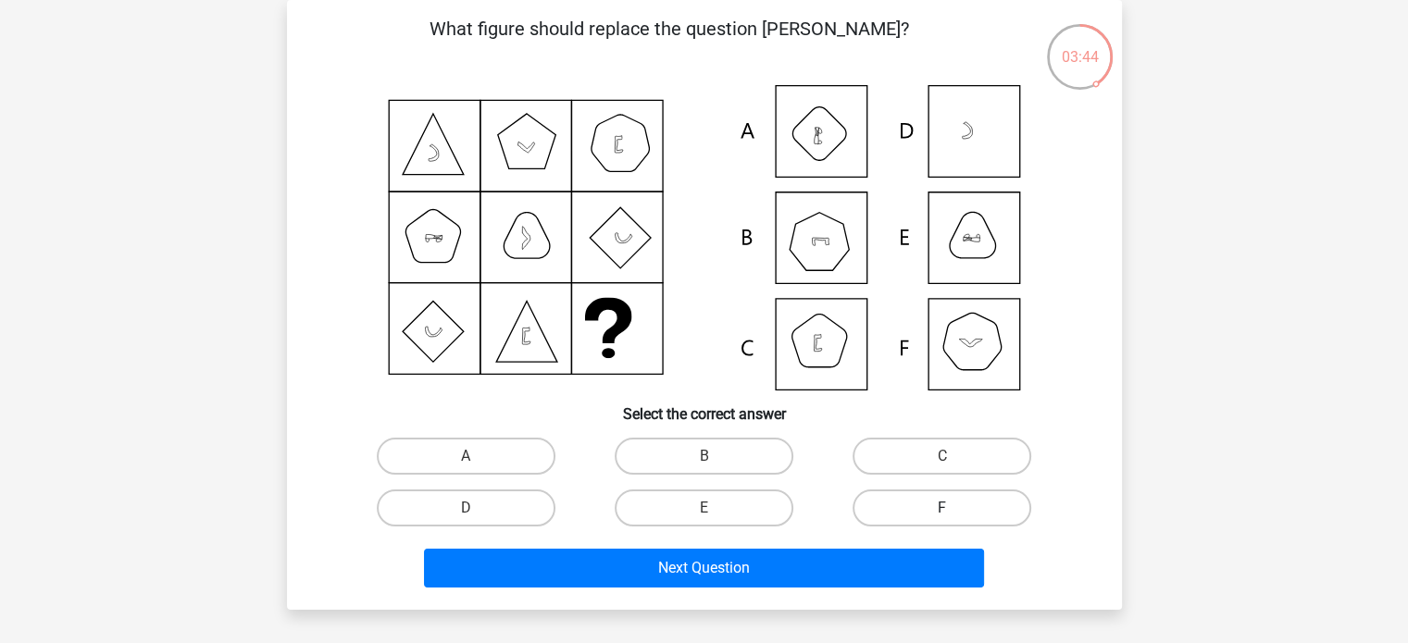
click at [952, 505] on label "F" at bounding box center [942, 508] width 179 height 37
click at [952, 508] on input "F" at bounding box center [948, 514] width 12 height 12
radio input "true"
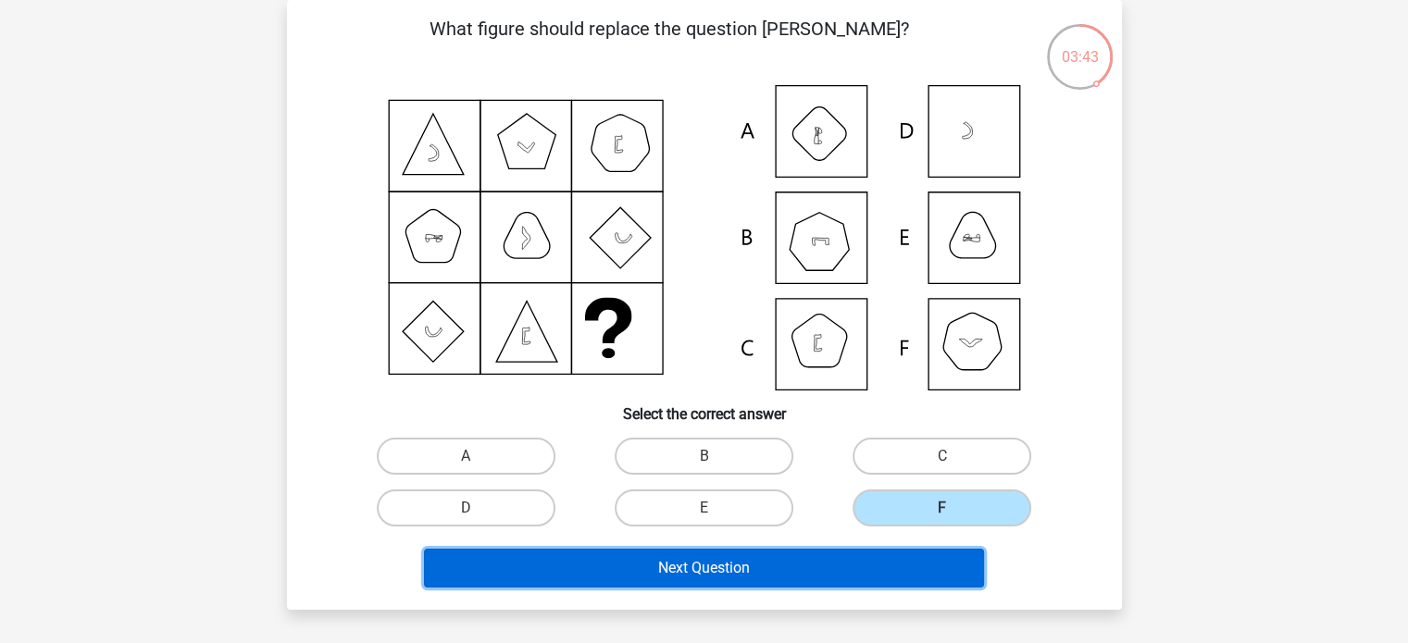
click at [781, 564] on button "Next Question" at bounding box center [704, 568] width 560 height 39
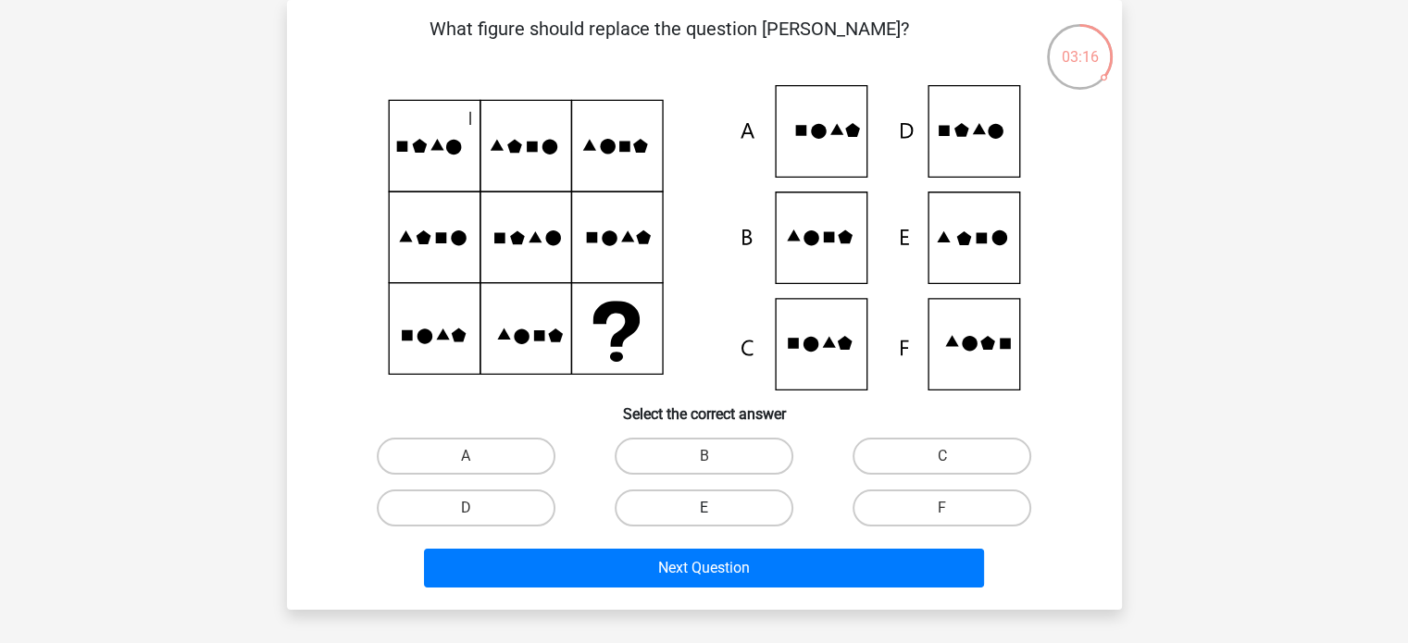
click at [693, 509] on label "E" at bounding box center [704, 508] width 179 height 37
click at [704, 509] on input "E" at bounding box center [710, 514] width 12 height 12
radio input "true"
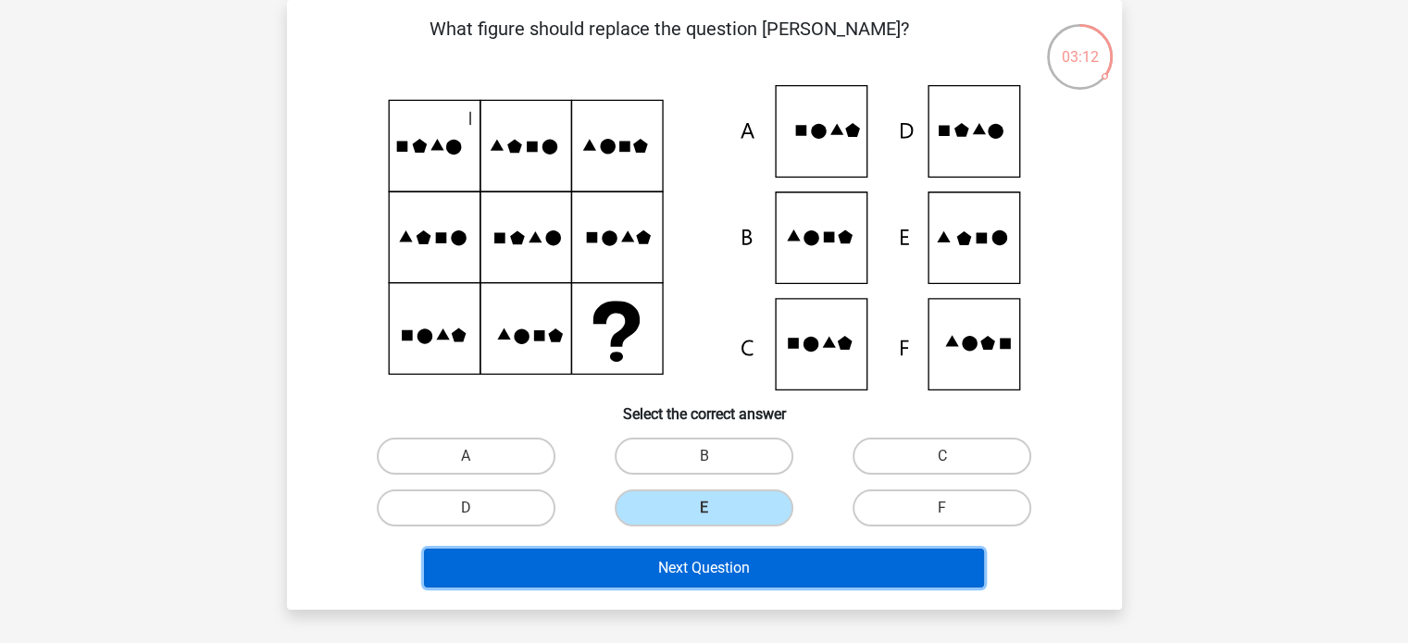
click at [760, 559] on button "Next Question" at bounding box center [704, 568] width 560 height 39
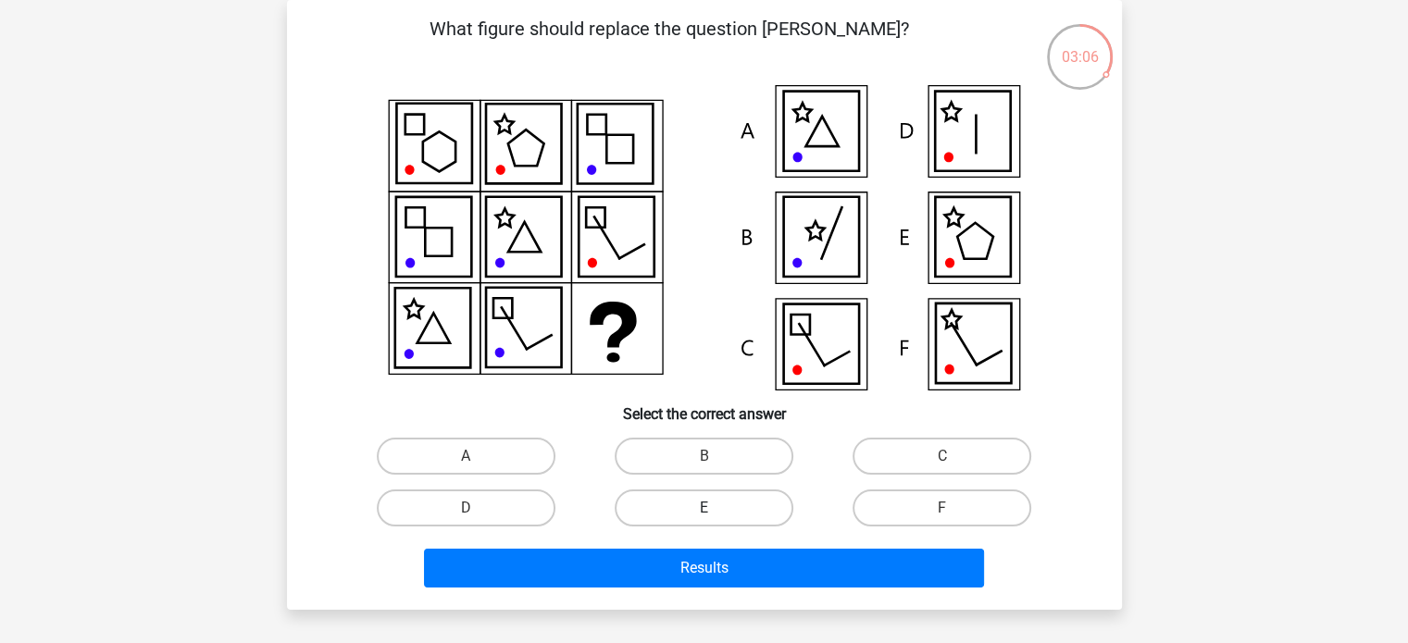
click at [751, 500] on label "E" at bounding box center [704, 508] width 179 height 37
click at [716, 508] on input "E" at bounding box center [710, 514] width 12 height 12
radio input "true"
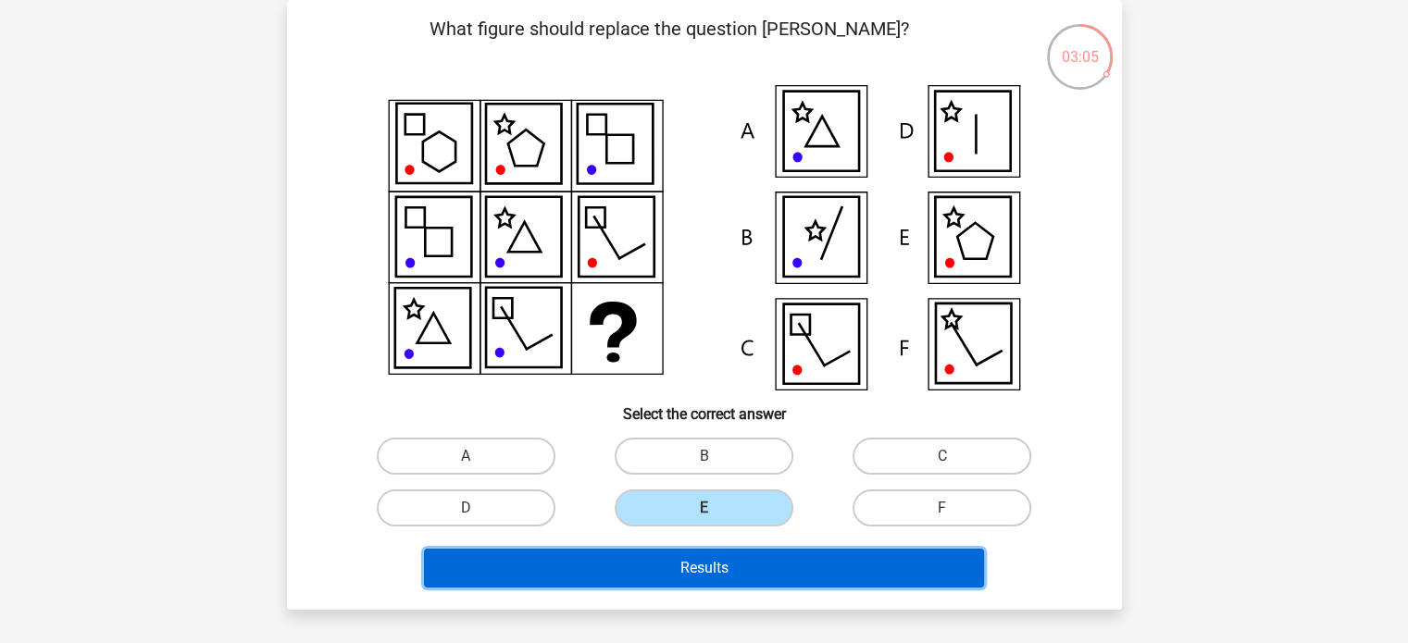
click at [702, 566] on button "Results" at bounding box center [704, 568] width 560 height 39
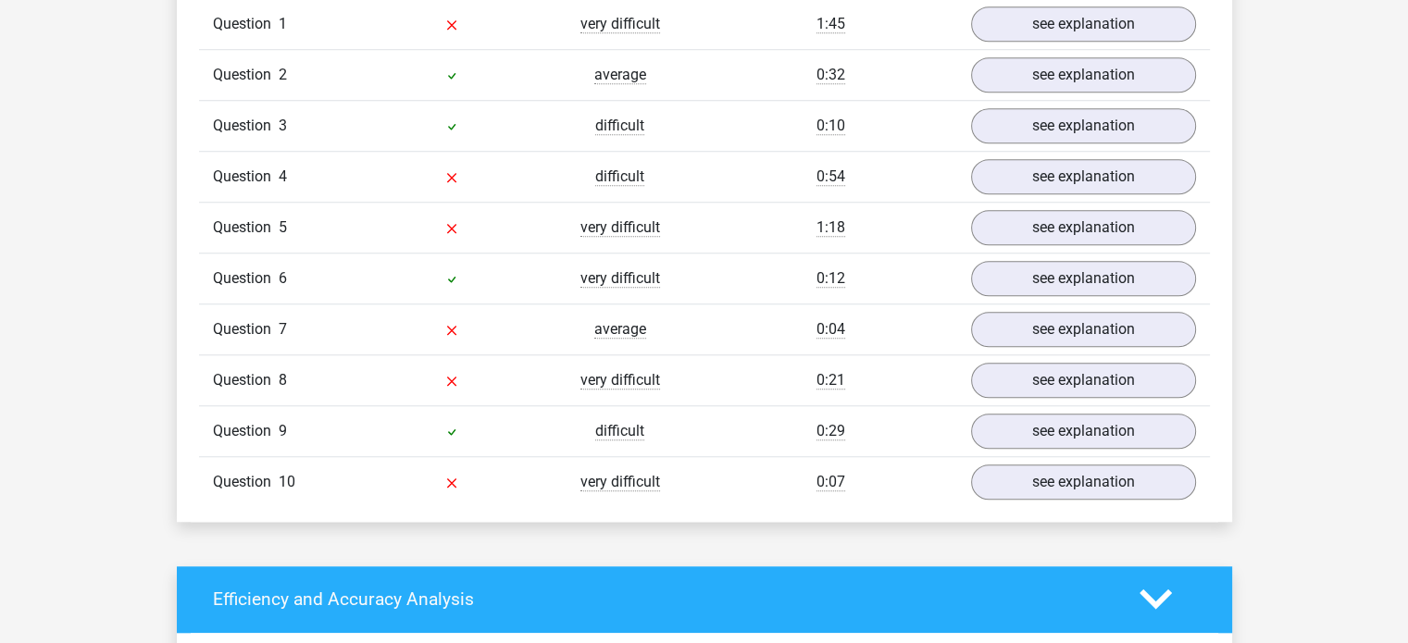
scroll to position [1537, 0]
click at [1069, 299] on link "see explanation" at bounding box center [1083, 278] width 258 height 41
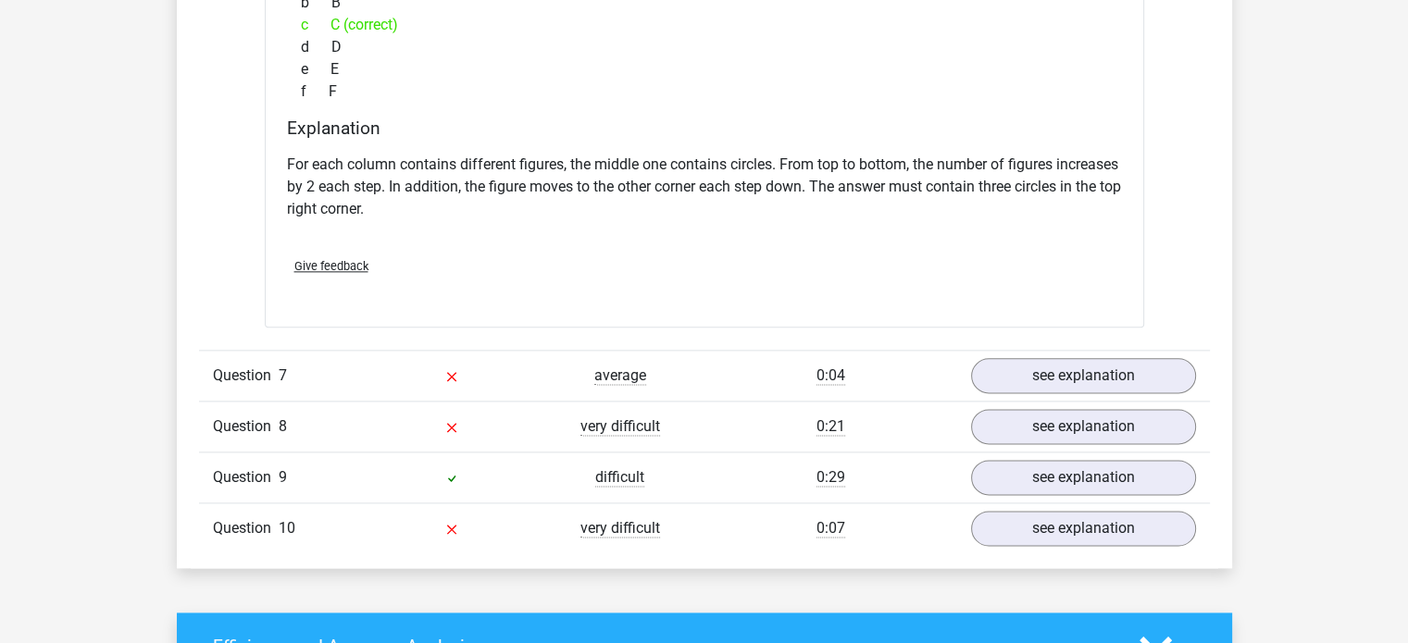
scroll to position [2261, 0]
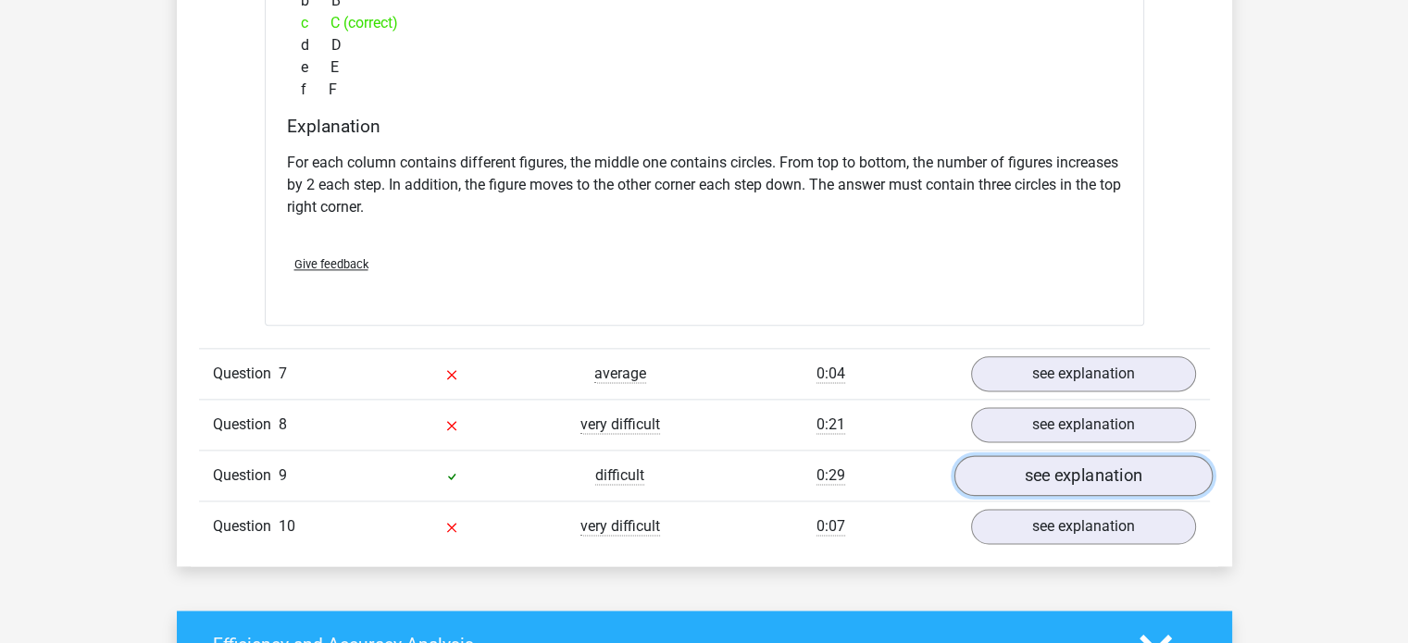
drag, startPoint x: 1024, startPoint y: 501, endPoint x: 1004, endPoint y: 495, distance: 21.1
click at [1004, 495] on link "see explanation" at bounding box center [1083, 475] width 258 height 41
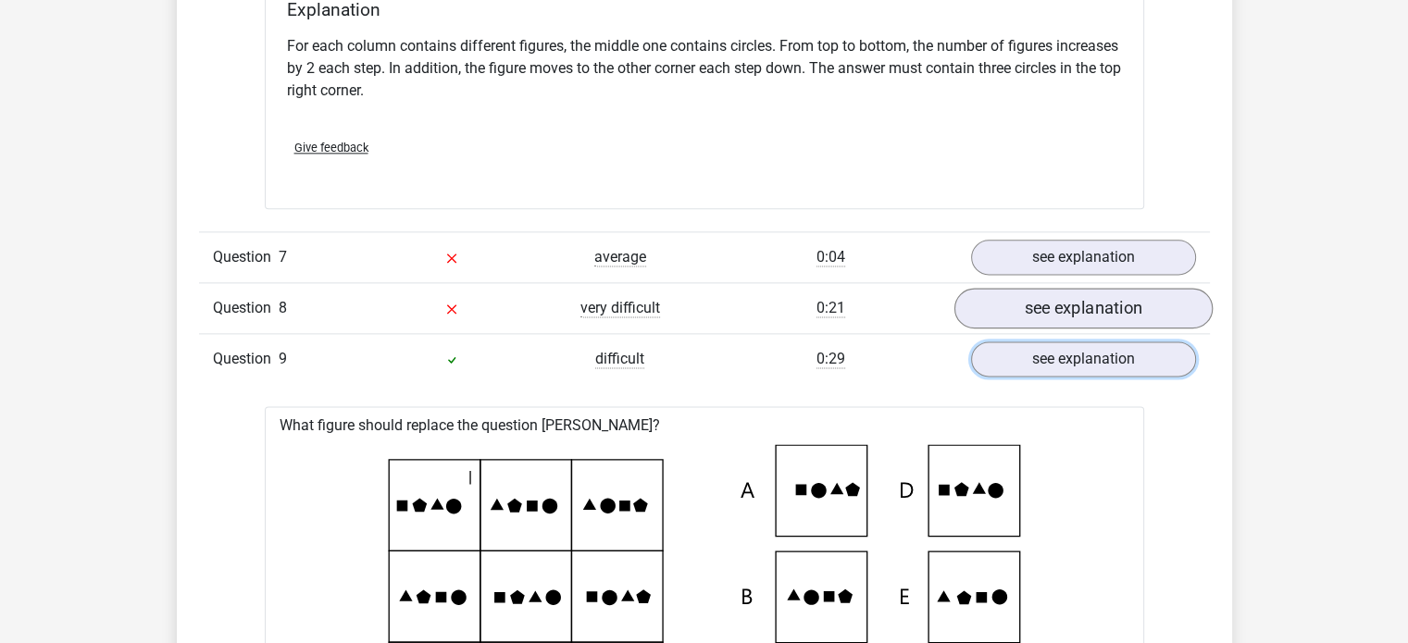
scroll to position [2377, 0]
click at [1085, 314] on link "see explanation" at bounding box center [1083, 308] width 258 height 41
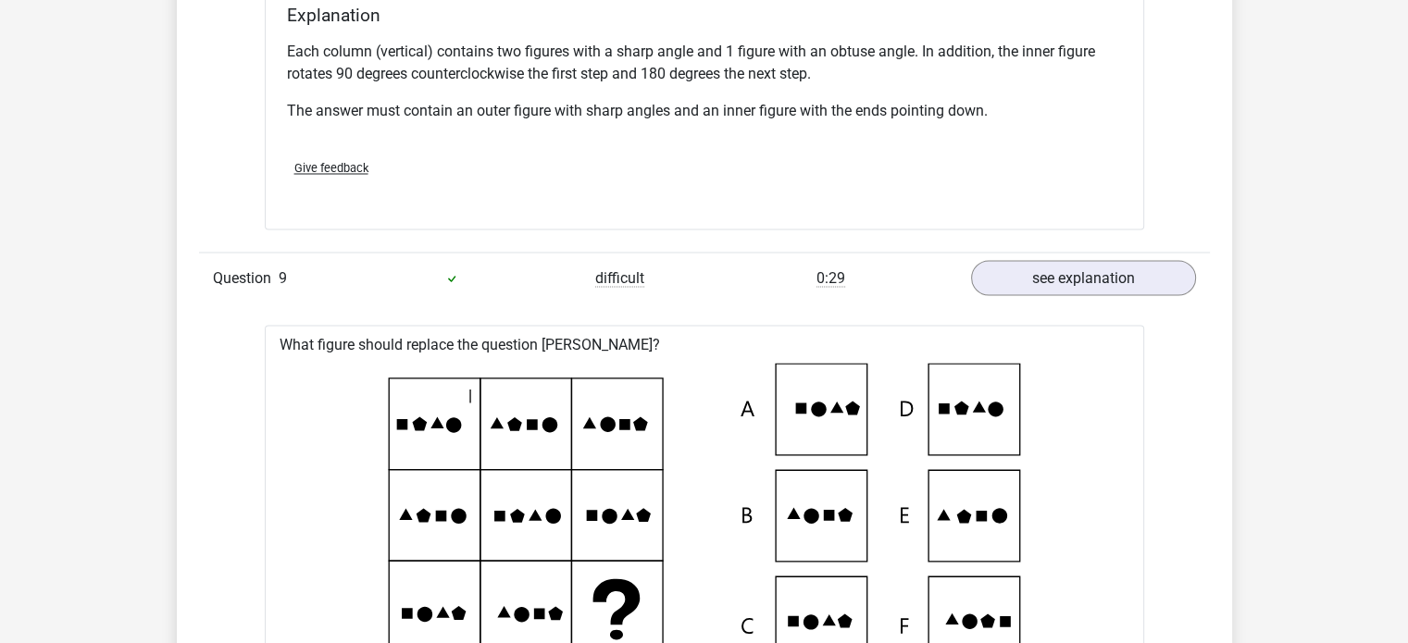
scroll to position [3203, 0]
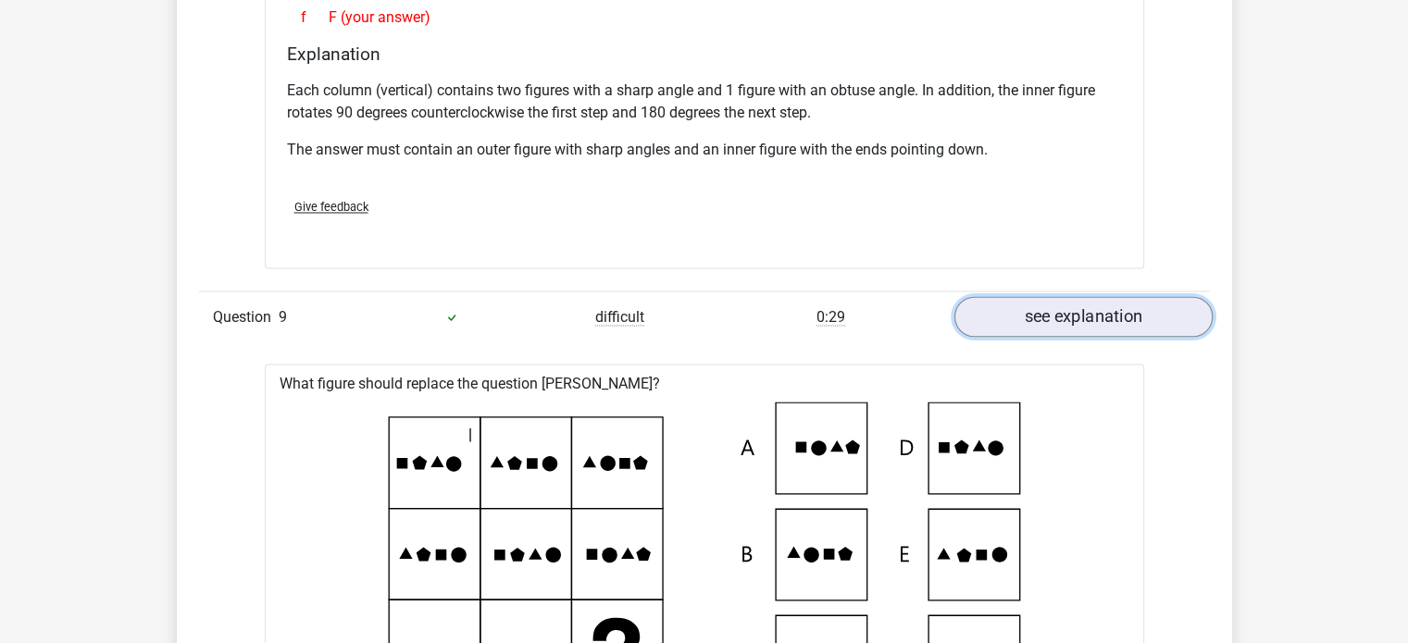
click at [1069, 328] on link "see explanation" at bounding box center [1083, 316] width 258 height 41
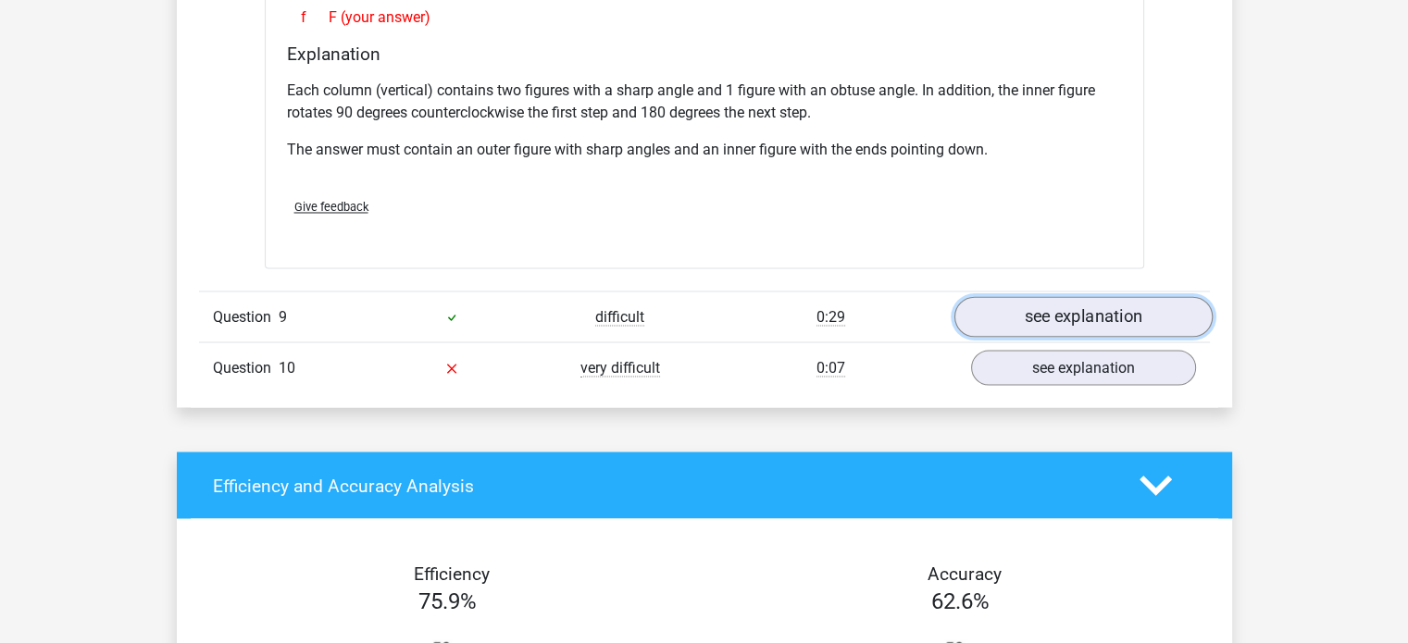
click at [1054, 329] on link "see explanation" at bounding box center [1083, 316] width 258 height 41
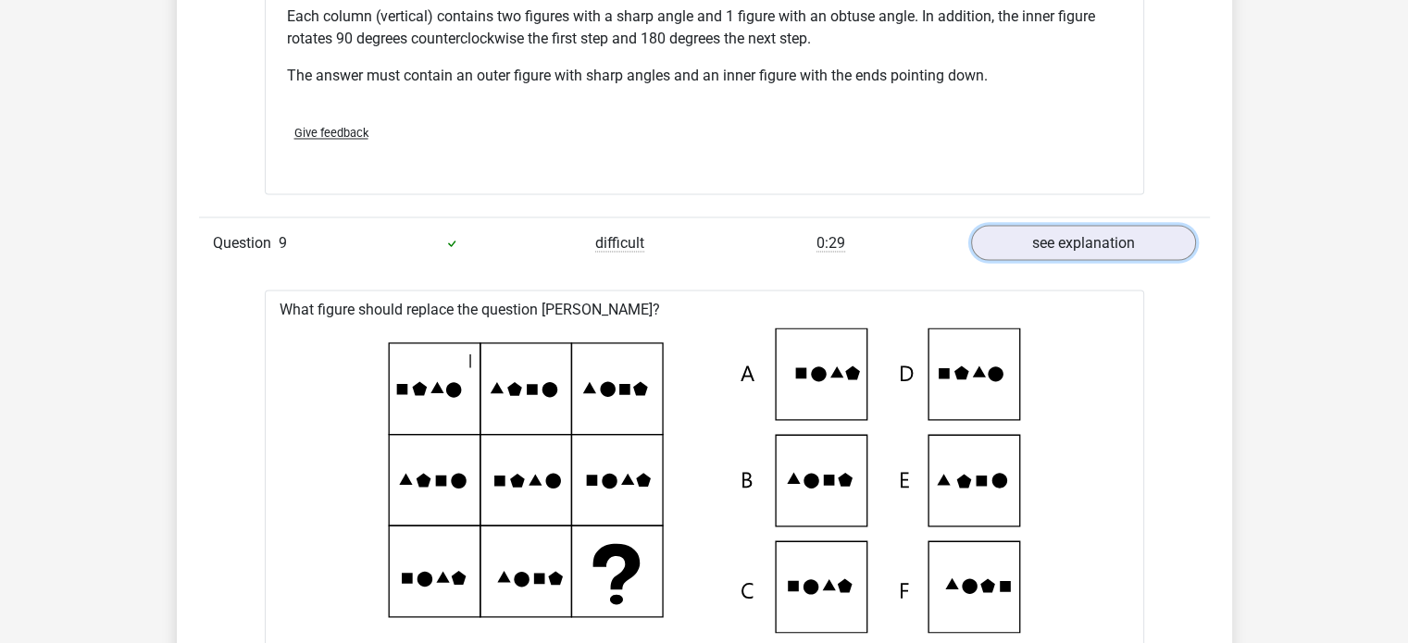
scroll to position [3274, 0]
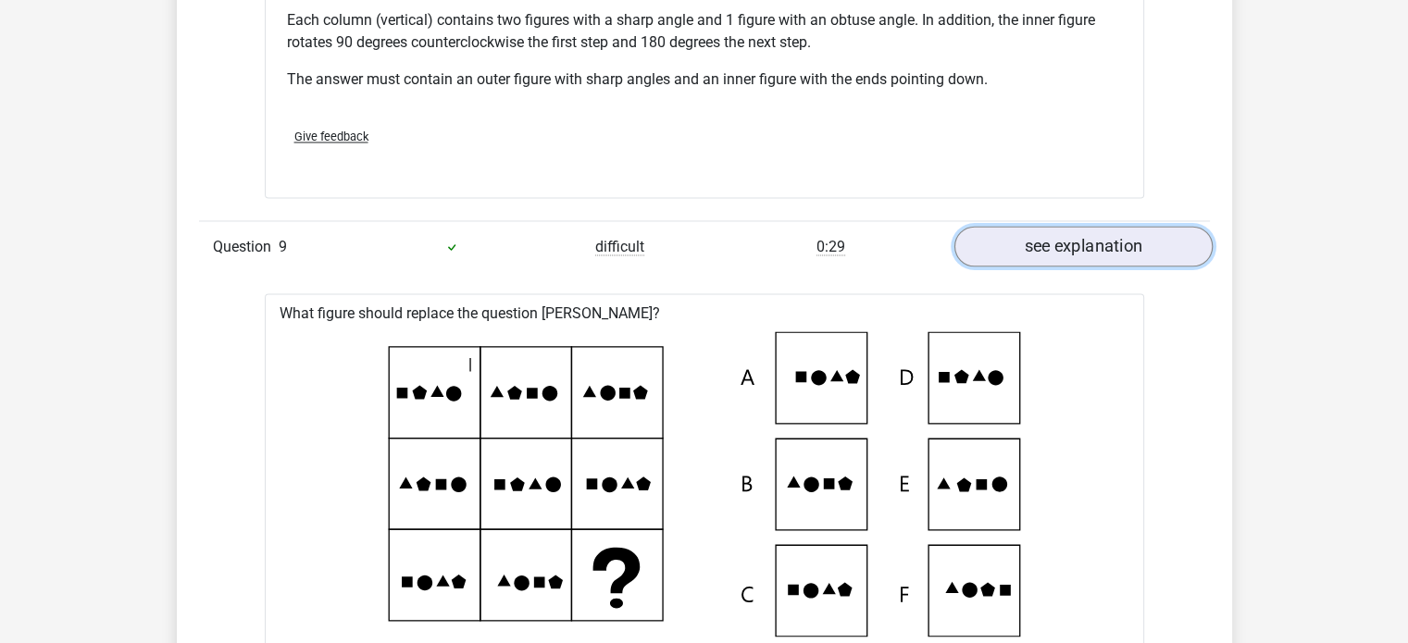
click at [1067, 247] on link "see explanation" at bounding box center [1083, 246] width 258 height 41
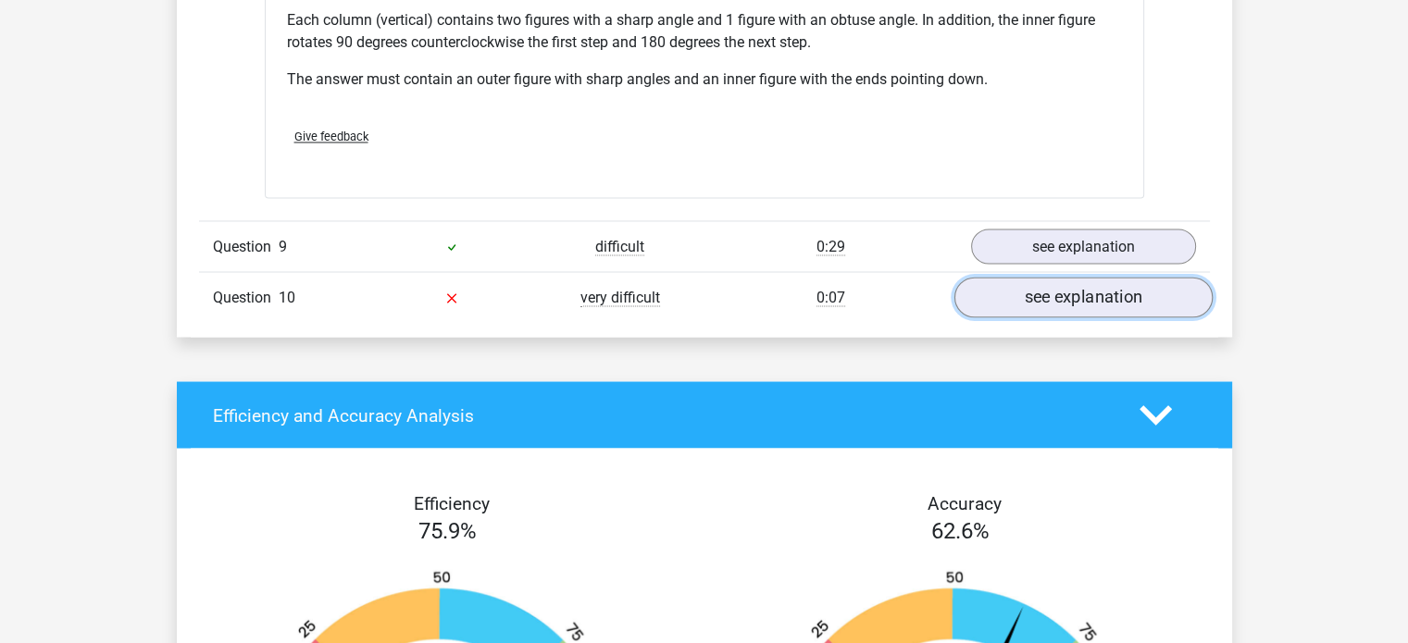
click at [1067, 303] on link "see explanation" at bounding box center [1083, 297] width 258 height 41
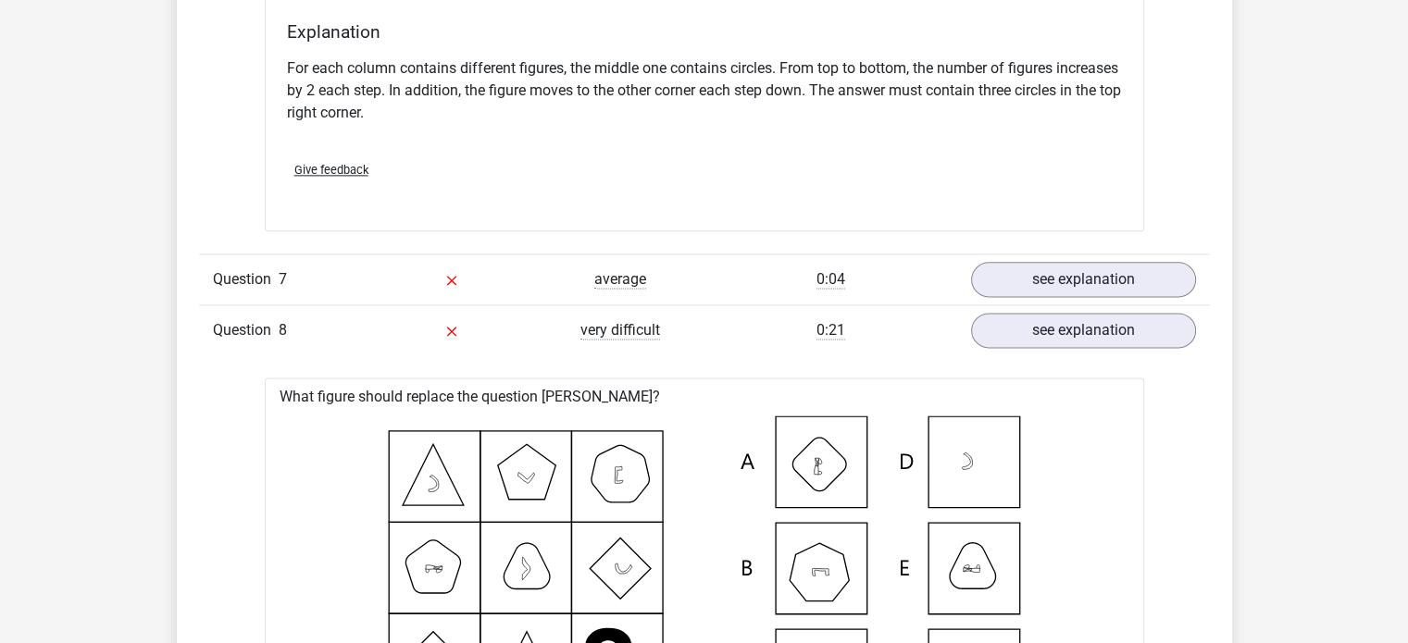
scroll to position [2303, 0]
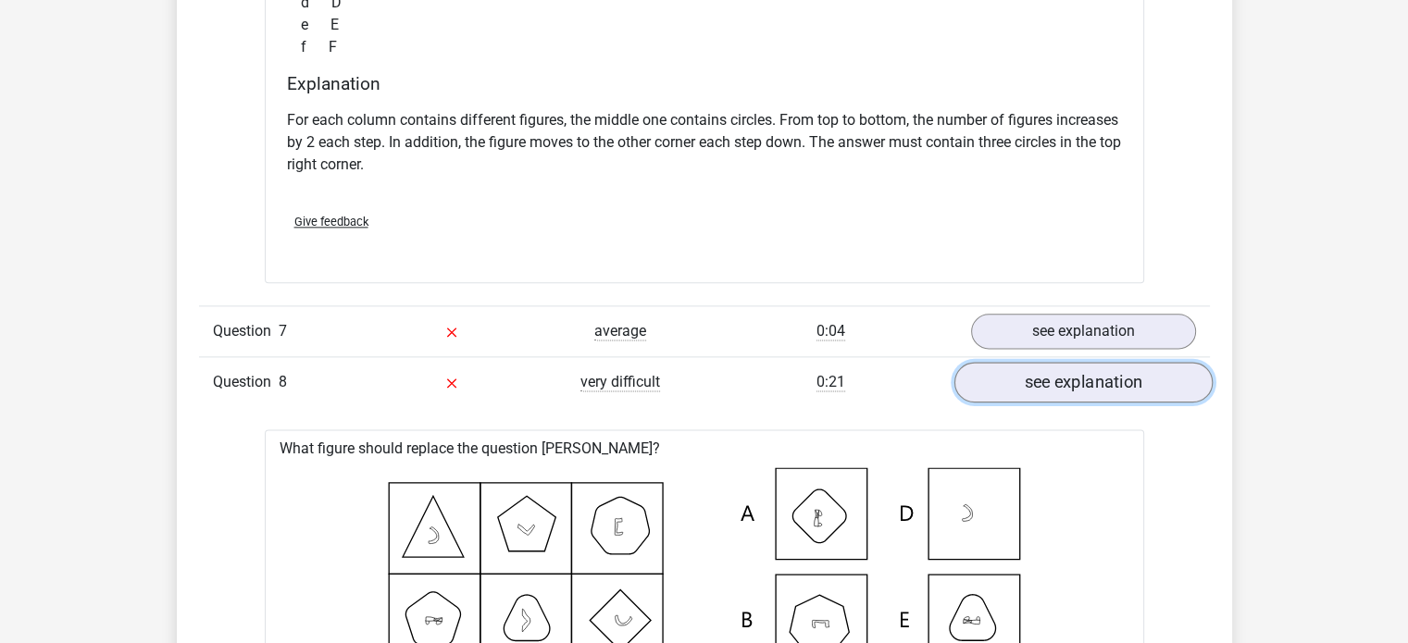
click at [1042, 393] on link "see explanation" at bounding box center [1083, 382] width 258 height 41
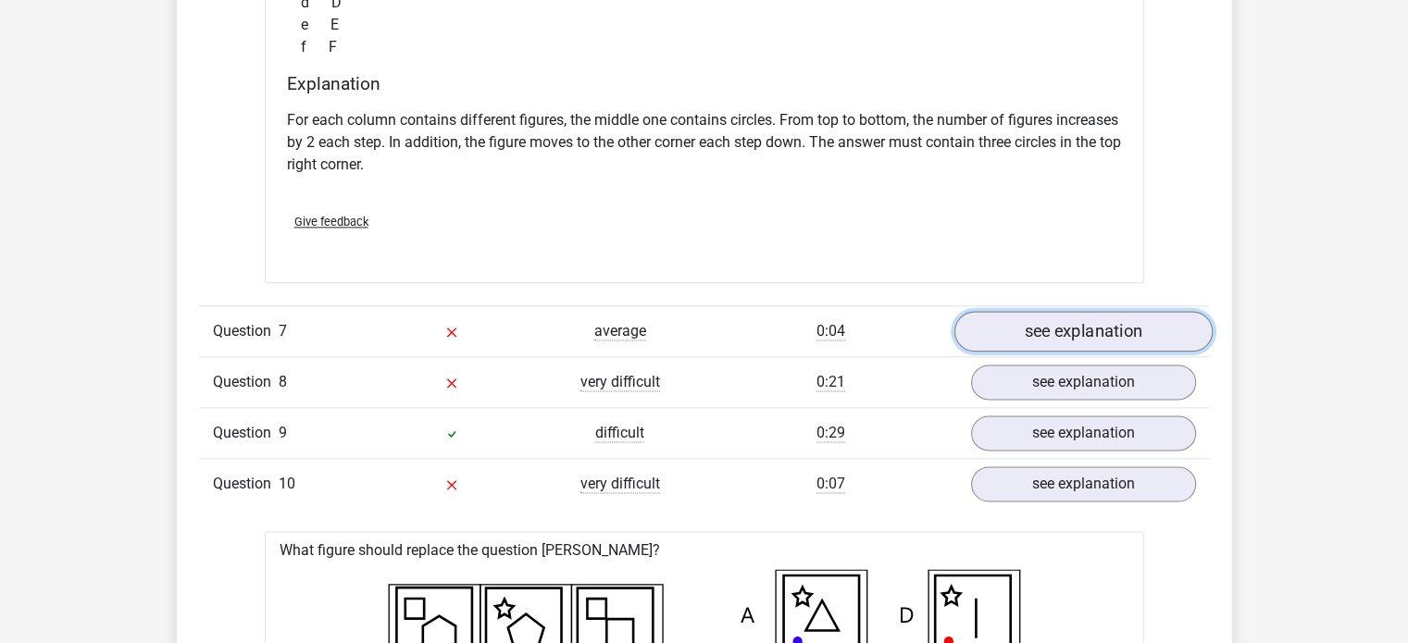
click at [1074, 351] on link "see explanation" at bounding box center [1083, 331] width 258 height 41
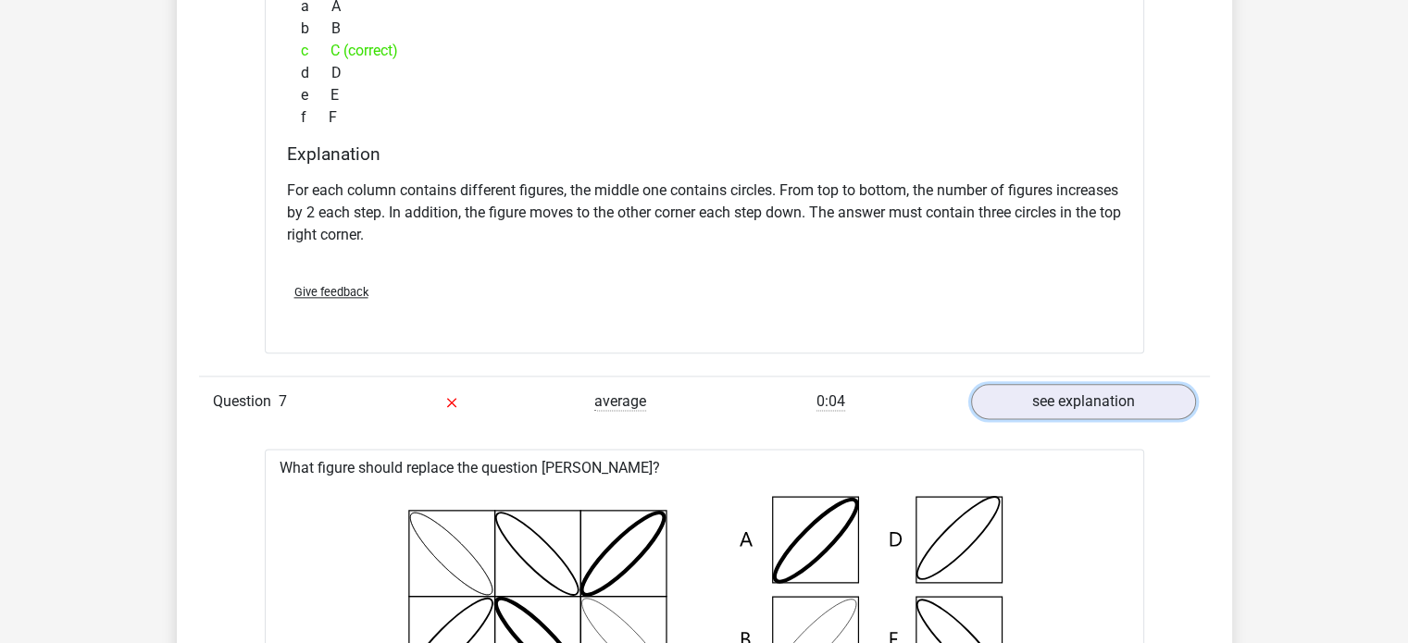
scroll to position [2227, 0]
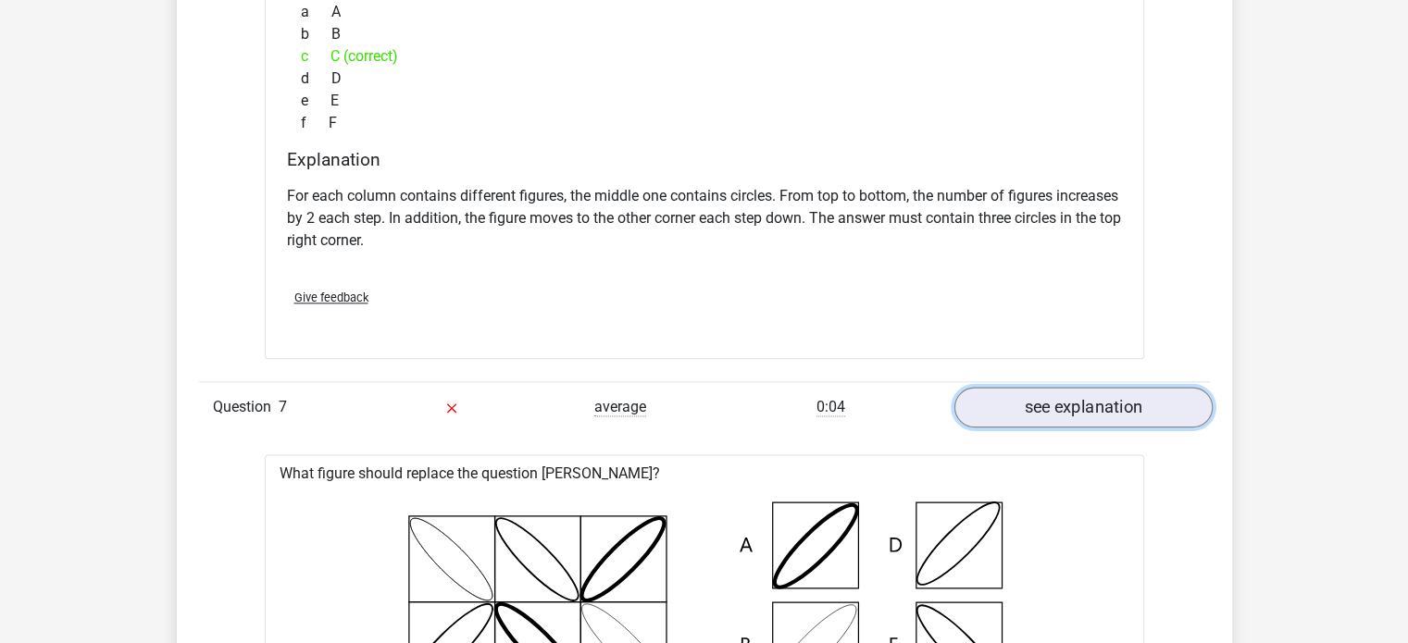
click at [1054, 428] on link "see explanation" at bounding box center [1083, 407] width 258 height 41
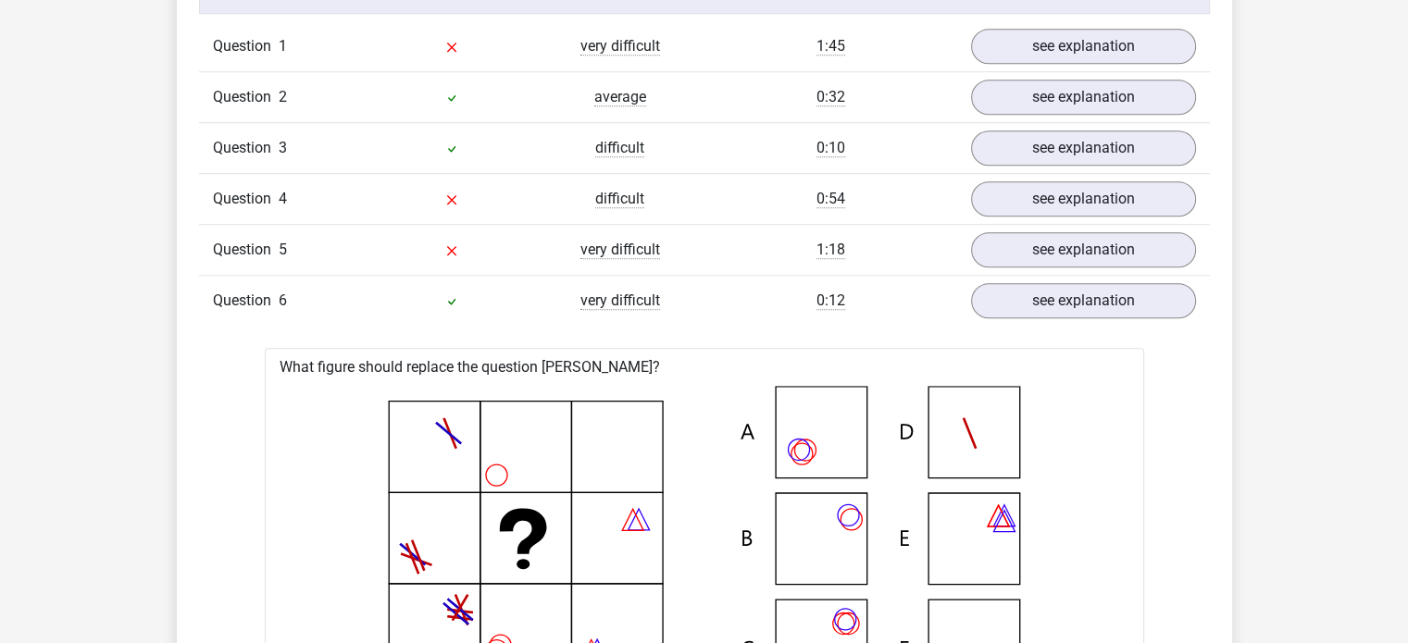
scroll to position [1514, 0]
click at [1087, 68] on link "see explanation" at bounding box center [1083, 47] width 258 height 41
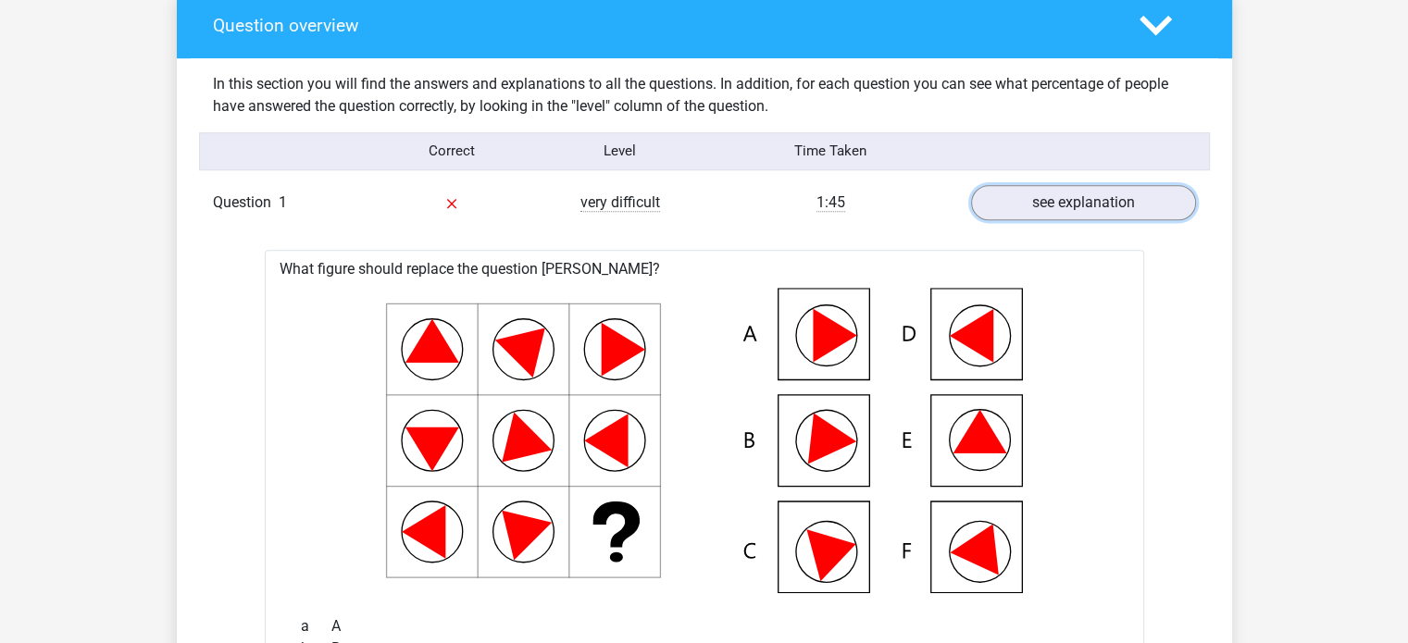
scroll to position [1357, 0]
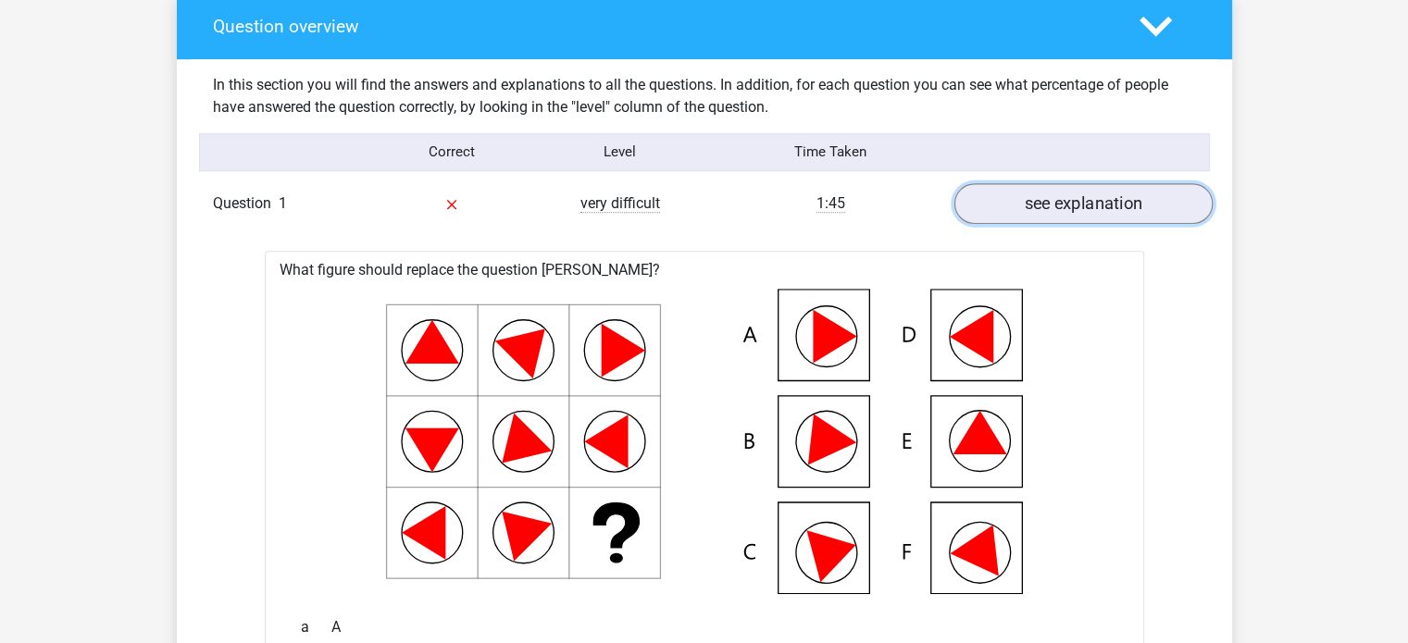
click at [1083, 224] on link "see explanation" at bounding box center [1083, 203] width 258 height 41
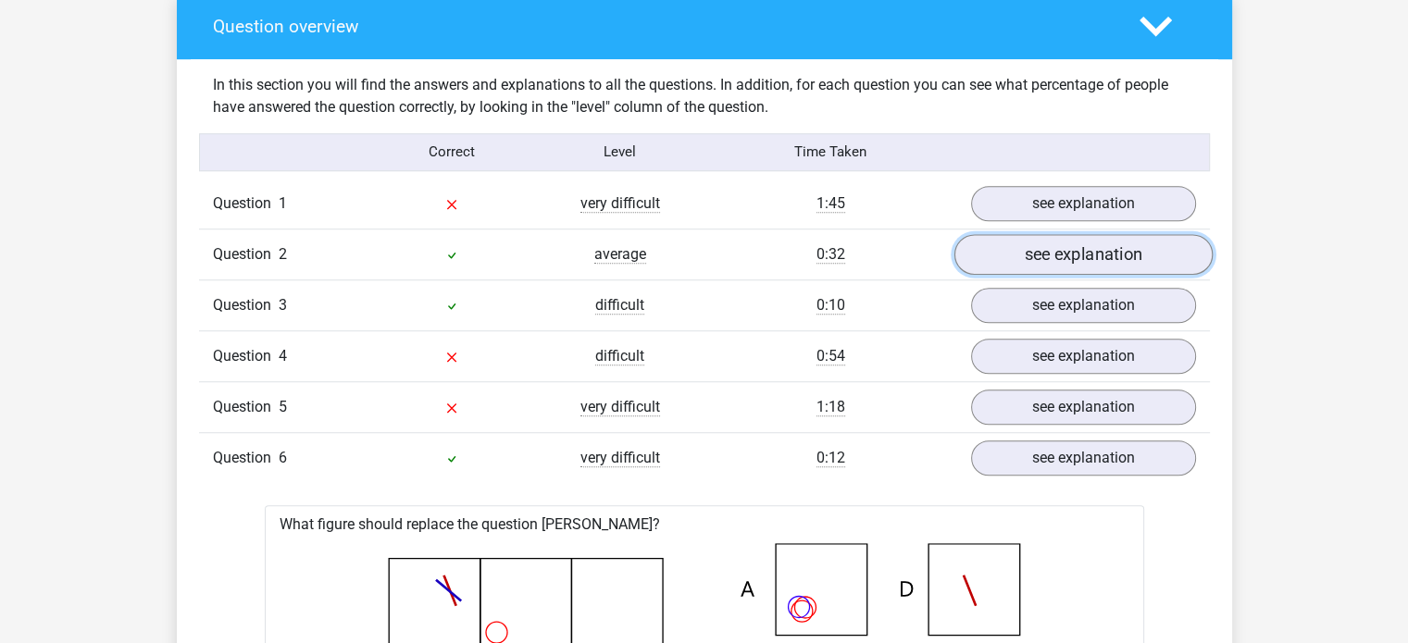
click at [1089, 275] on link "see explanation" at bounding box center [1083, 254] width 258 height 41
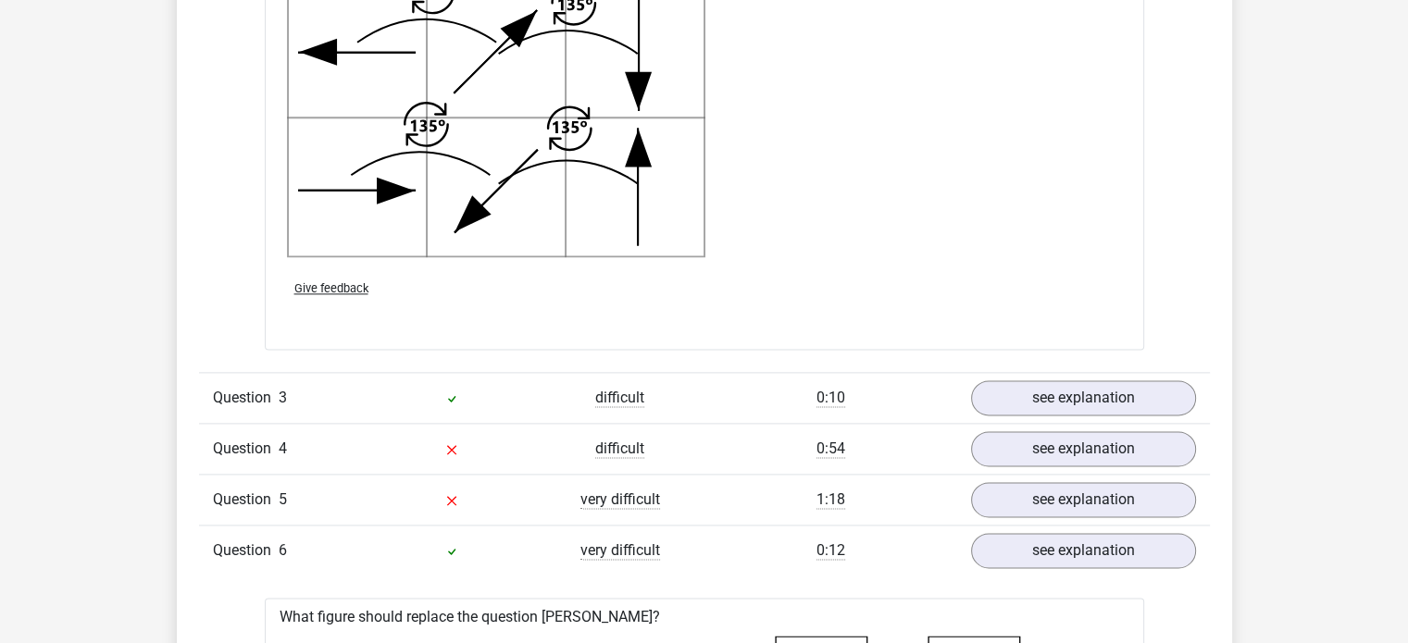
scroll to position [2410, 0]
click at [1050, 415] on link "see explanation" at bounding box center [1083, 399] width 258 height 41
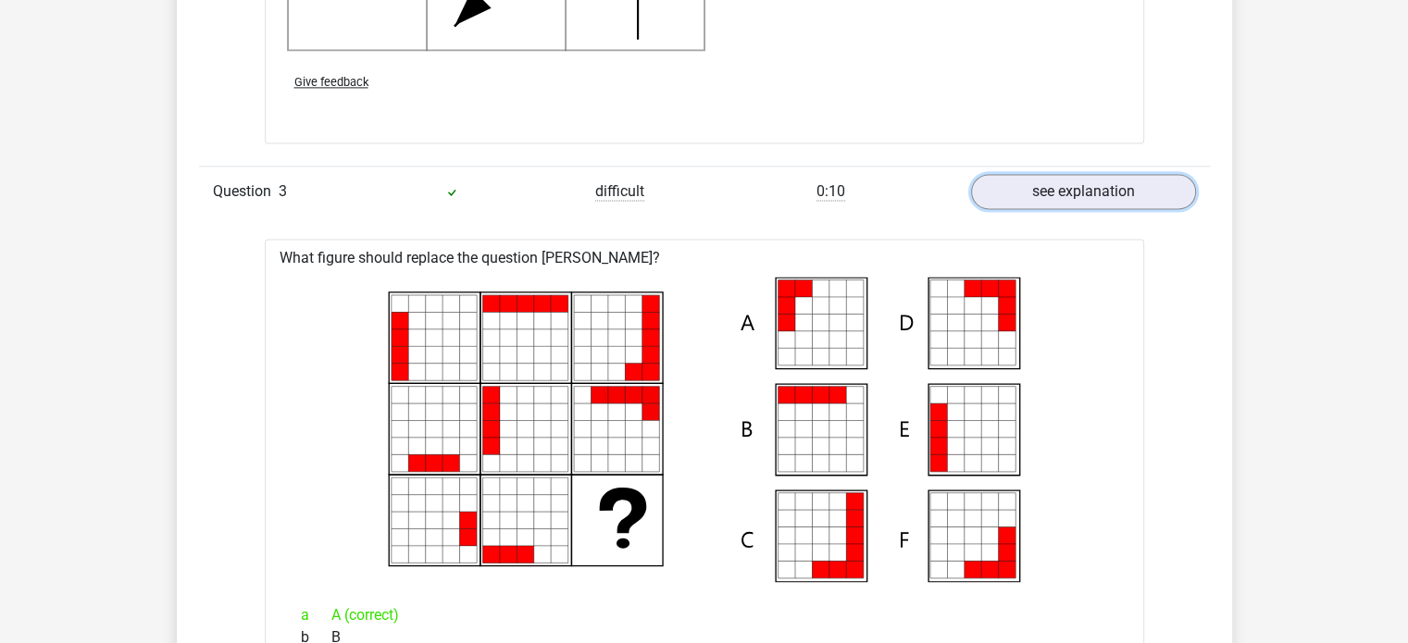
scroll to position [2594, 0]
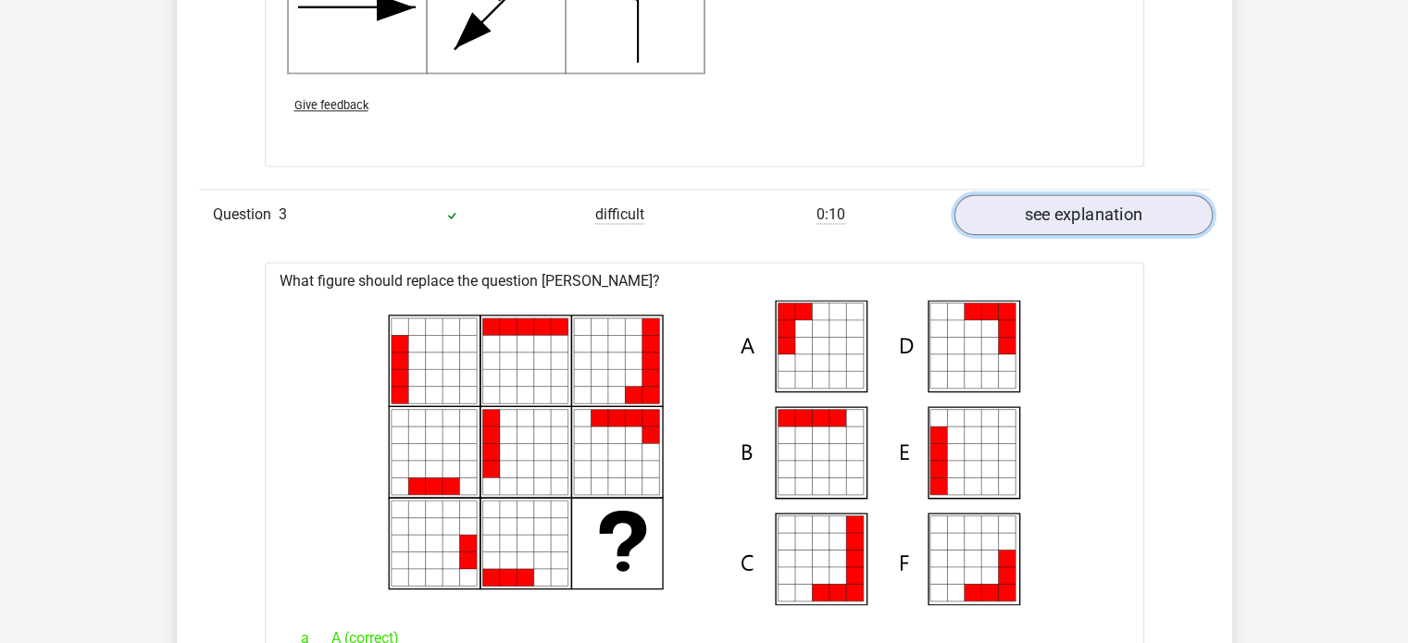
click at [1059, 234] on link "see explanation" at bounding box center [1083, 214] width 258 height 41
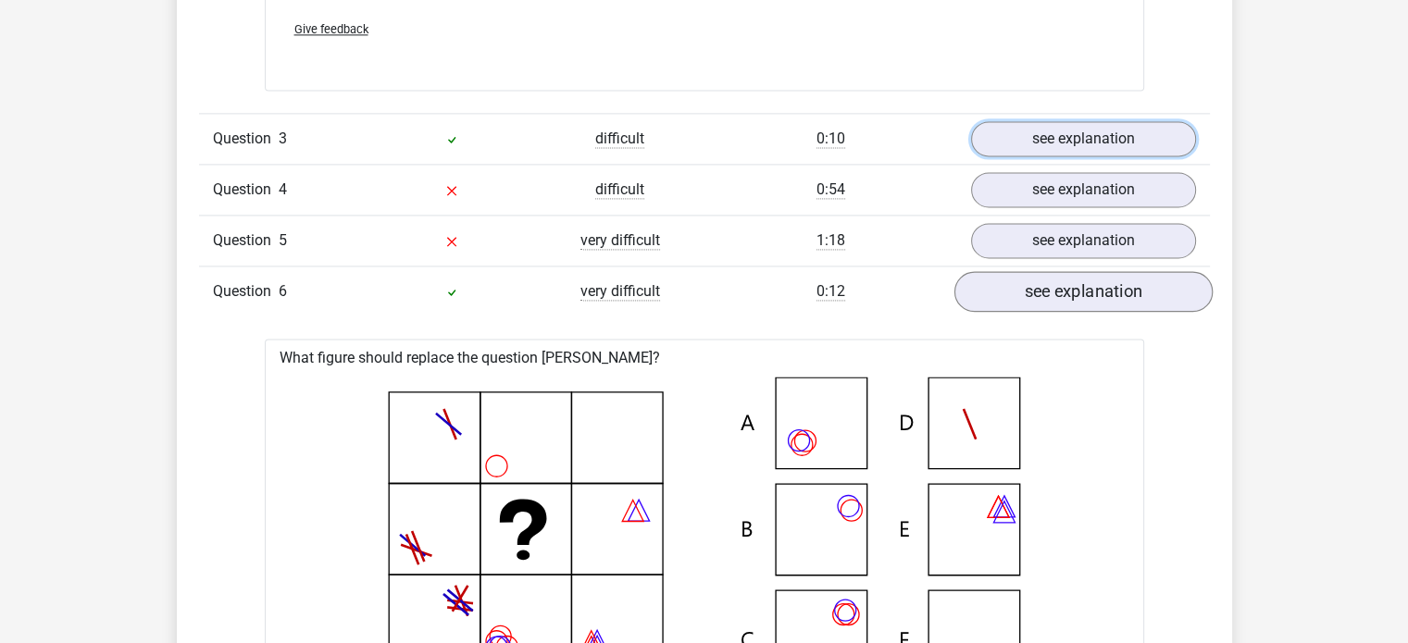
scroll to position [2676, 0]
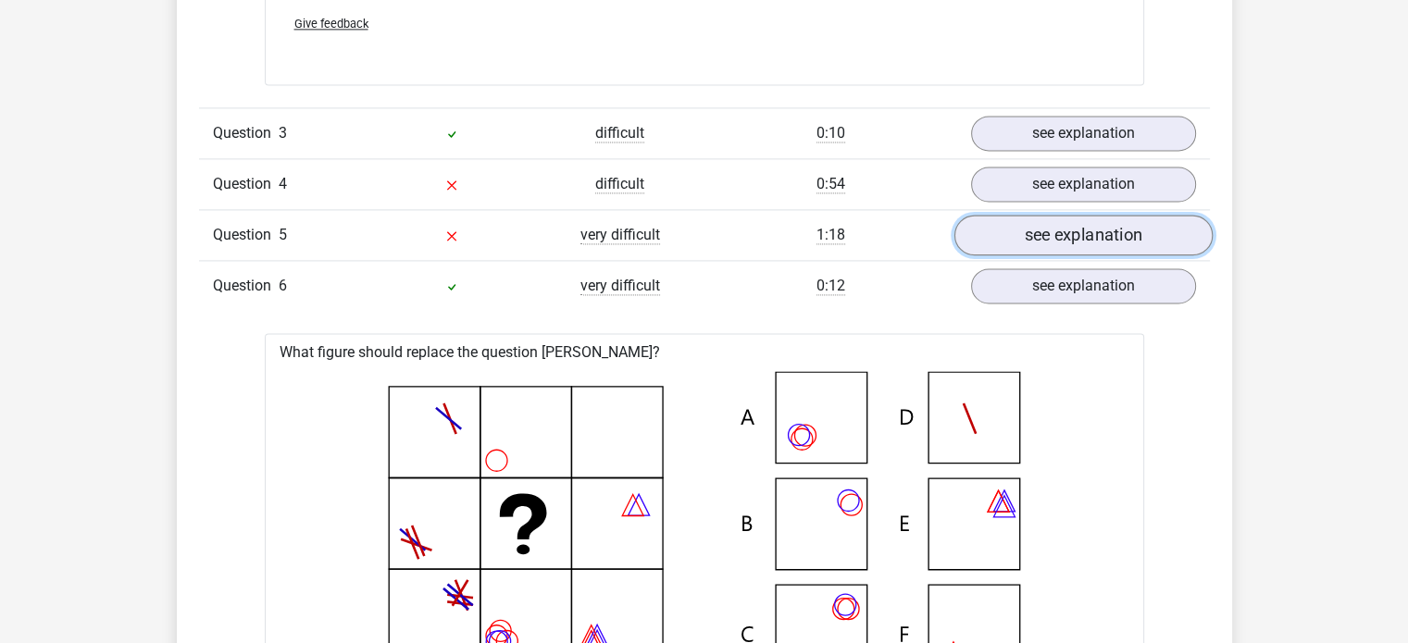
click at [1084, 256] on link "see explanation" at bounding box center [1083, 235] width 258 height 41
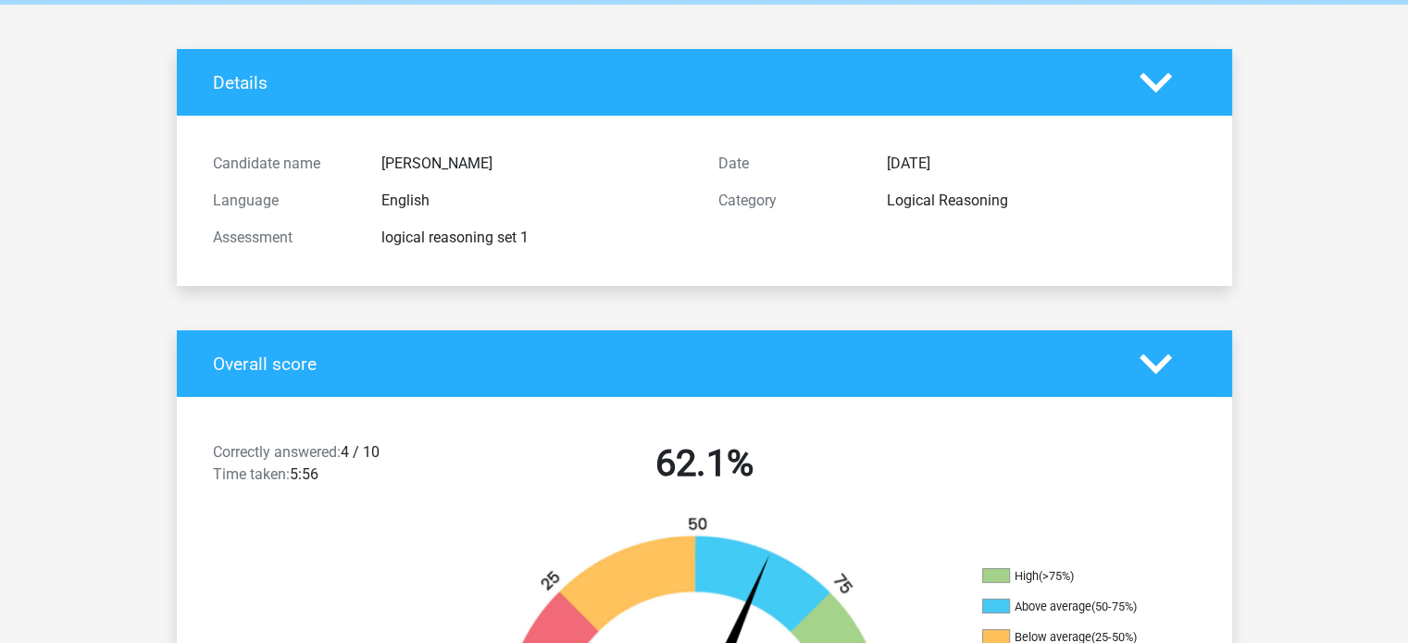
scroll to position [0, 0]
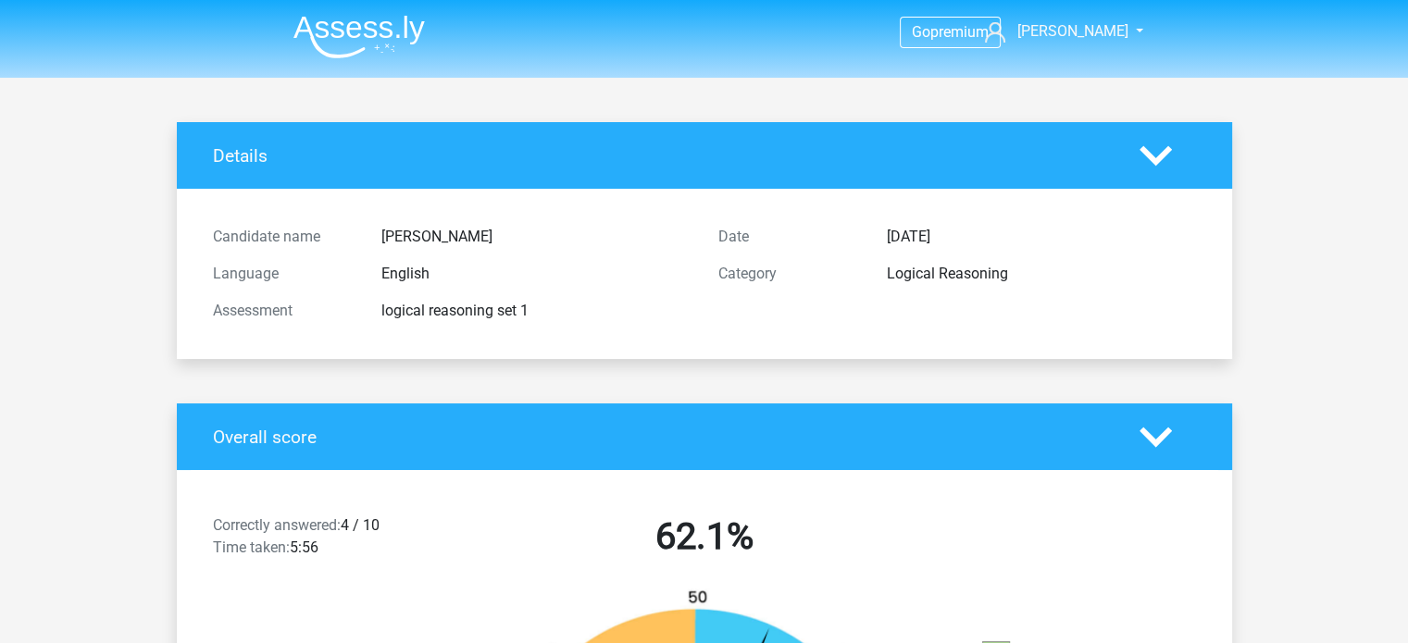
click at [385, 32] on img at bounding box center [358, 37] width 131 height 44
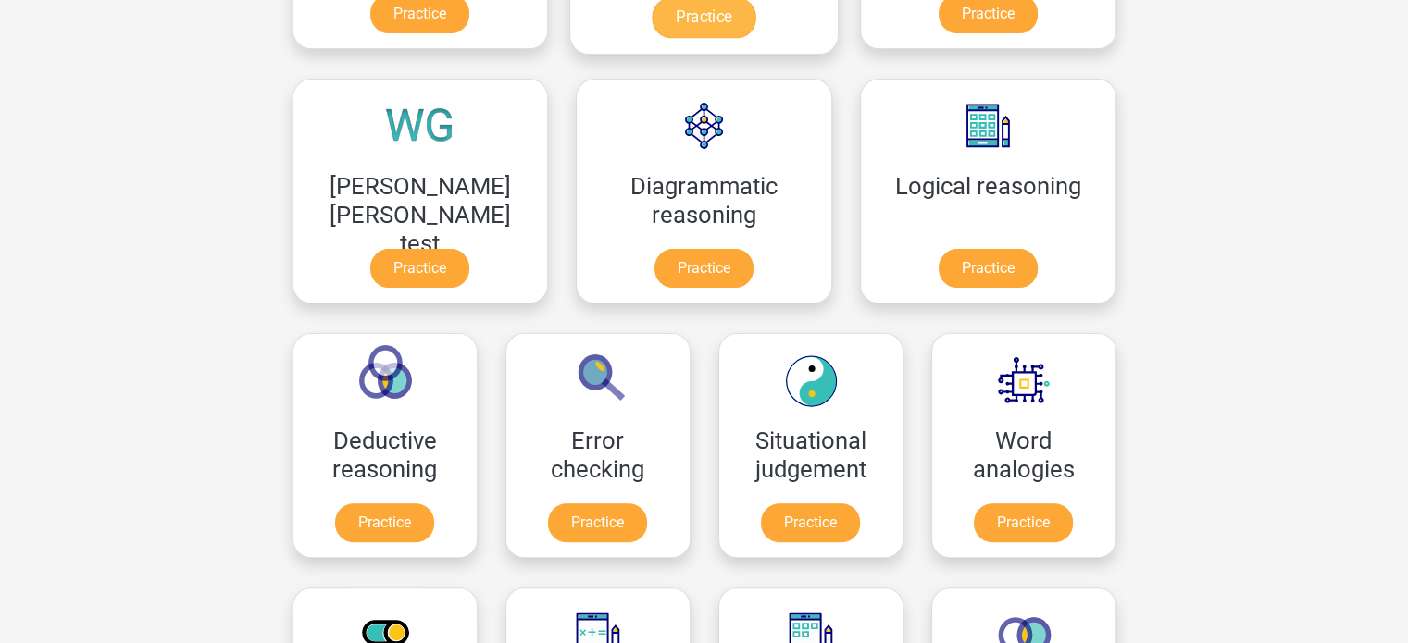
scroll to position [491, 0]
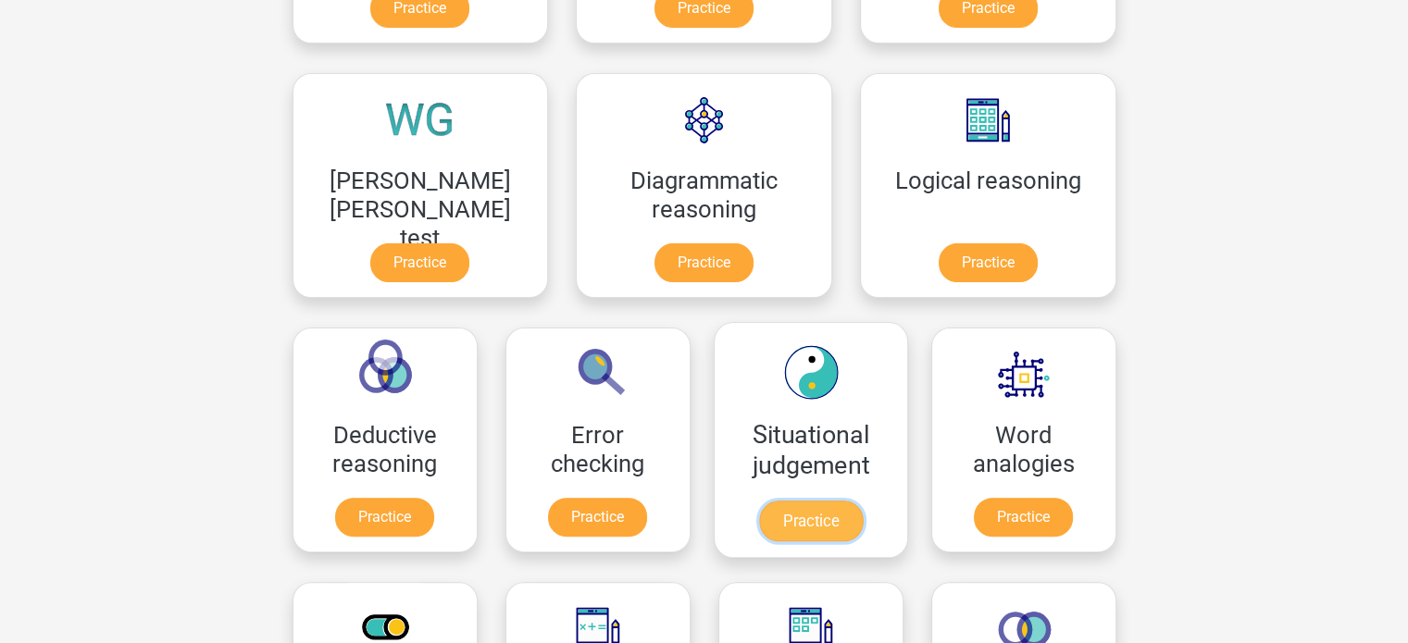
click at [758, 505] on link "Practice" at bounding box center [810, 521] width 104 height 41
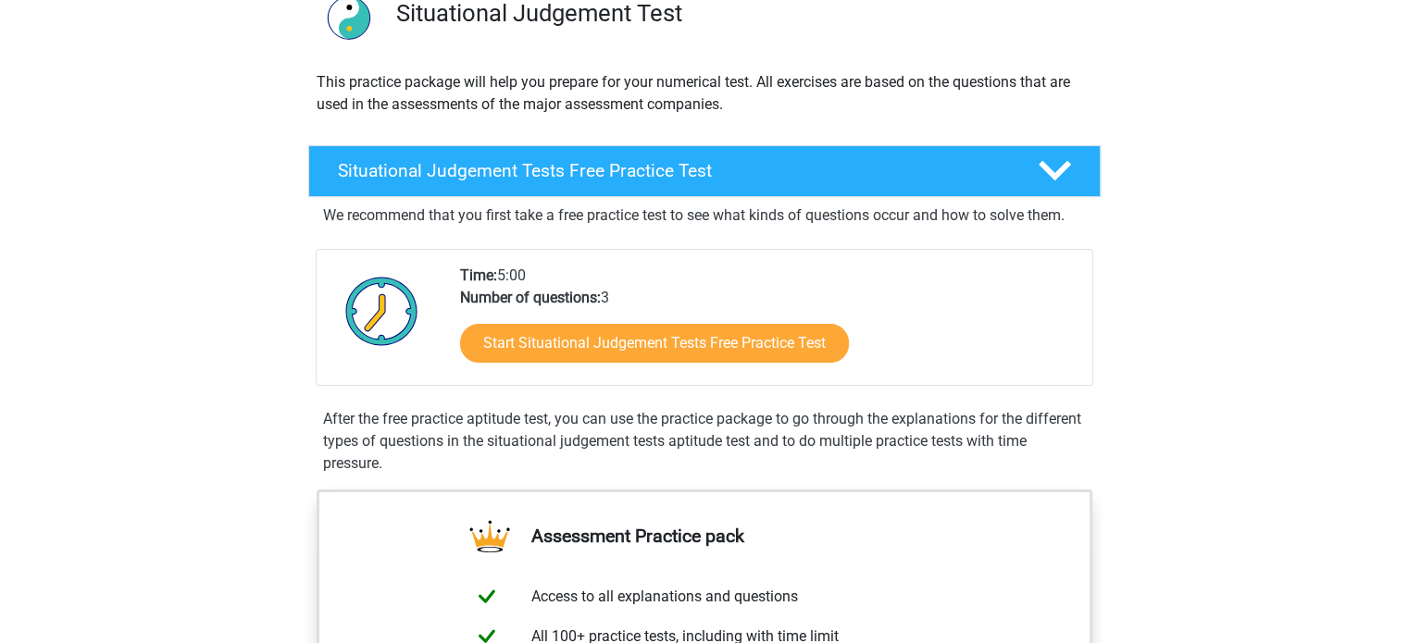
scroll to position [159, 0]
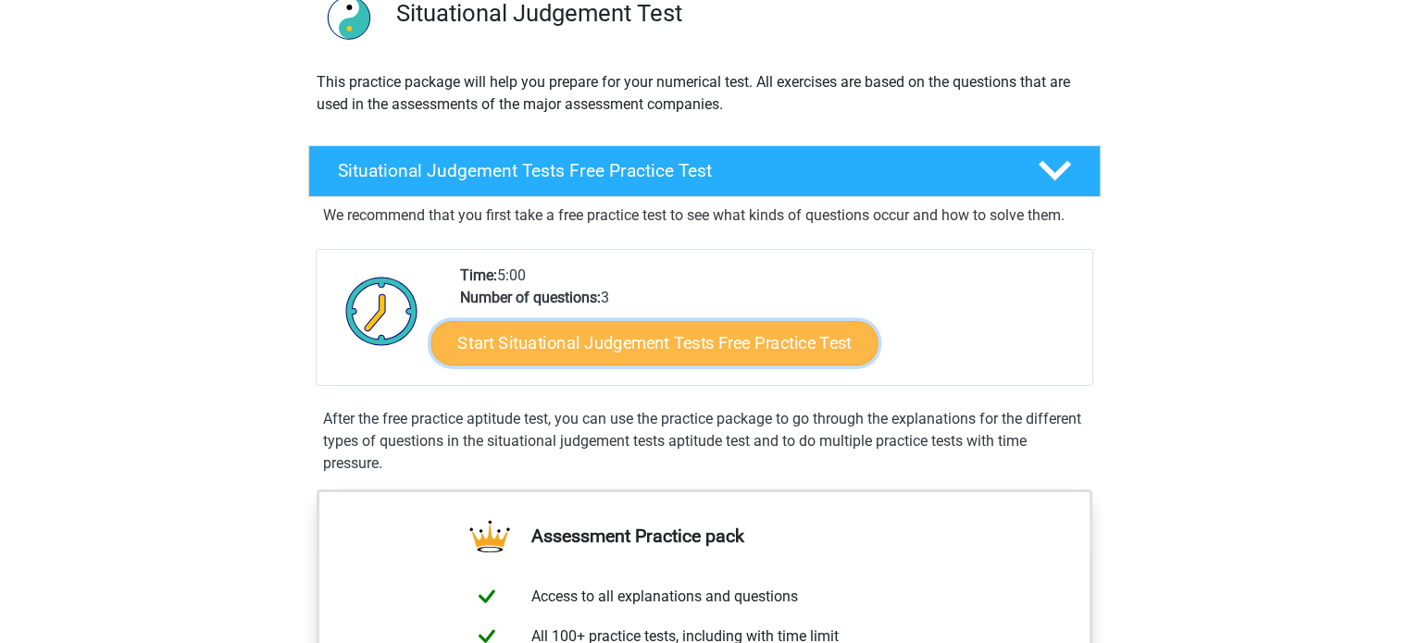
click at [735, 333] on link "Start Situational Judgement Tests Free Practice Test" at bounding box center [654, 343] width 447 height 44
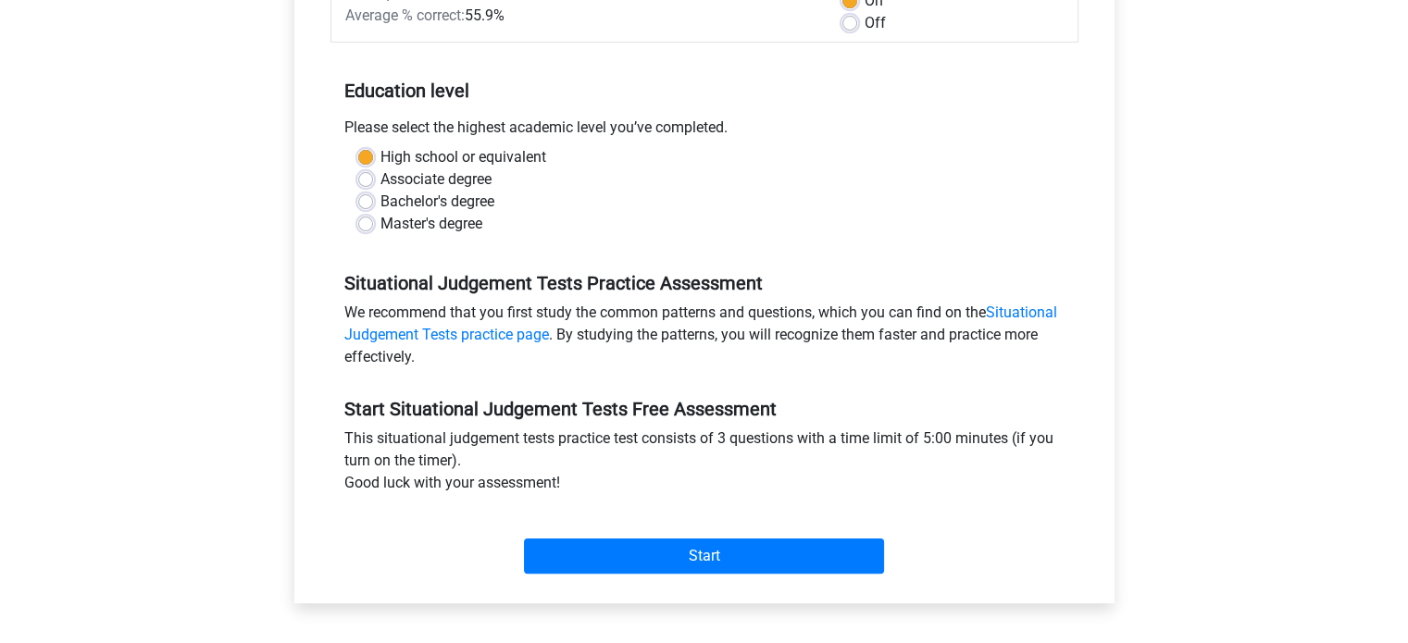
scroll to position [337, 0]
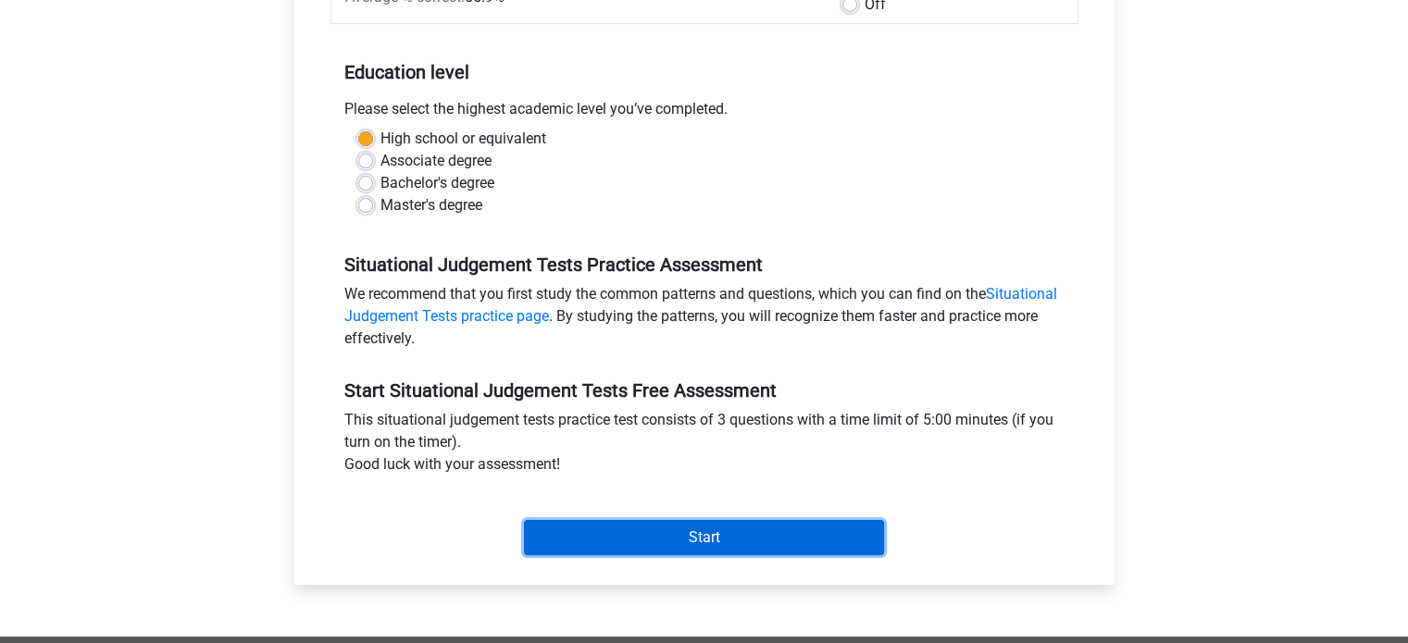
click at [735, 530] on input "Start" at bounding box center [704, 537] width 360 height 35
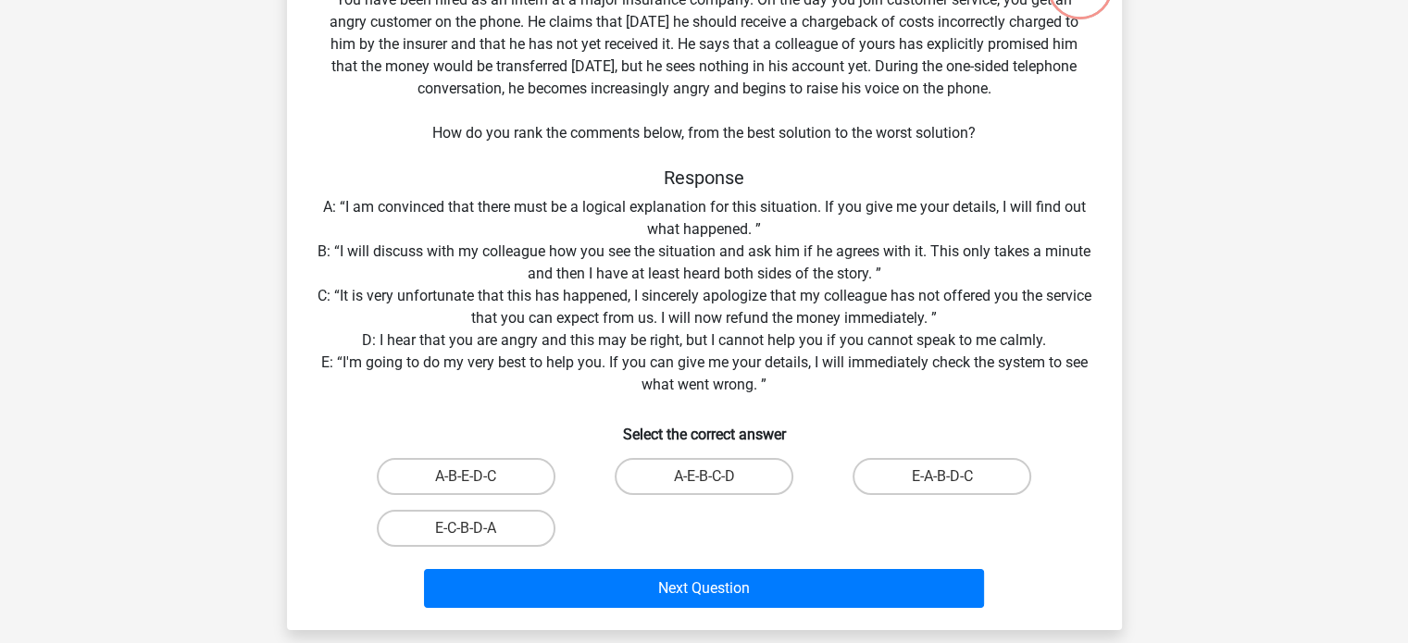
scroll to position [156, 0]
click at [470, 473] on label "A-B-E-D-C" at bounding box center [466, 476] width 179 height 37
click at [470, 477] on input "A-B-E-D-C" at bounding box center [472, 483] width 12 height 12
radio input "true"
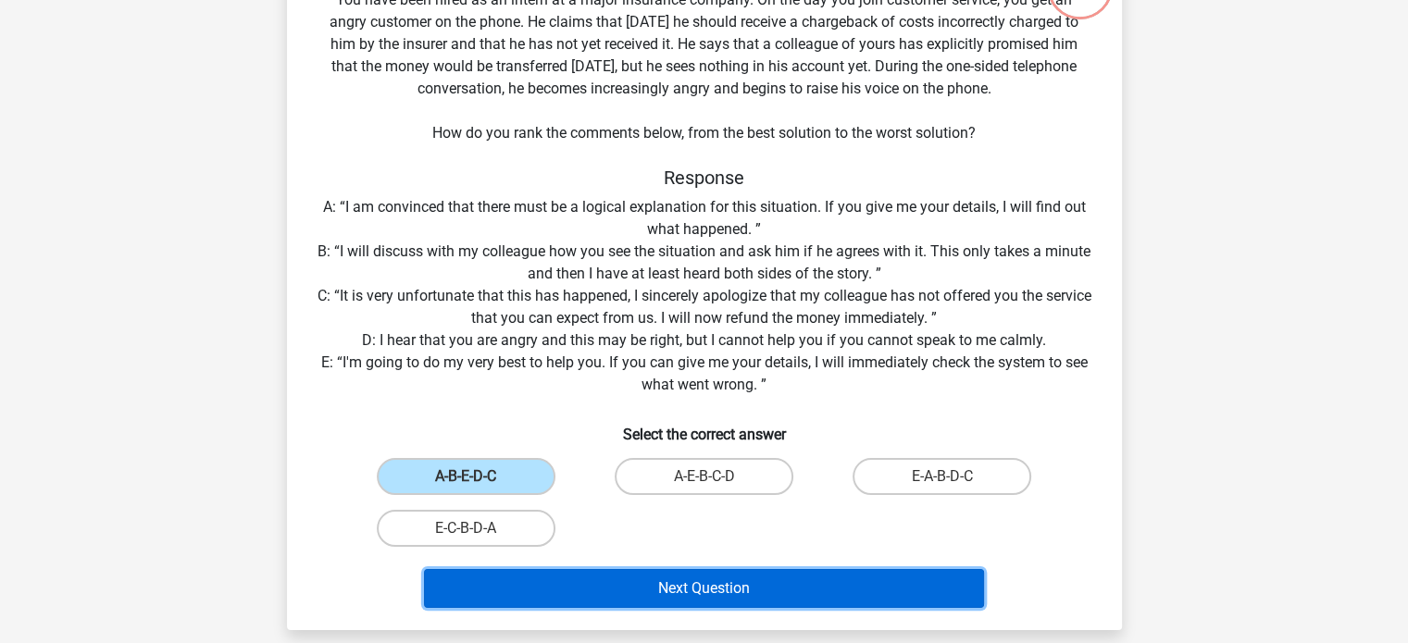
click at [685, 583] on button "Next Question" at bounding box center [704, 588] width 560 height 39
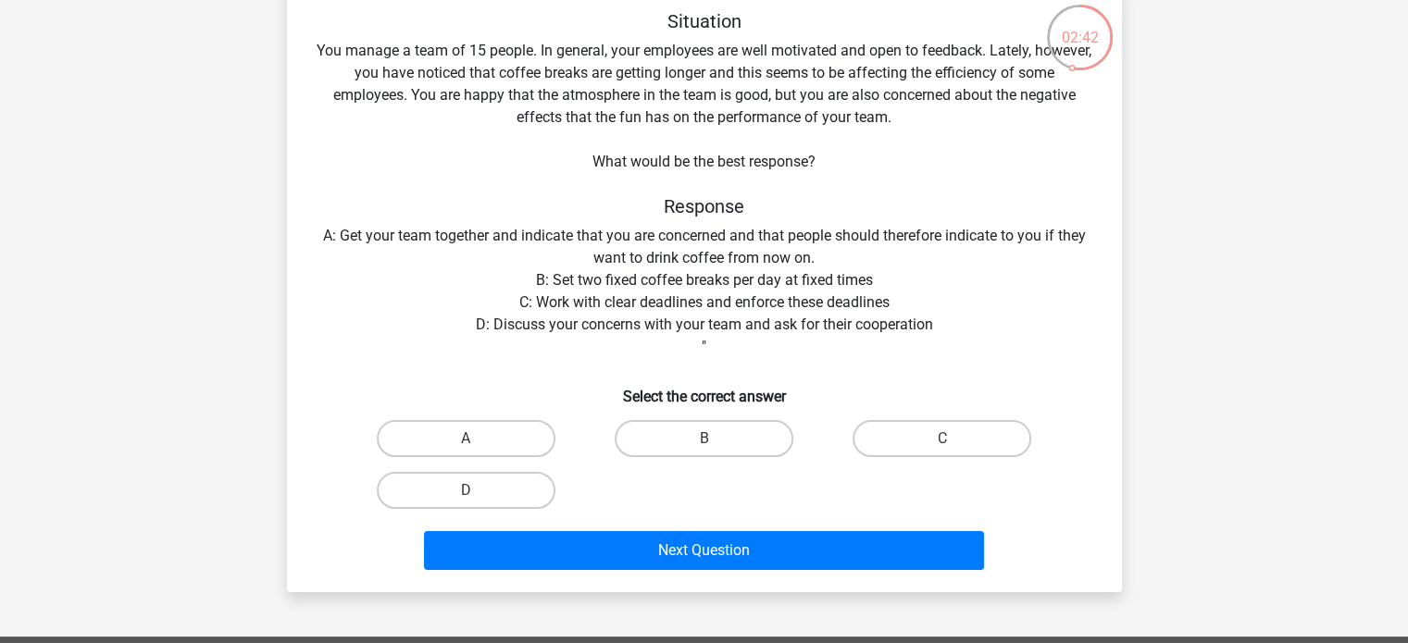
scroll to position [106, 0]
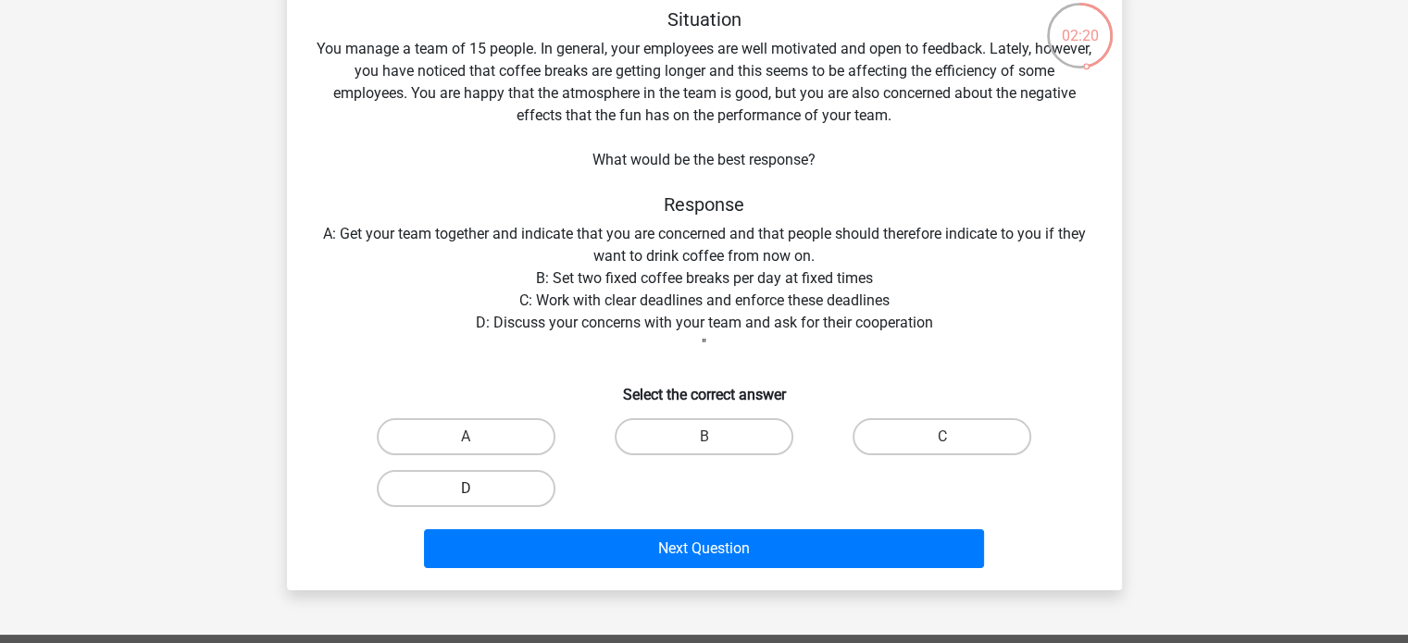
click at [486, 495] on label "D" at bounding box center [466, 488] width 179 height 37
click at [478, 495] on input "D" at bounding box center [472, 495] width 12 height 12
radio input "true"
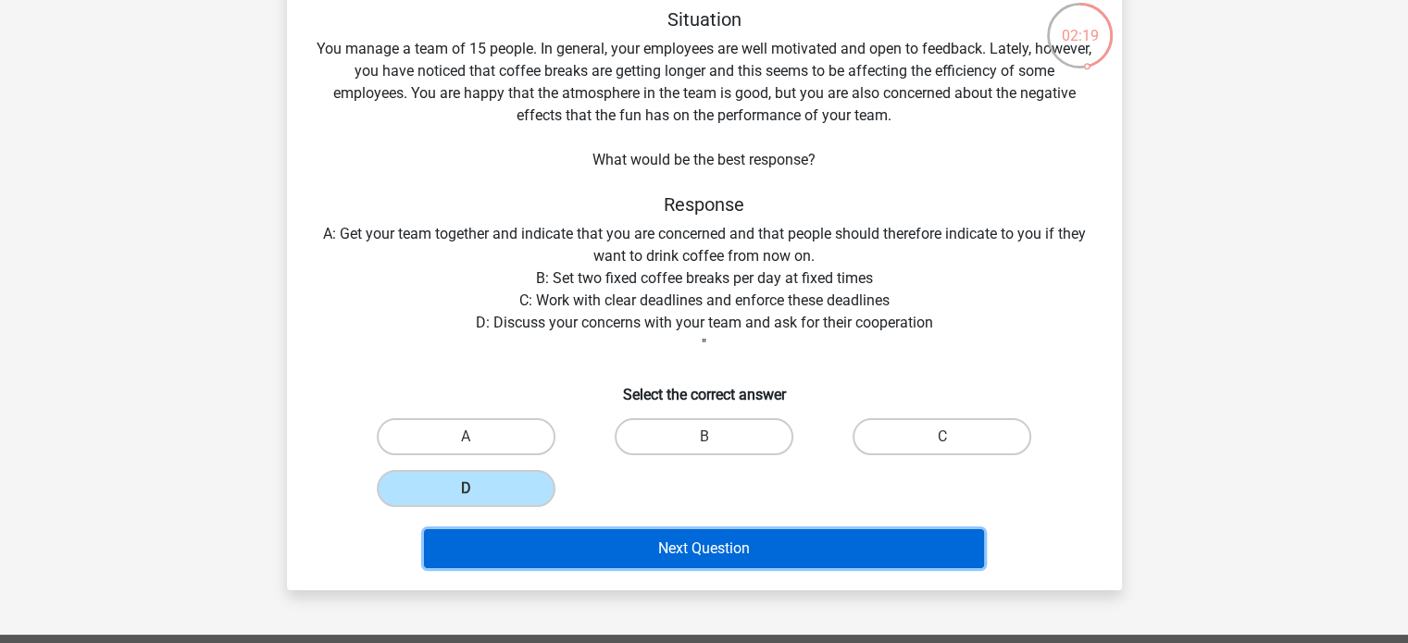
click at [669, 543] on button "Next Question" at bounding box center [704, 549] width 560 height 39
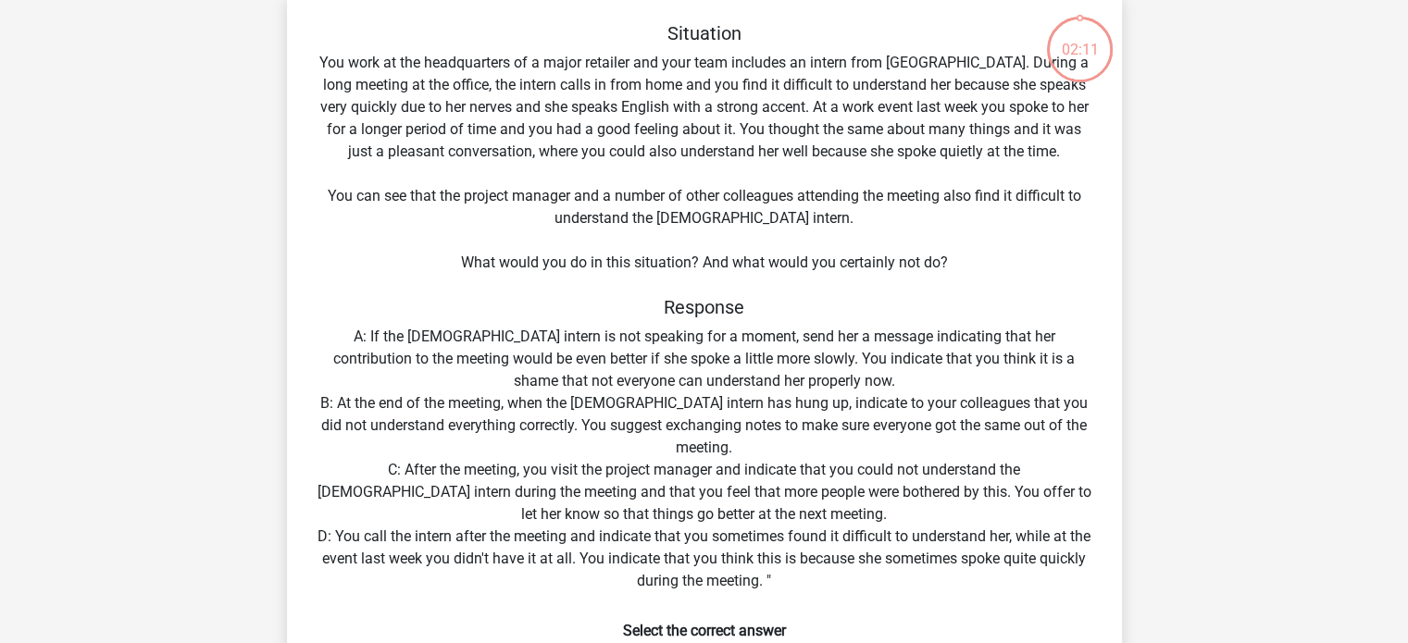
click at [717, 547] on div "Situation You work at the headquarters of a major retailer and your team includ…" at bounding box center [704, 417] width 820 height 790
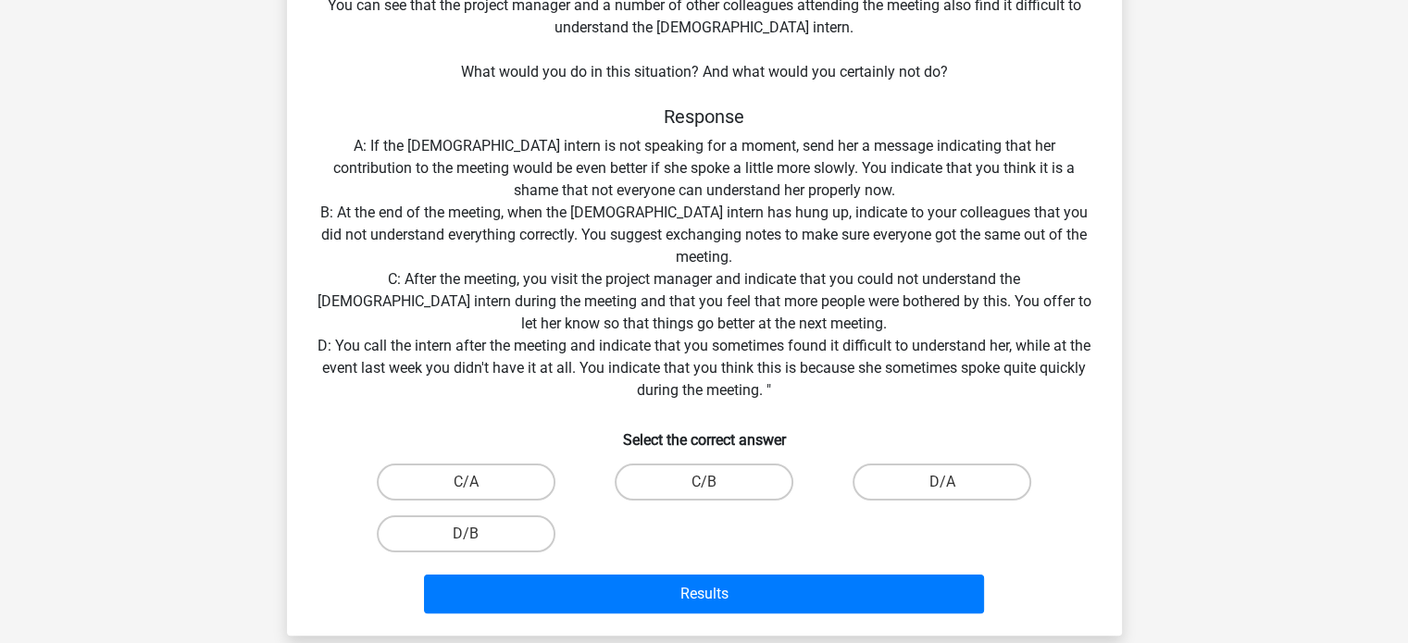
scroll to position [284, 0]
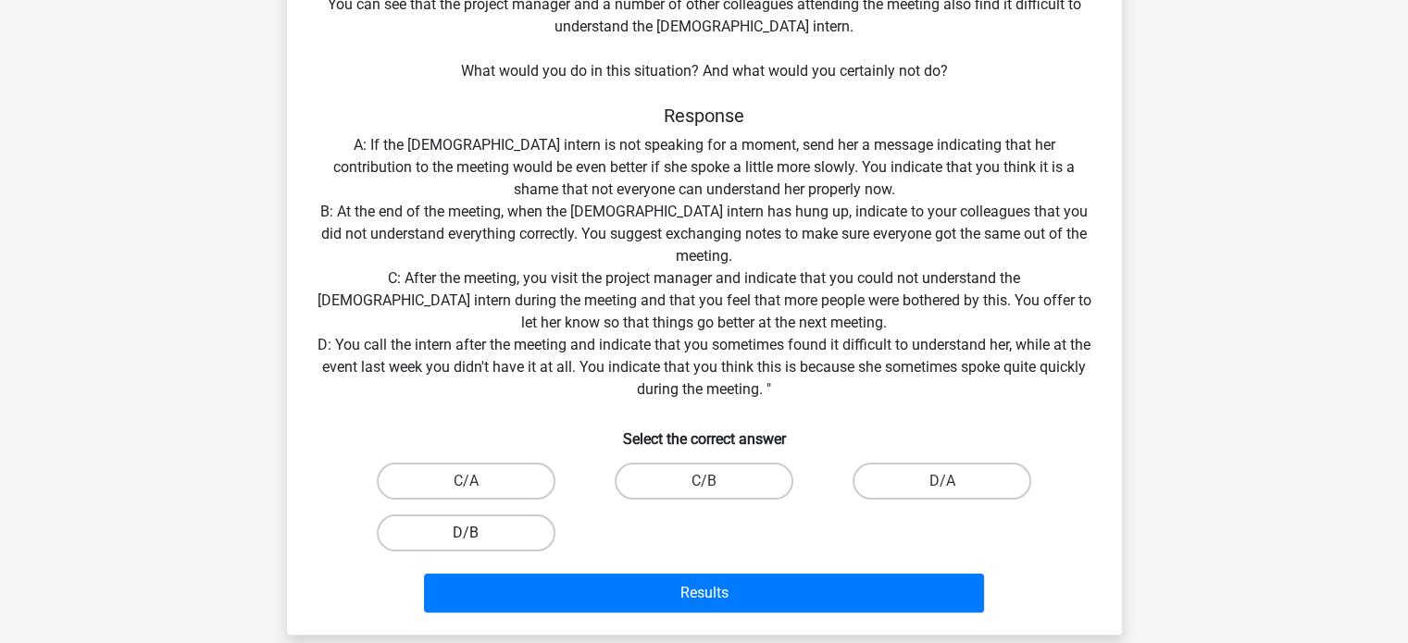
click at [483, 529] on label "D/B" at bounding box center [466, 533] width 179 height 37
click at [478, 533] on input "D/B" at bounding box center [472, 539] width 12 height 12
radio input "true"
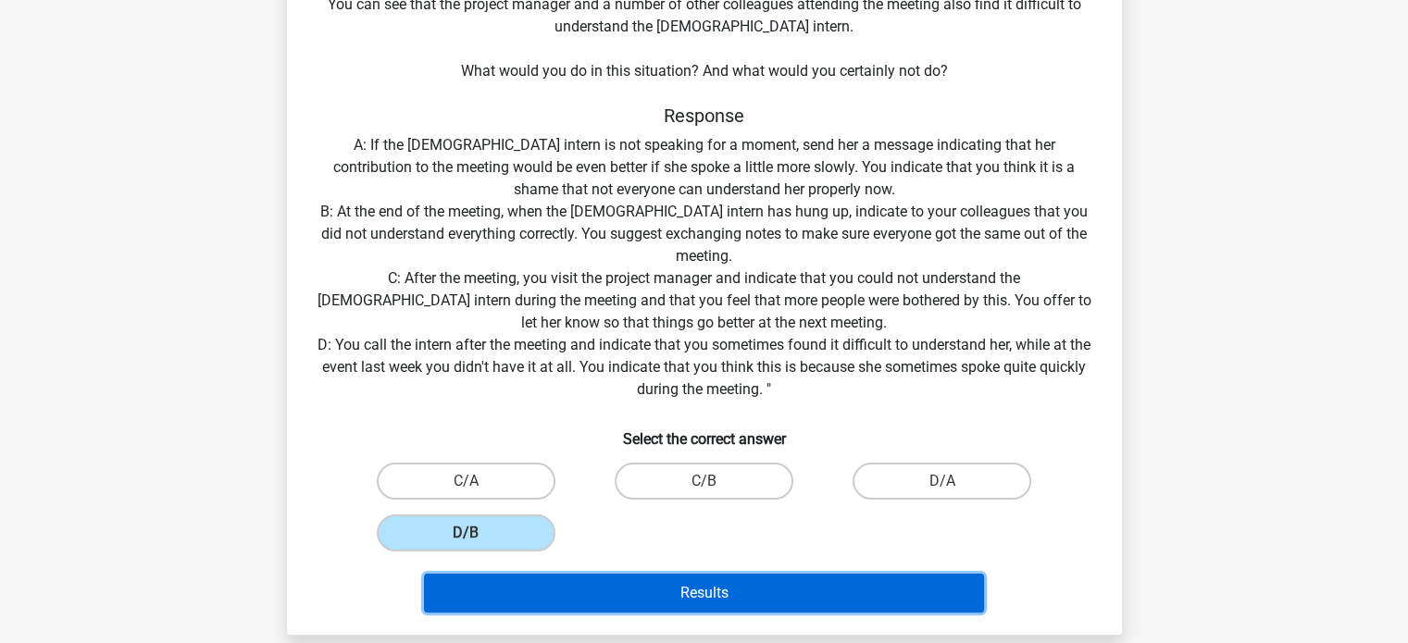
click at [679, 591] on button "Results" at bounding box center [704, 593] width 560 height 39
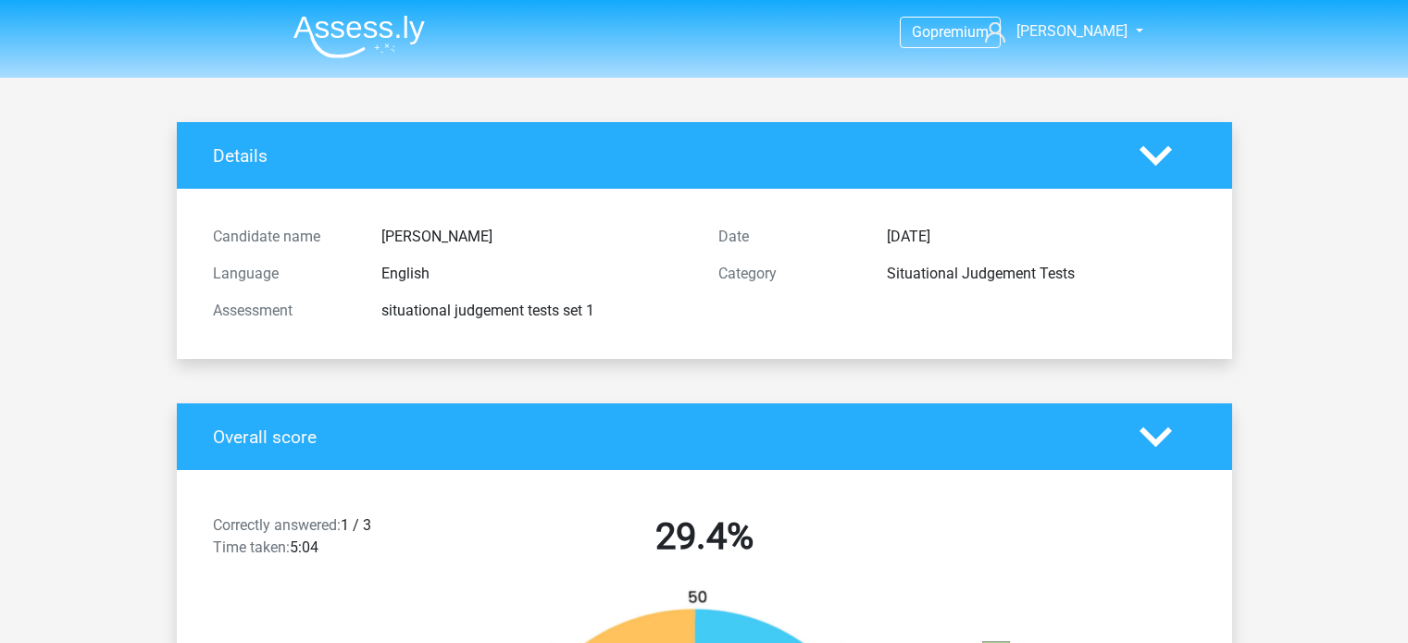
scroll to position [1281, 0]
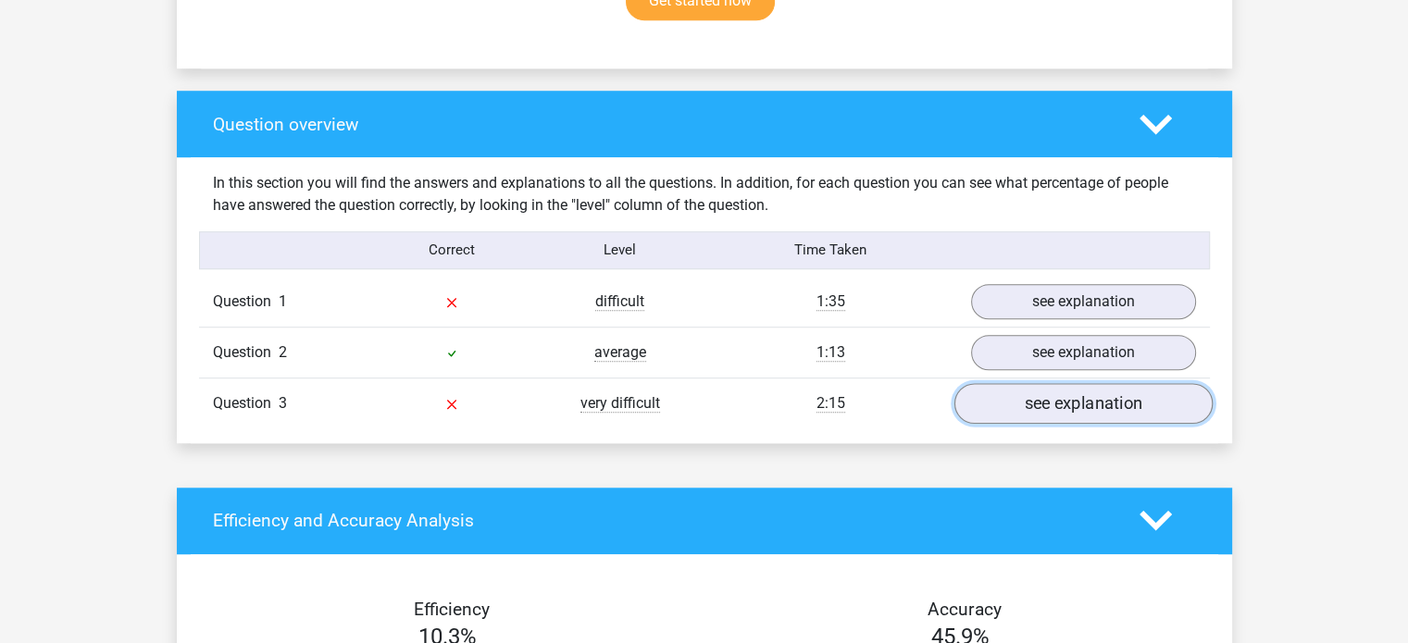
drag, startPoint x: 0, startPoint y: 0, endPoint x: 1075, endPoint y: 386, distance: 1142.1
click at [1075, 386] on link "see explanation" at bounding box center [1083, 403] width 258 height 41
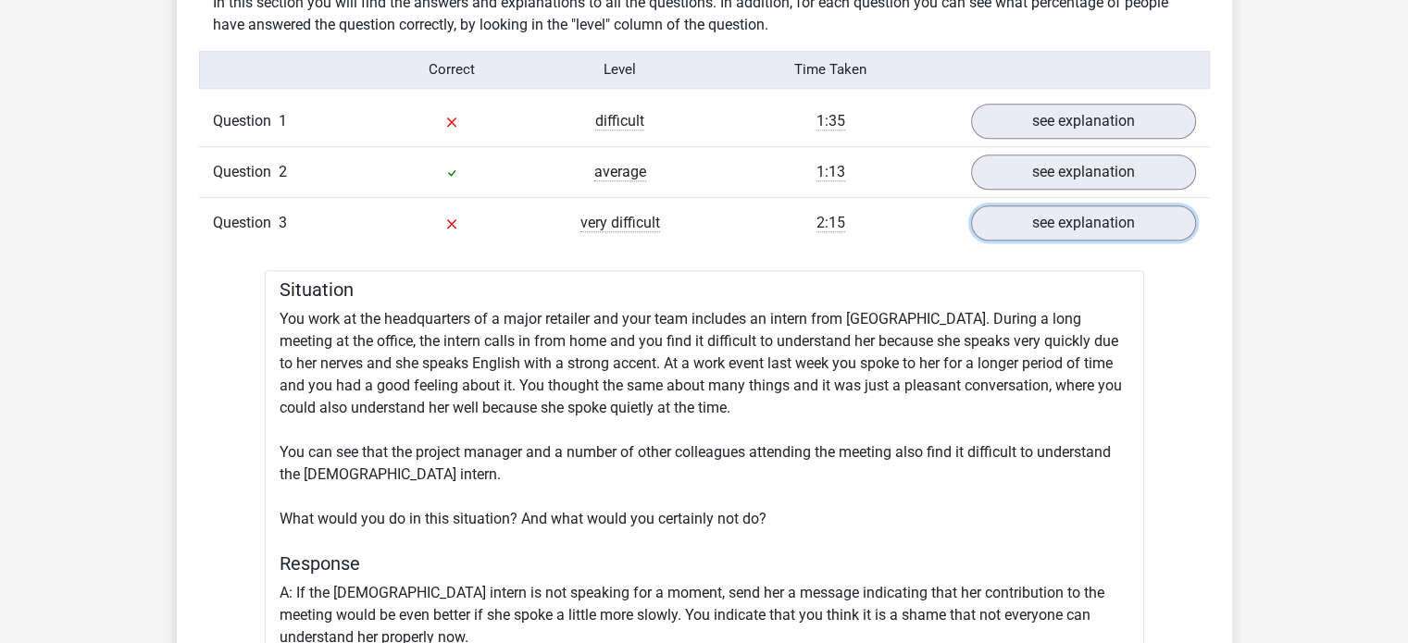
scroll to position [1459, 0]
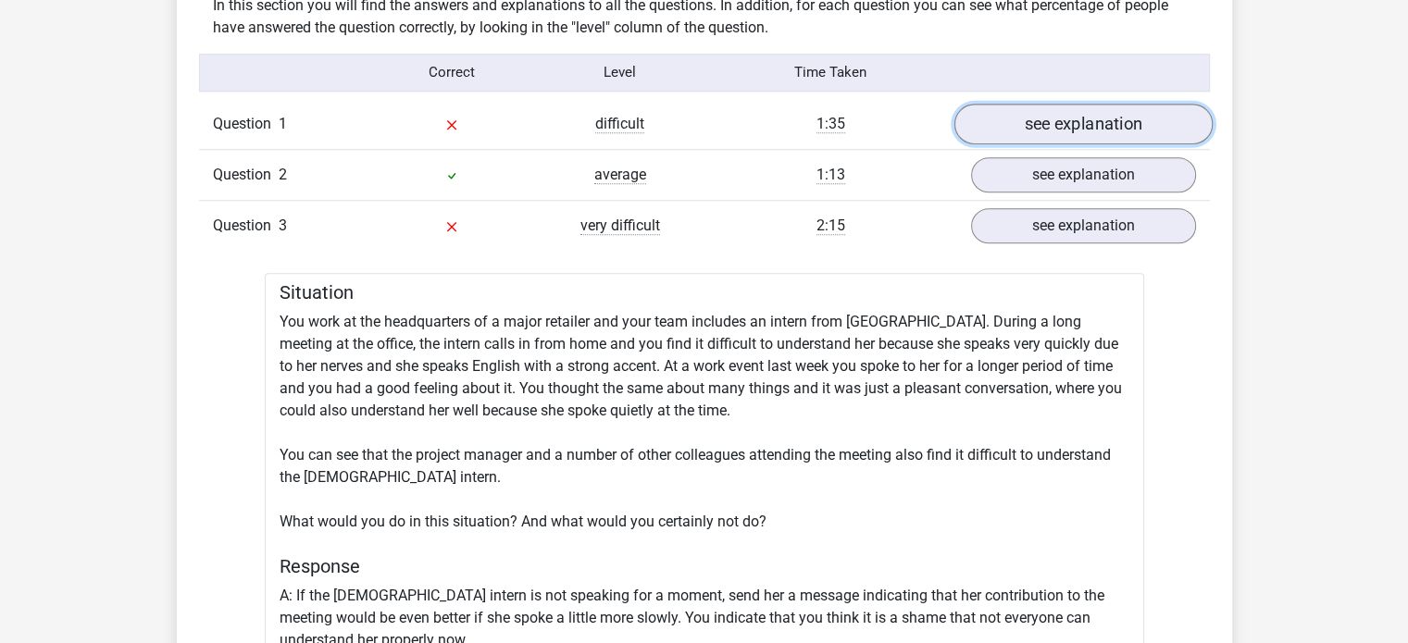
click at [1044, 116] on link "see explanation" at bounding box center [1083, 124] width 258 height 41
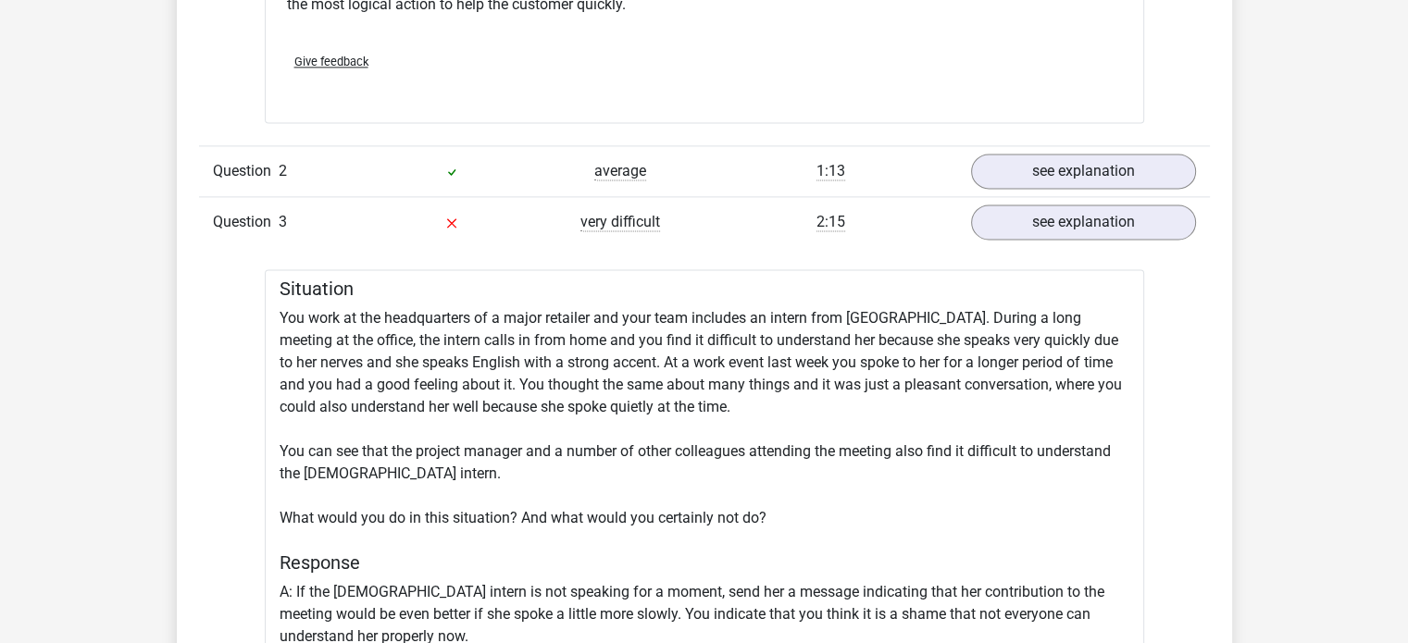
scroll to position [2606, 0]
click at [1079, 174] on link "see explanation" at bounding box center [1083, 172] width 258 height 41
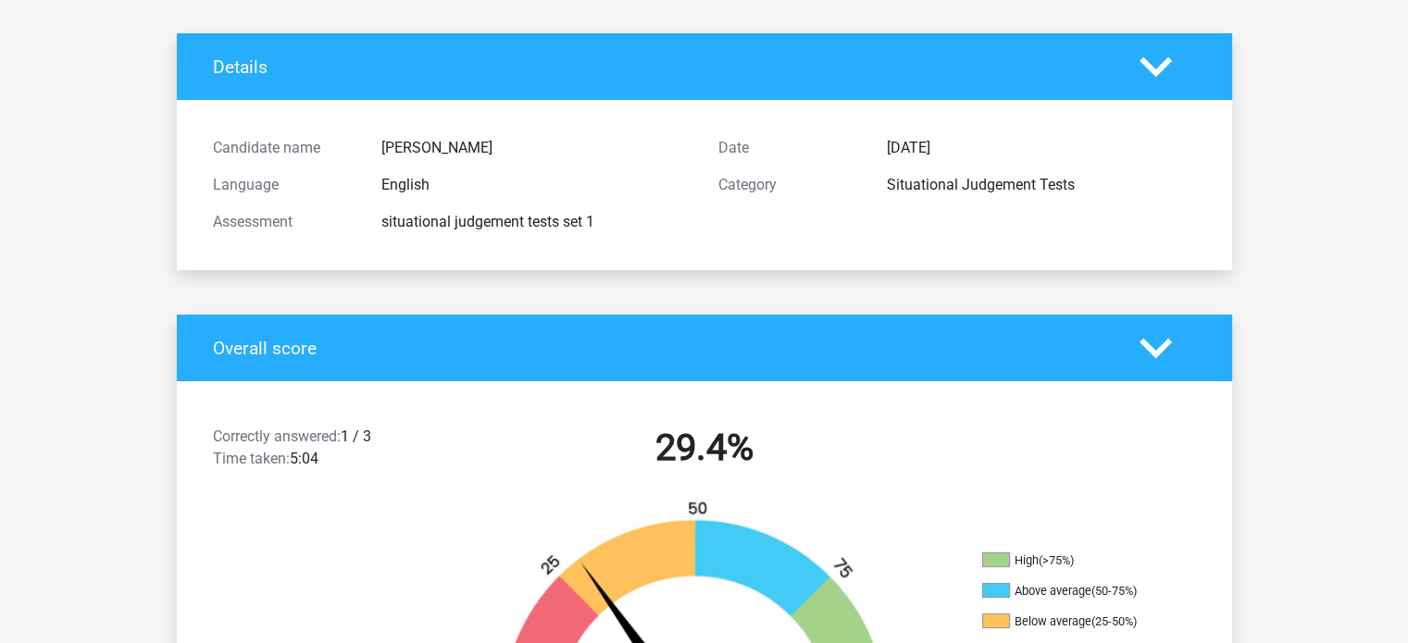
scroll to position [0, 0]
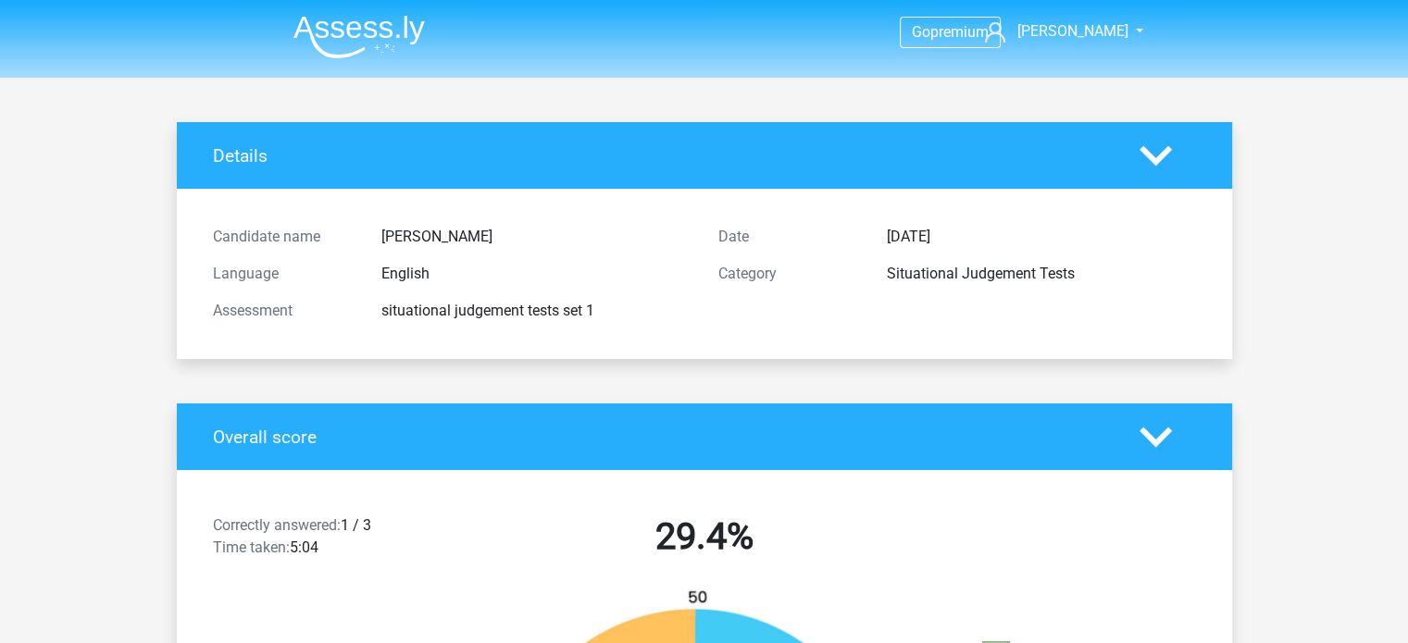
click at [374, 25] on img at bounding box center [358, 37] width 131 height 44
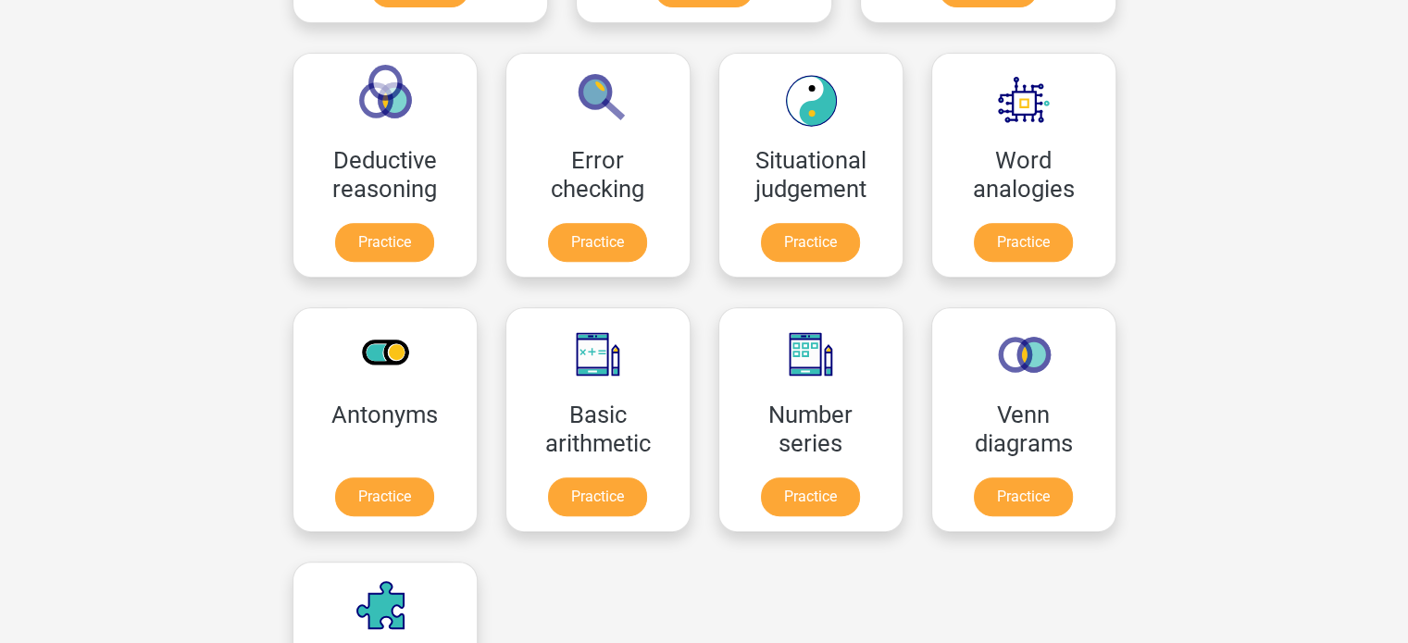
scroll to position [773, 0]
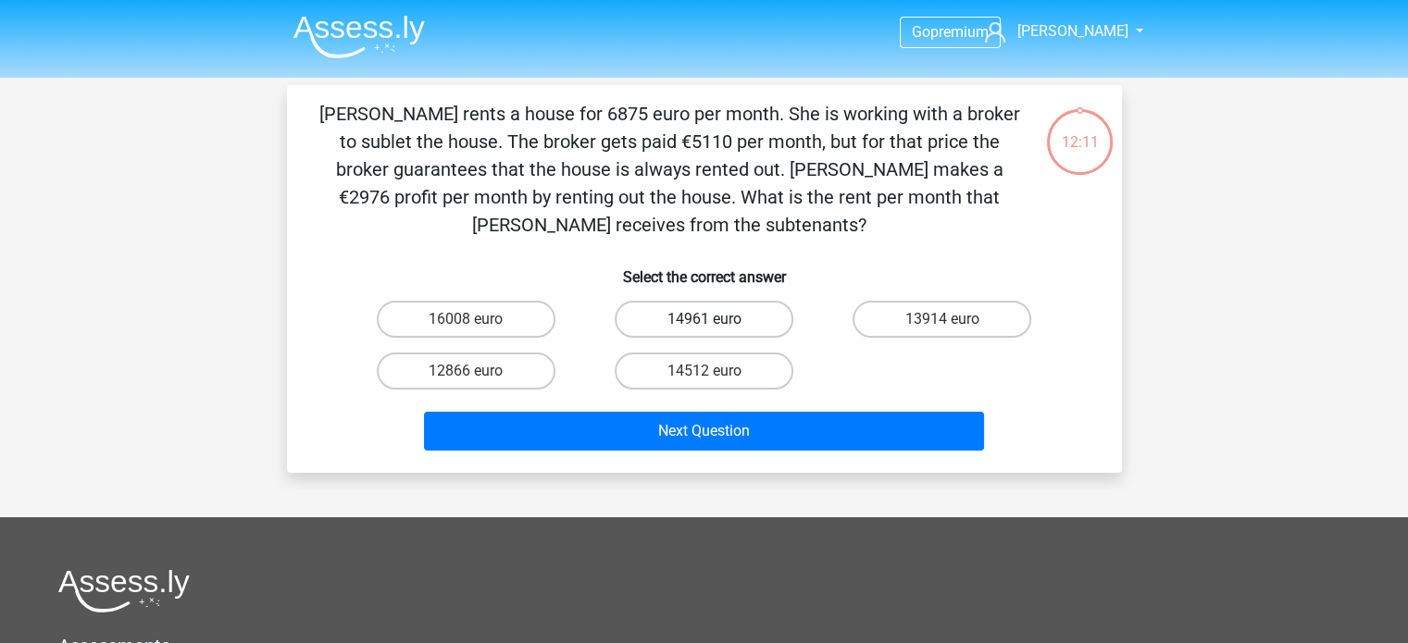
click at [755, 313] on label "14961 euro" at bounding box center [704, 319] width 179 height 37
click at [716, 319] on input "14961 euro" at bounding box center [710, 325] width 12 height 12
radio input "true"
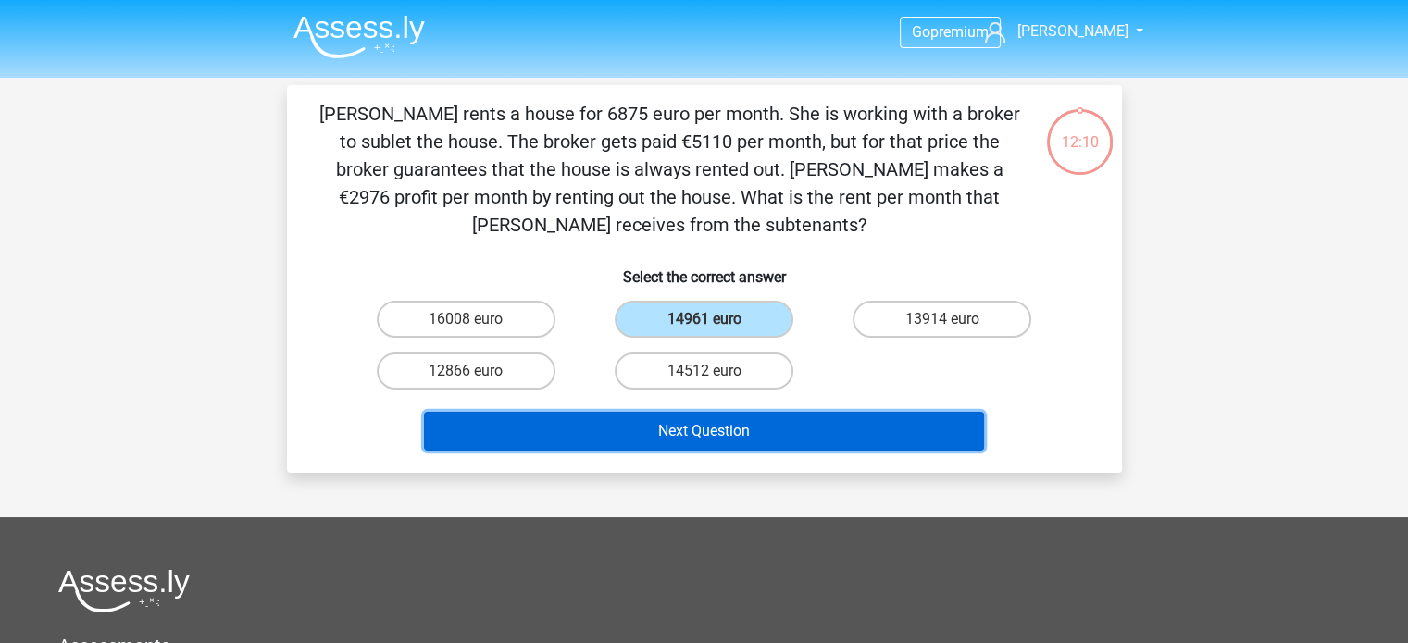
click at [740, 432] on button "Next Question" at bounding box center [704, 431] width 560 height 39
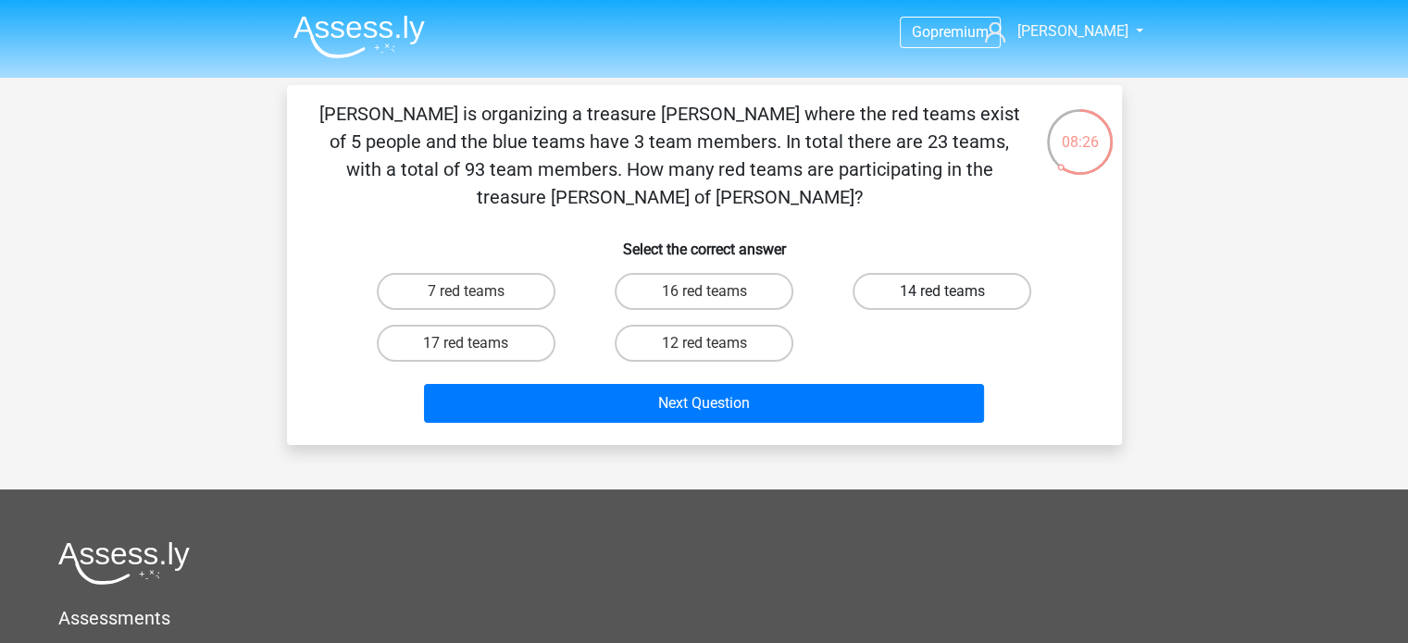
click at [911, 273] on label "14 red teams" at bounding box center [942, 291] width 179 height 37
click at [942, 292] on input "14 red teams" at bounding box center [948, 298] width 12 height 12
radio input "true"
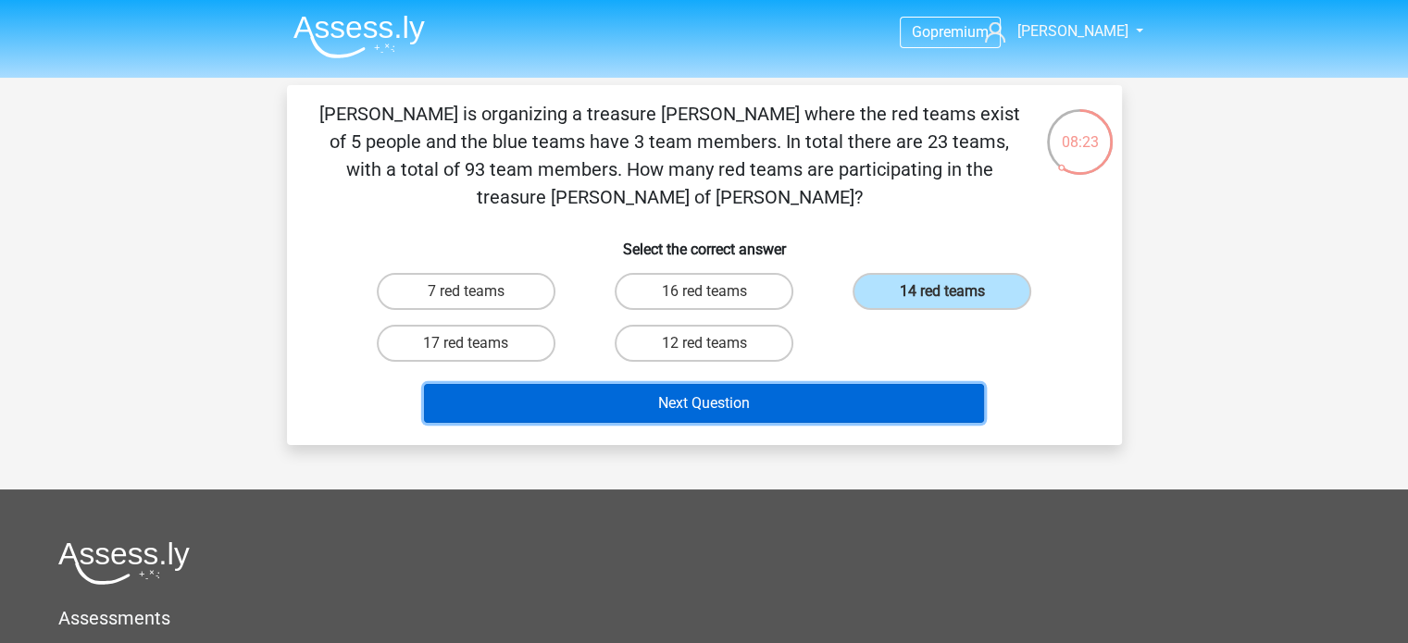
click at [718, 384] on button "Next Question" at bounding box center [704, 403] width 560 height 39
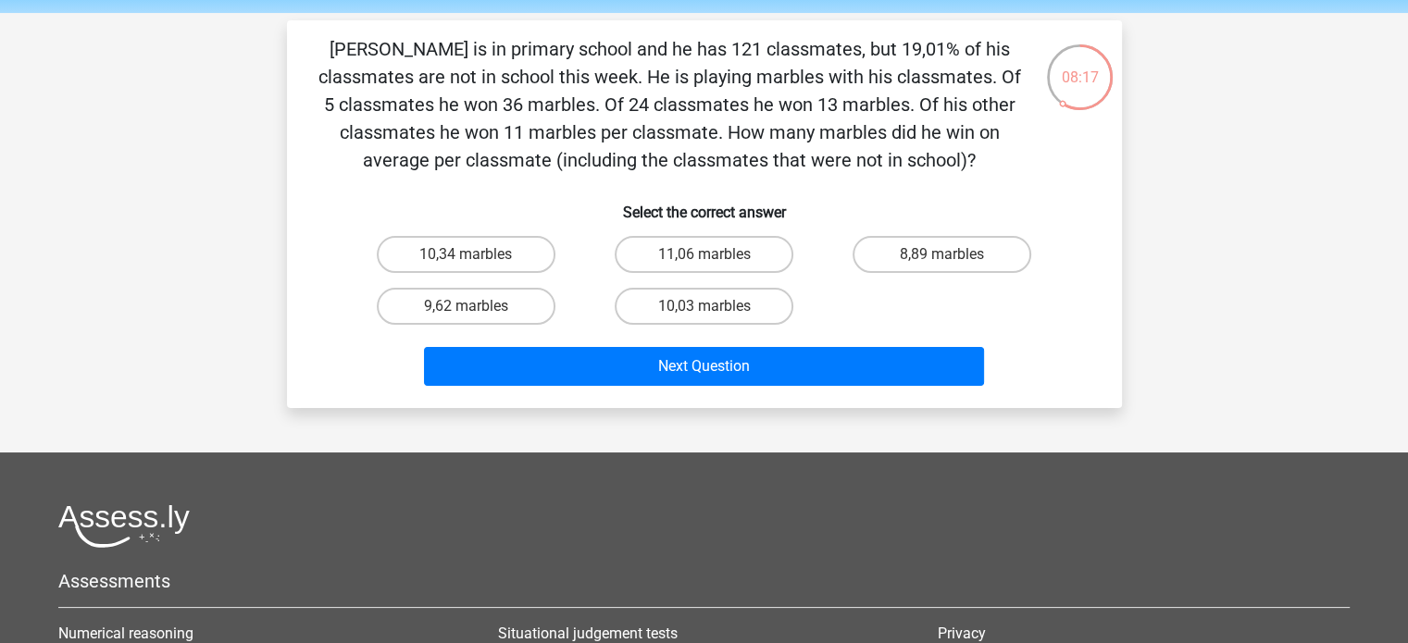
scroll to position [54, 0]
